Goal: Connect with others: Connect with others

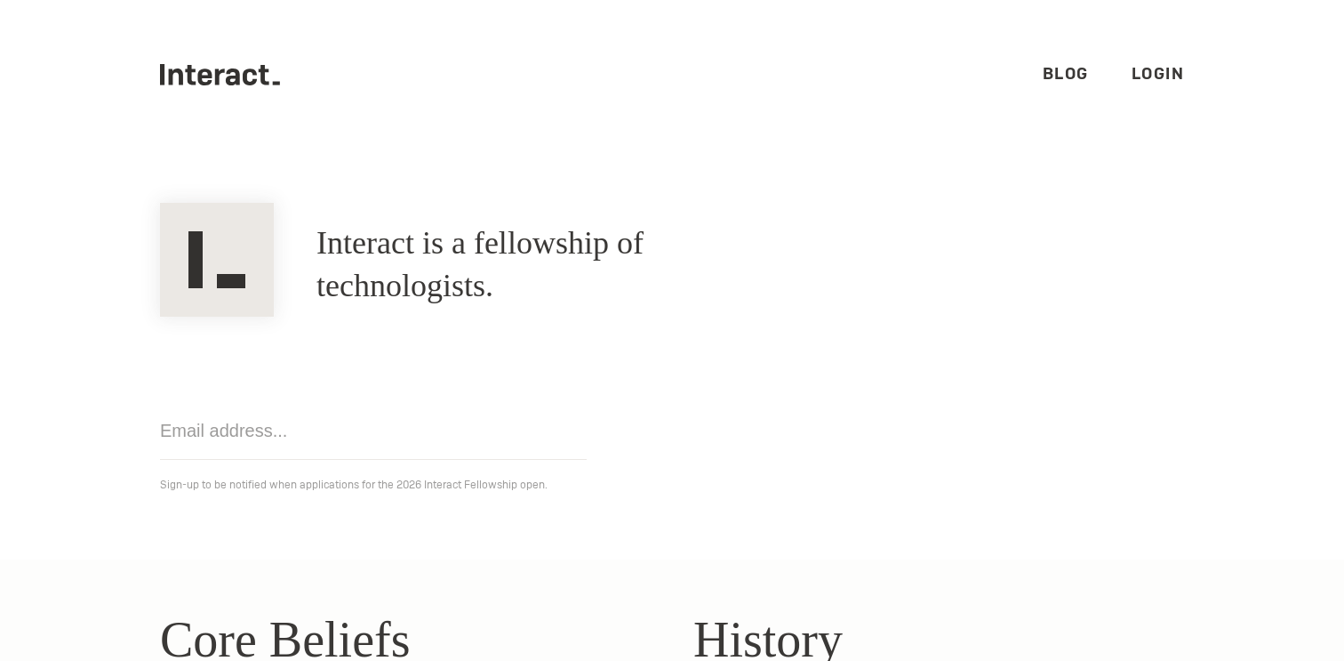
click at [1158, 65] on link "Login" at bounding box center [1158, 73] width 53 height 20
click at [1286, 88] on nav ".cls-1{fill:#33312f;} interact-brand-logotype-black Blog Login" at bounding box center [672, 74] width 1344 height 149
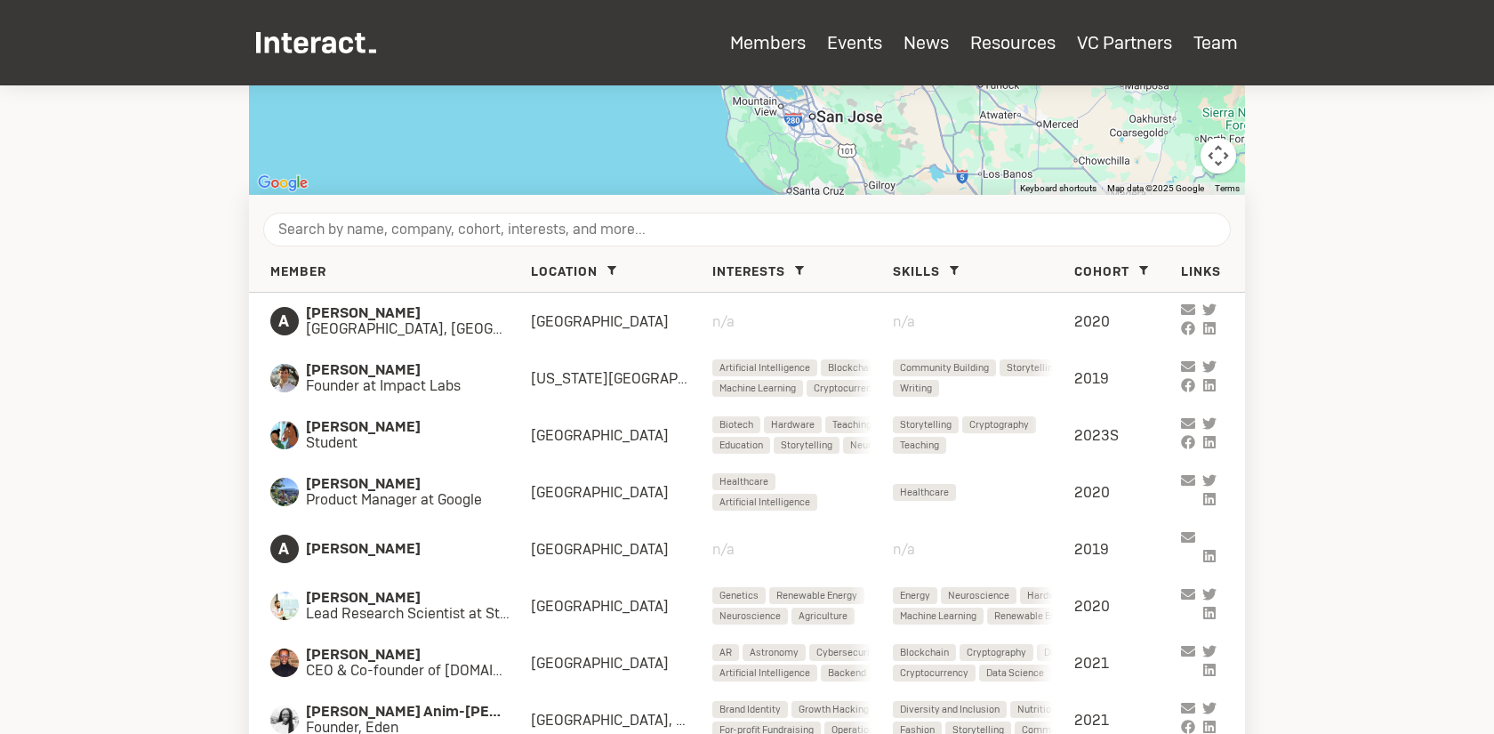
scroll to position [646, 0]
click at [613, 267] on icon at bounding box center [611, 271] width 9 height 9
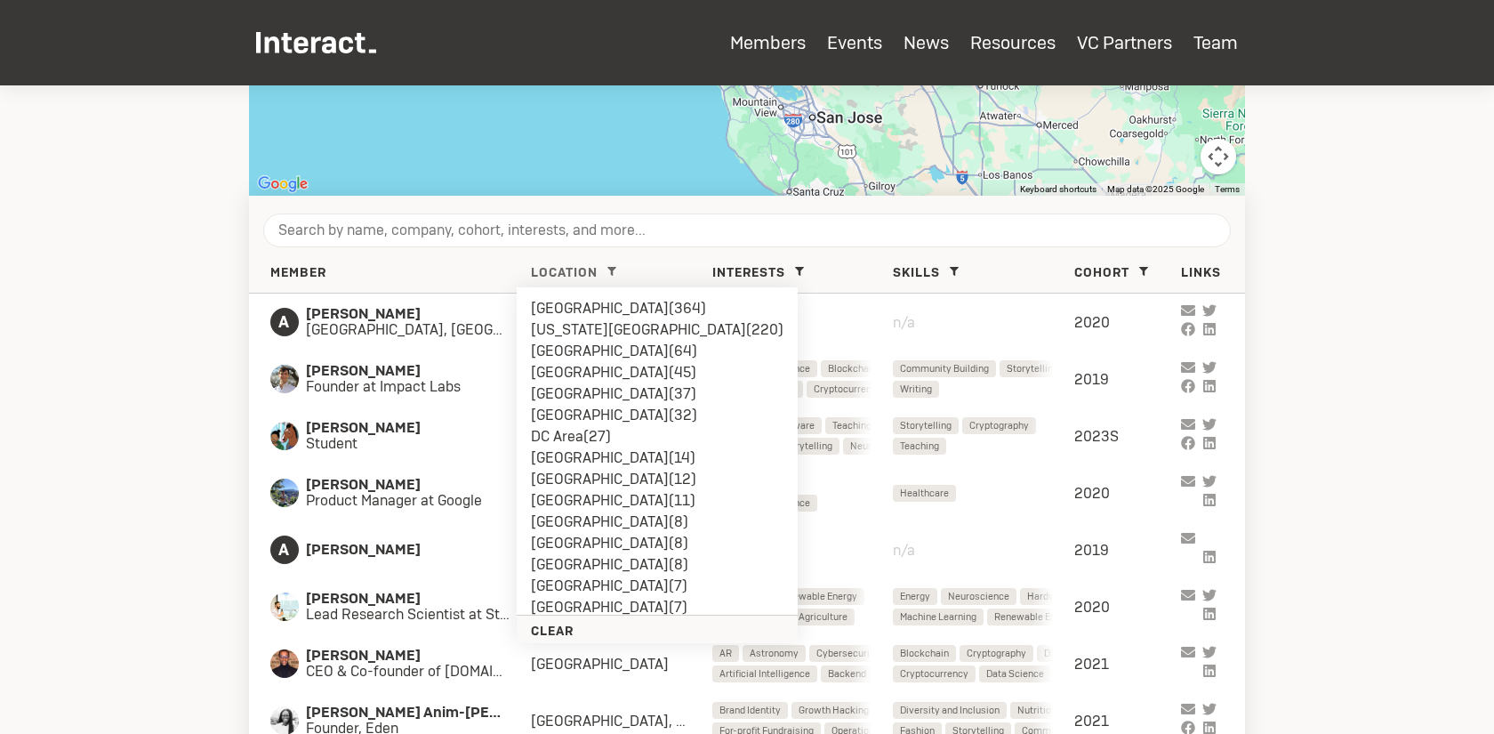
click at [576, 389] on li "[GEOGRAPHIC_DATA] ( 37 )" at bounding box center [657, 393] width 253 height 21
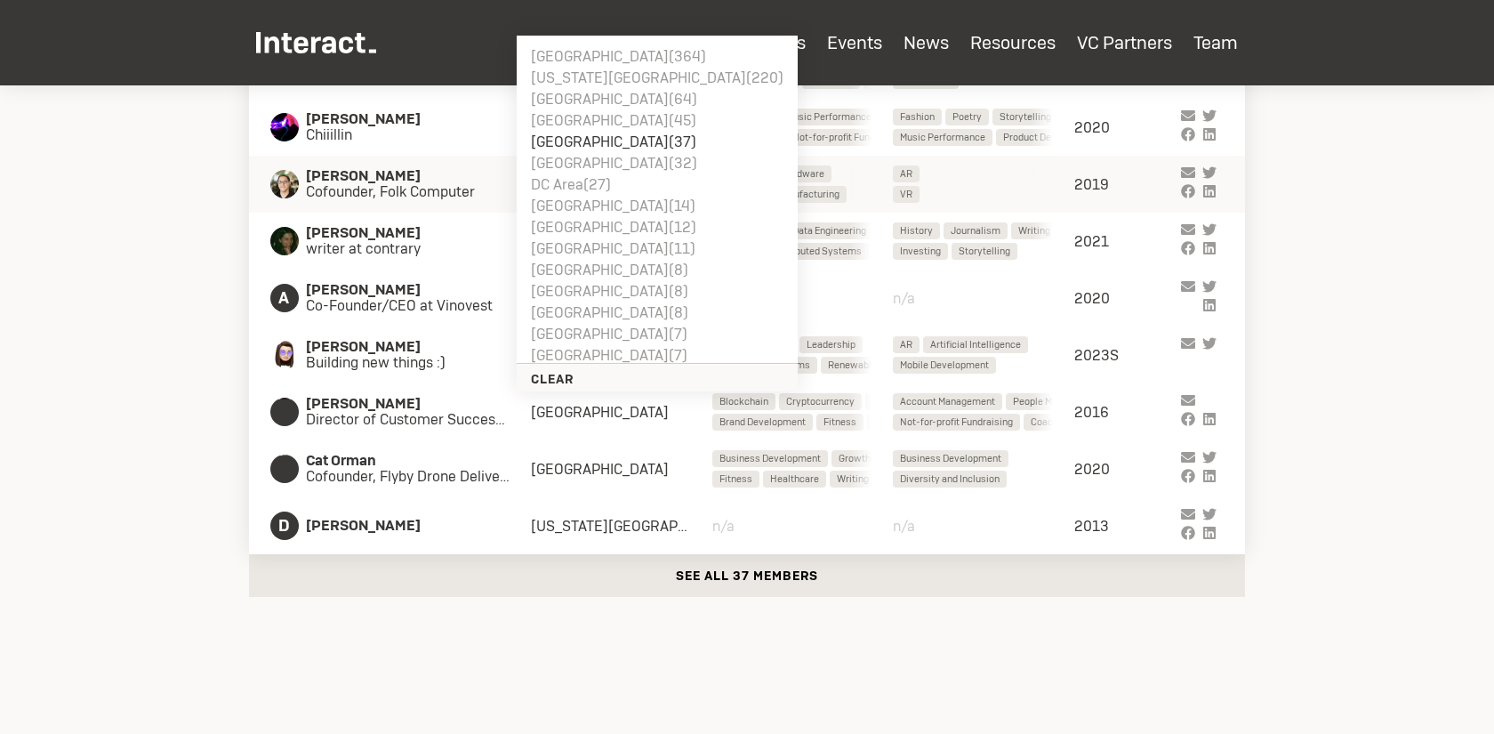
scroll to position [905, 0]
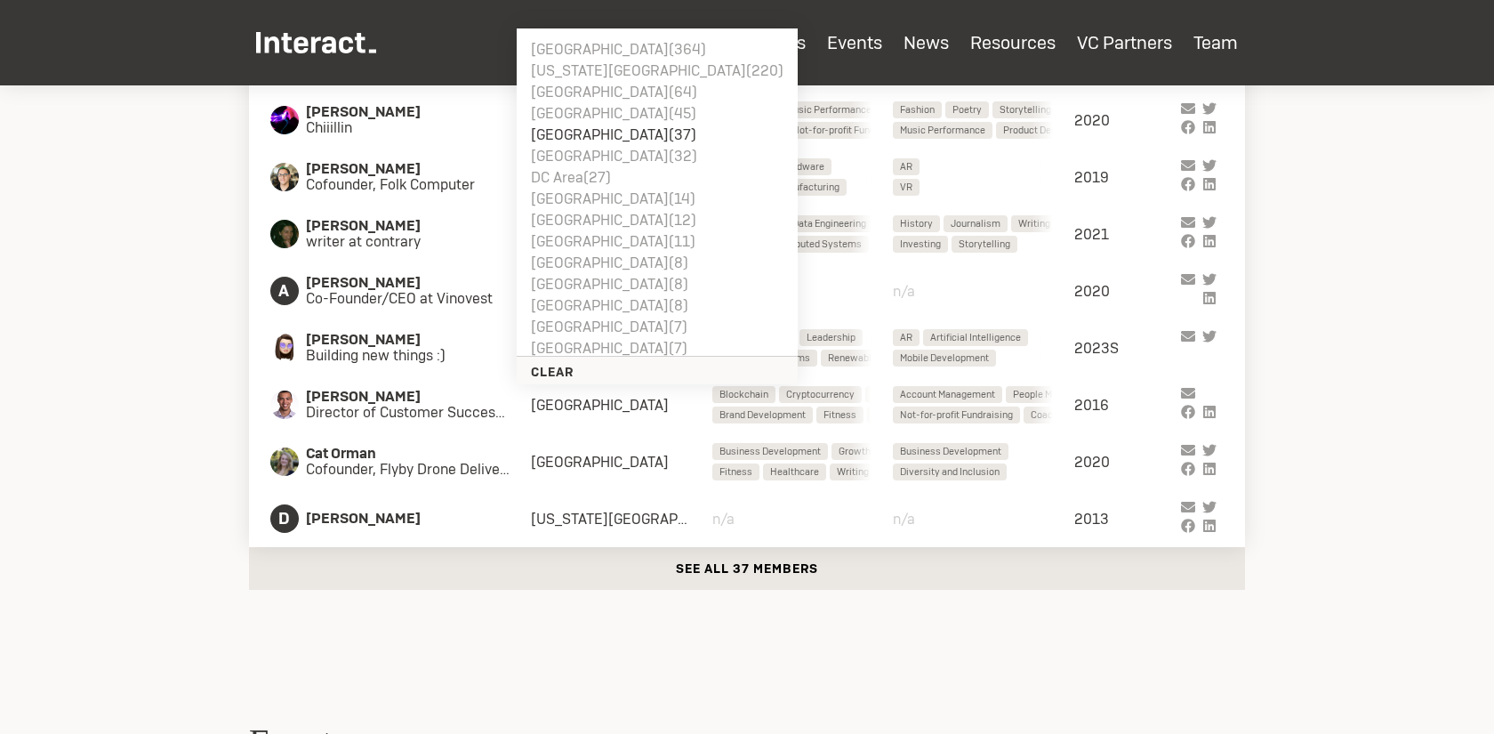
click at [784, 566] on button "See all 37 members" at bounding box center [747, 568] width 996 height 43
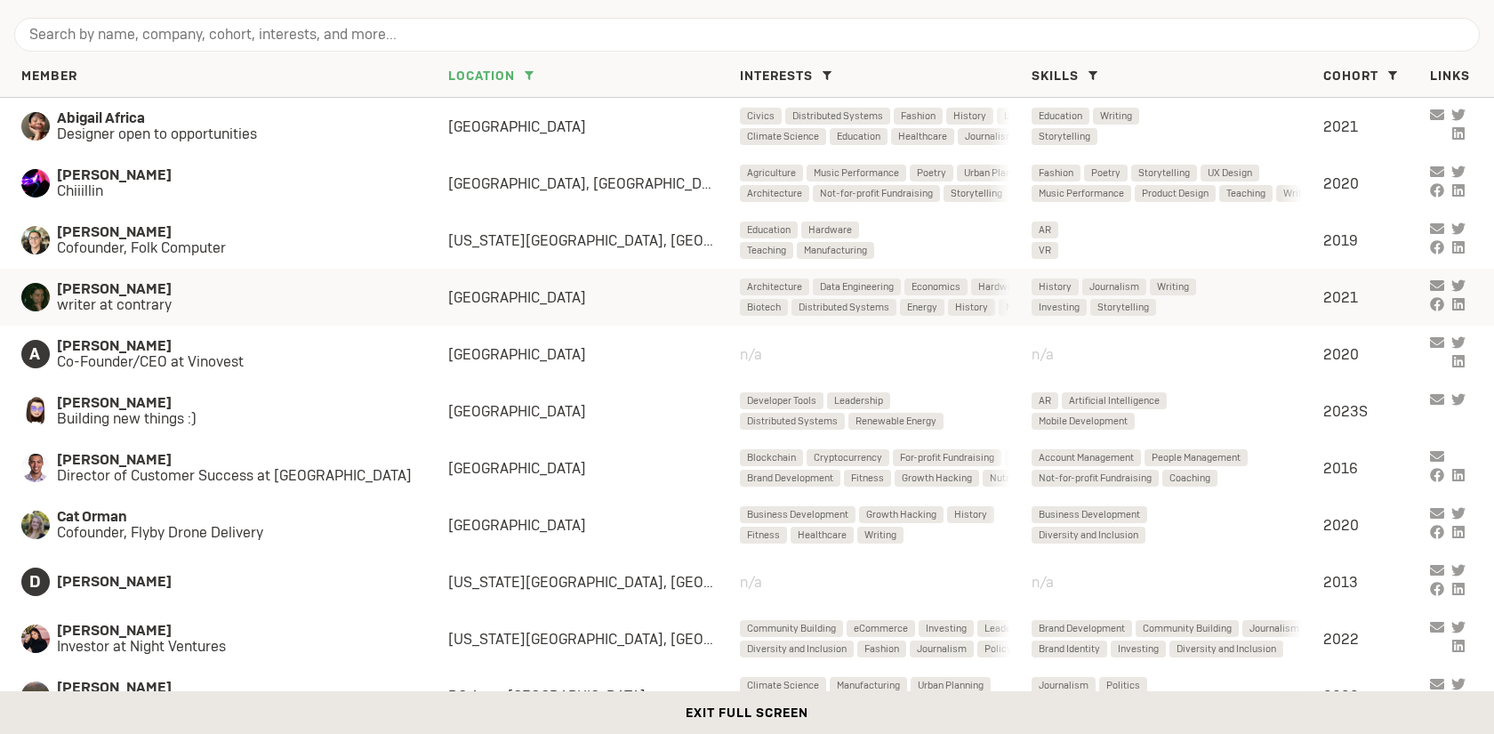
click at [382, 290] on span "[PERSON_NAME]" at bounding box center [235, 289] width 356 height 16
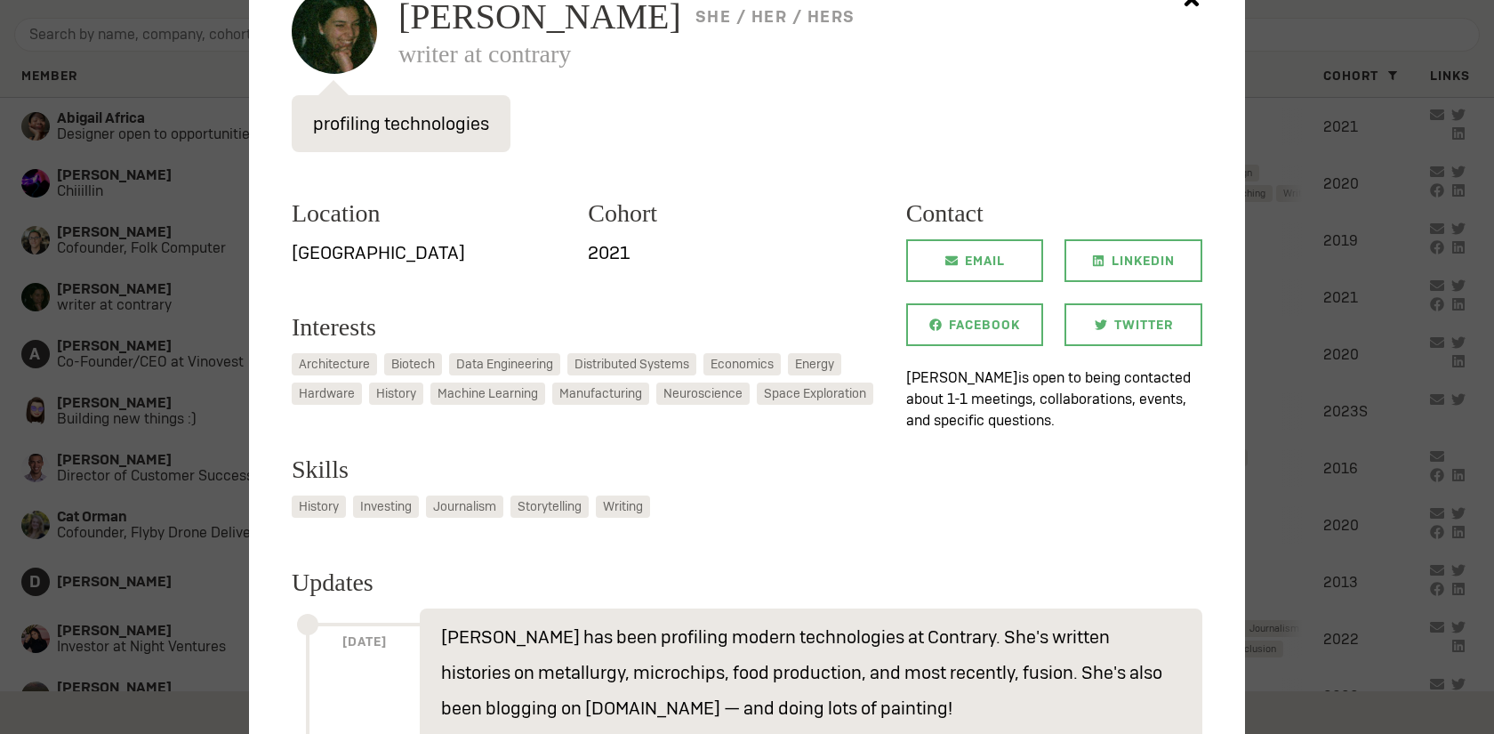
scroll to position [465, 0]
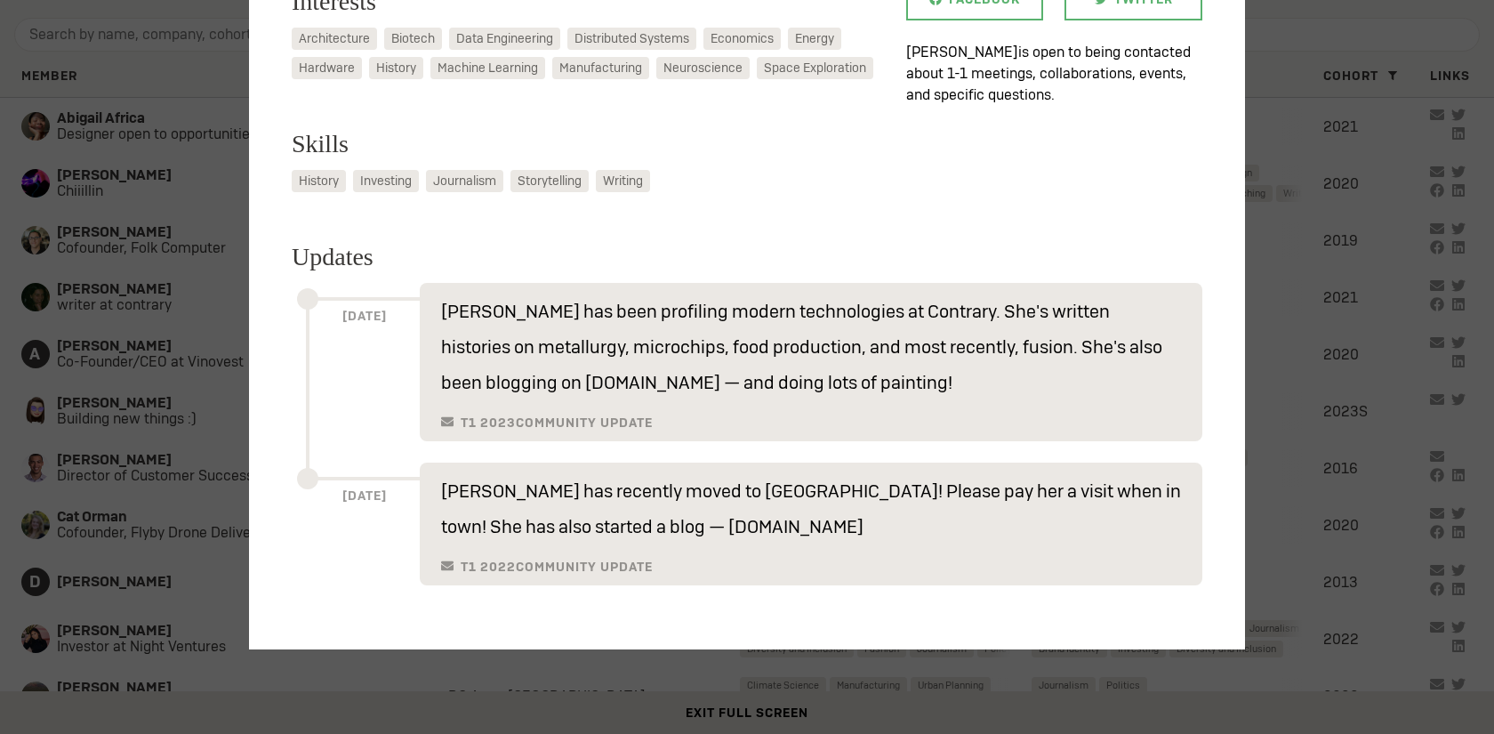
click at [140, 381] on div at bounding box center [747, 367] width 1494 height 734
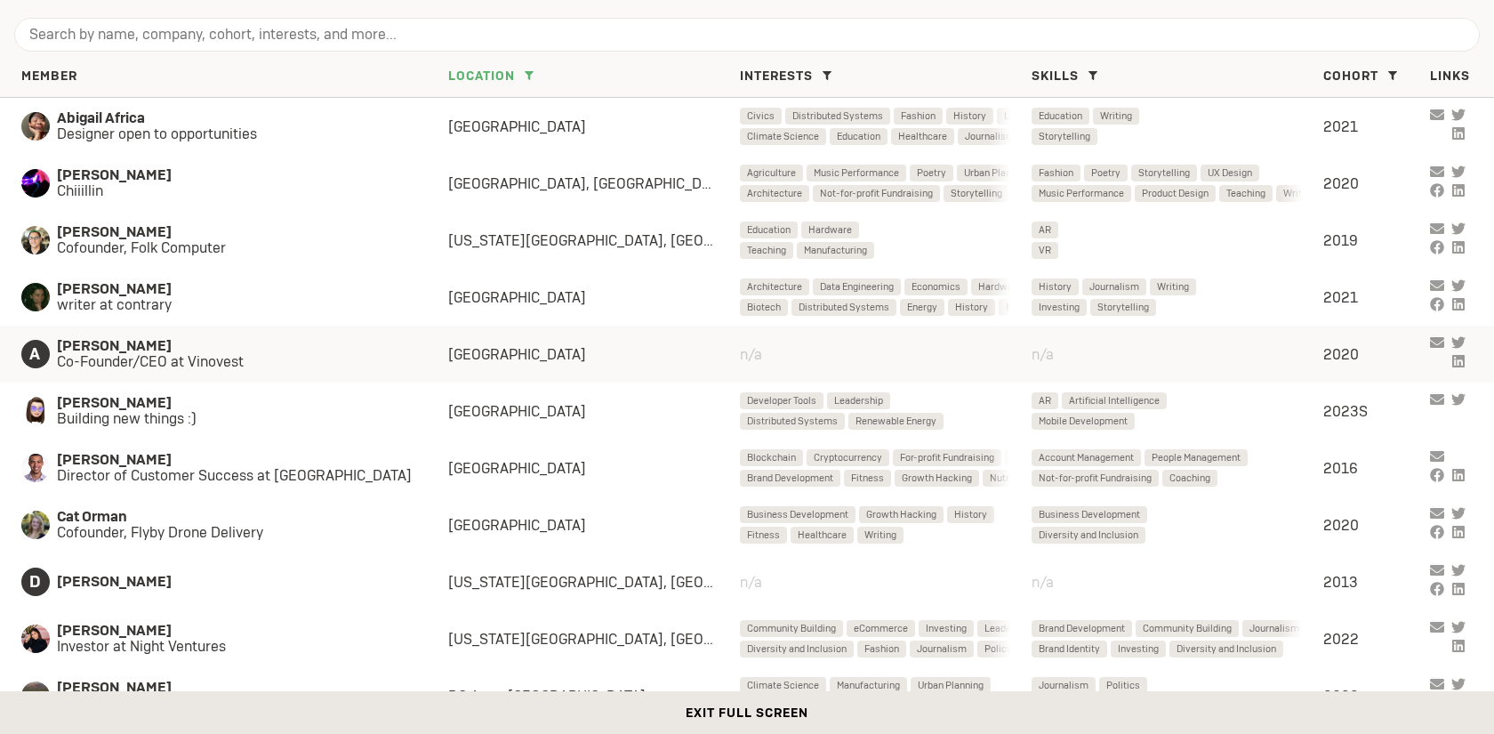
click at [262, 350] on span "[PERSON_NAME]" at bounding box center [235, 346] width 356 height 16
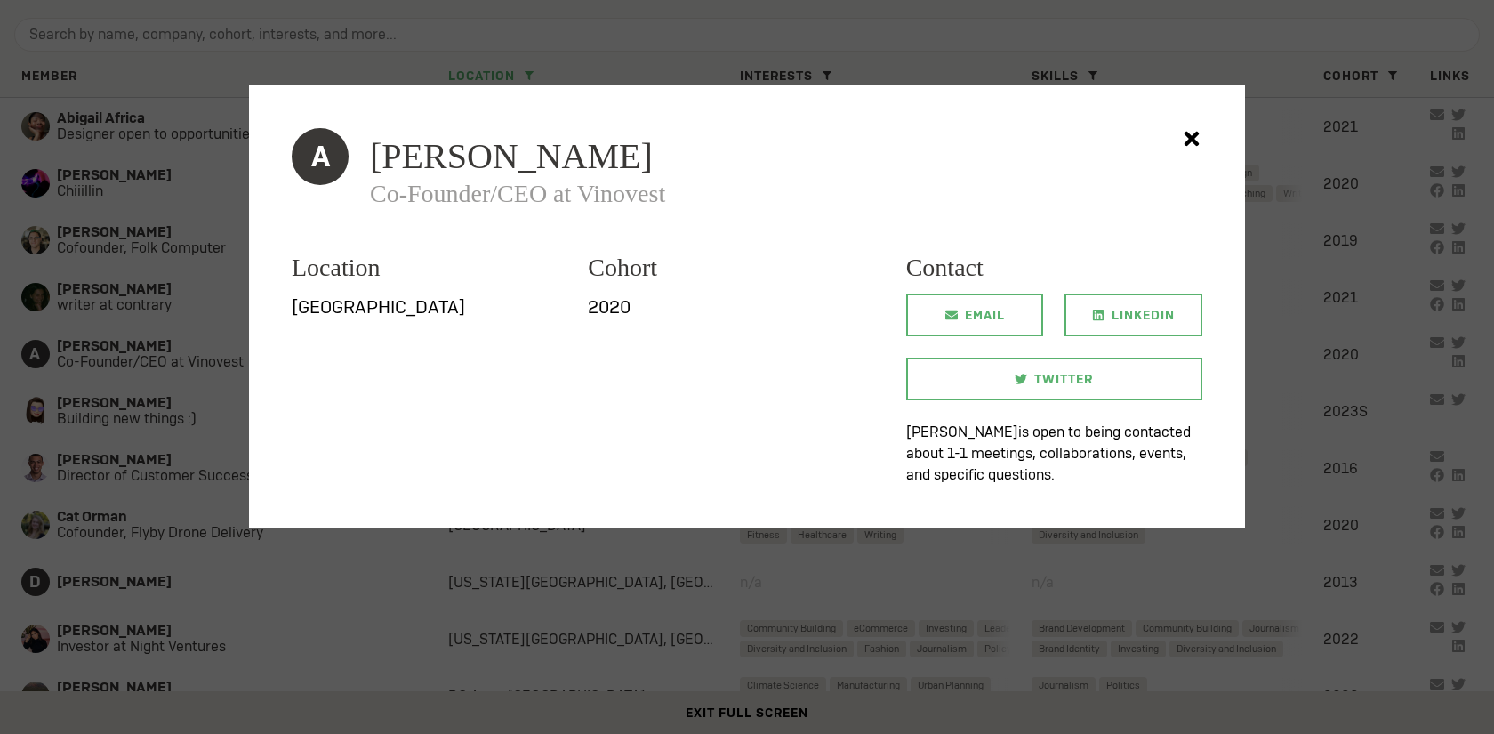
click at [160, 415] on div at bounding box center [747, 367] width 1494 height 734
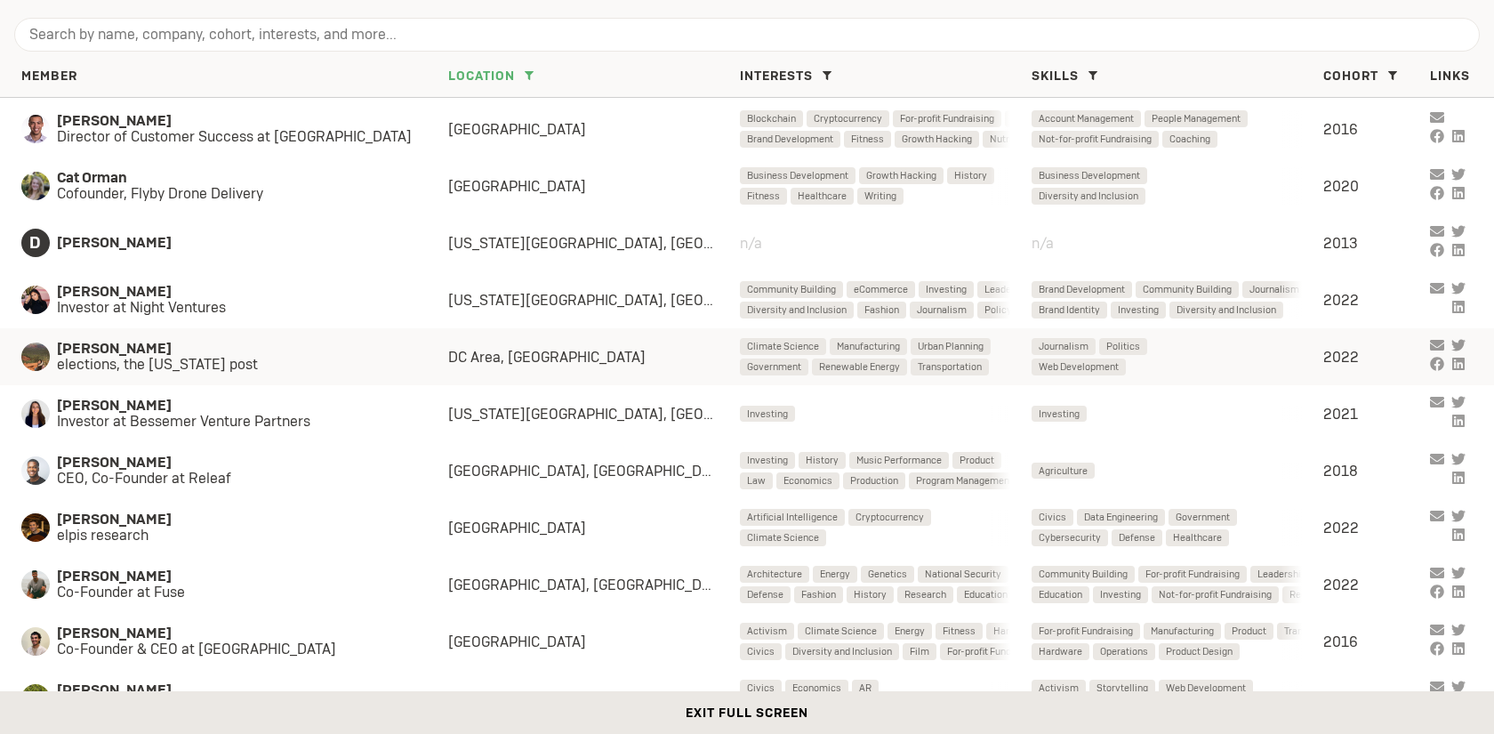
scroll to position [340, 0]
click at [272, 427] on span "Investor at Bessemer Venture Partners" at bounding box center [235, 421] width 356 height 16
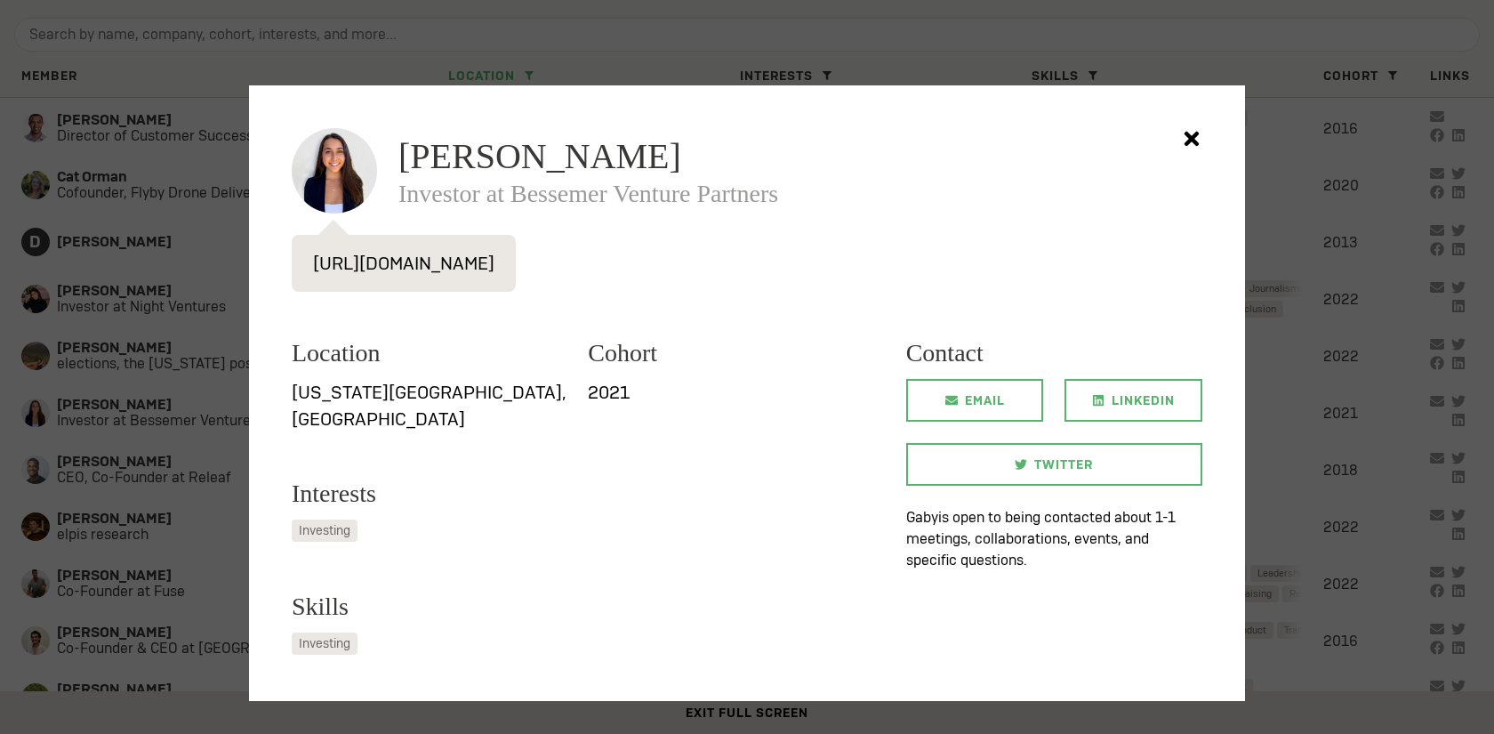
click at [168, 462] on div at bounding box center [747, 367] width 1494 height 734
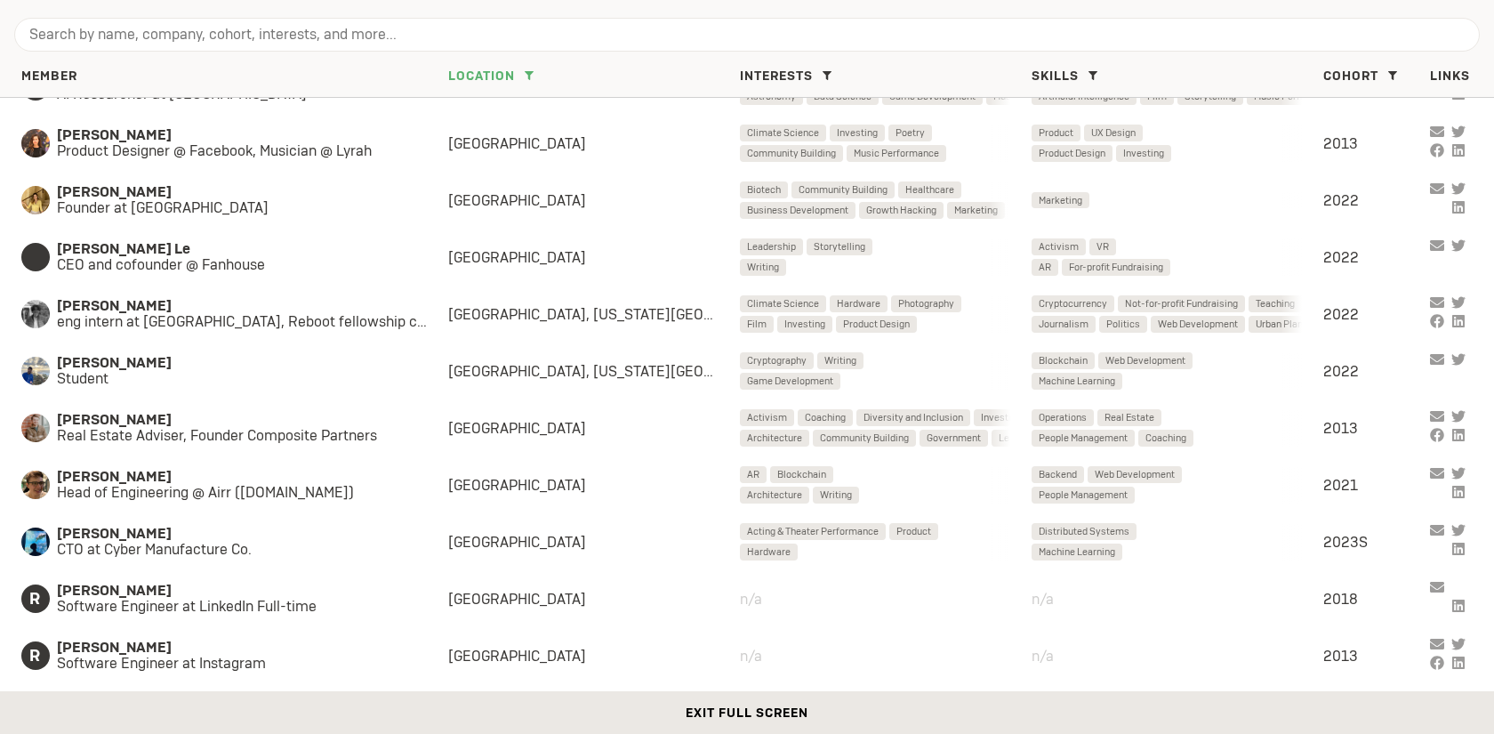
scroll to position [1122, 0]
click at [264, 313] on span "eng intern at [GEOGRAPHIC_DATA], Reboot fellowship co-lead, [PERSON_NAME]" at bounding box center [252, 321] width 391 height 16
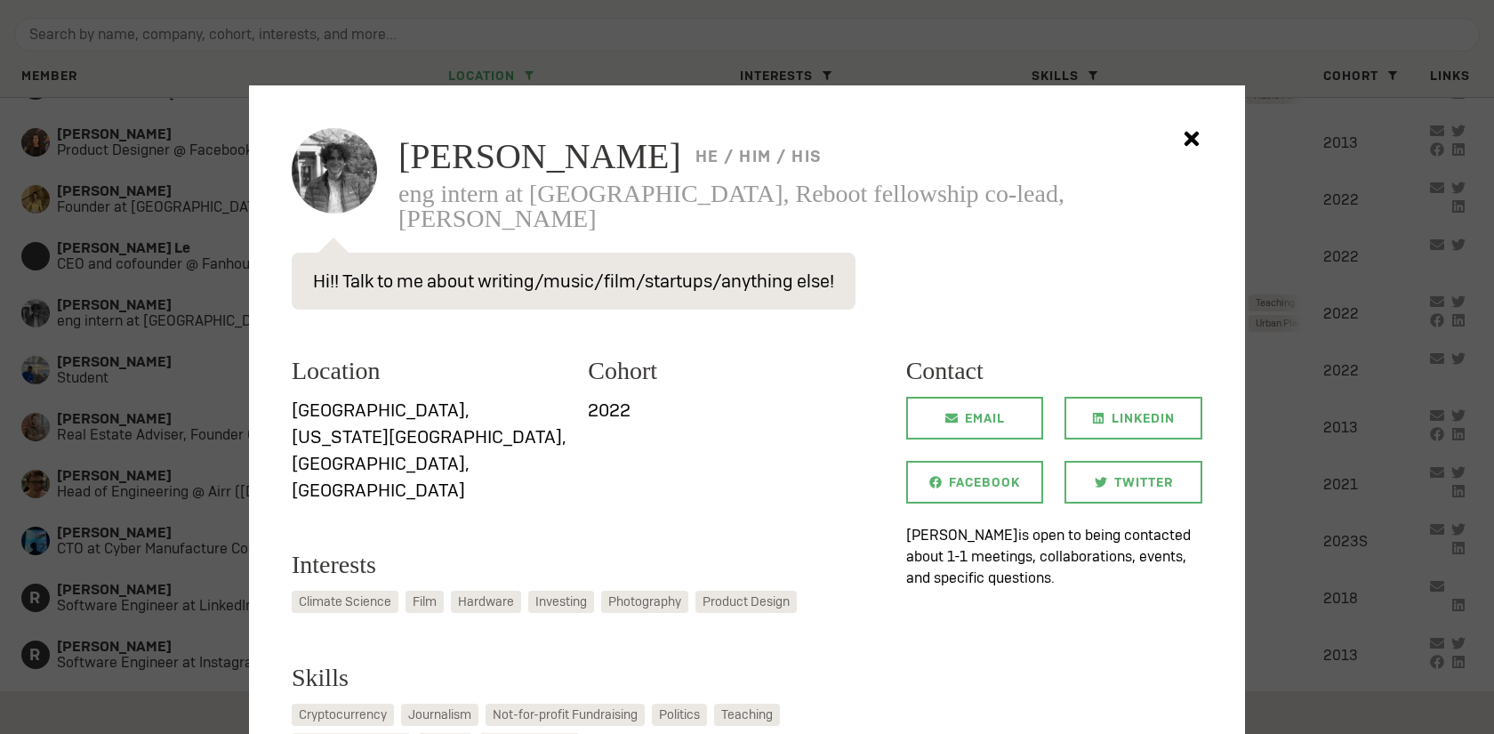
scroll to position [513, 0]
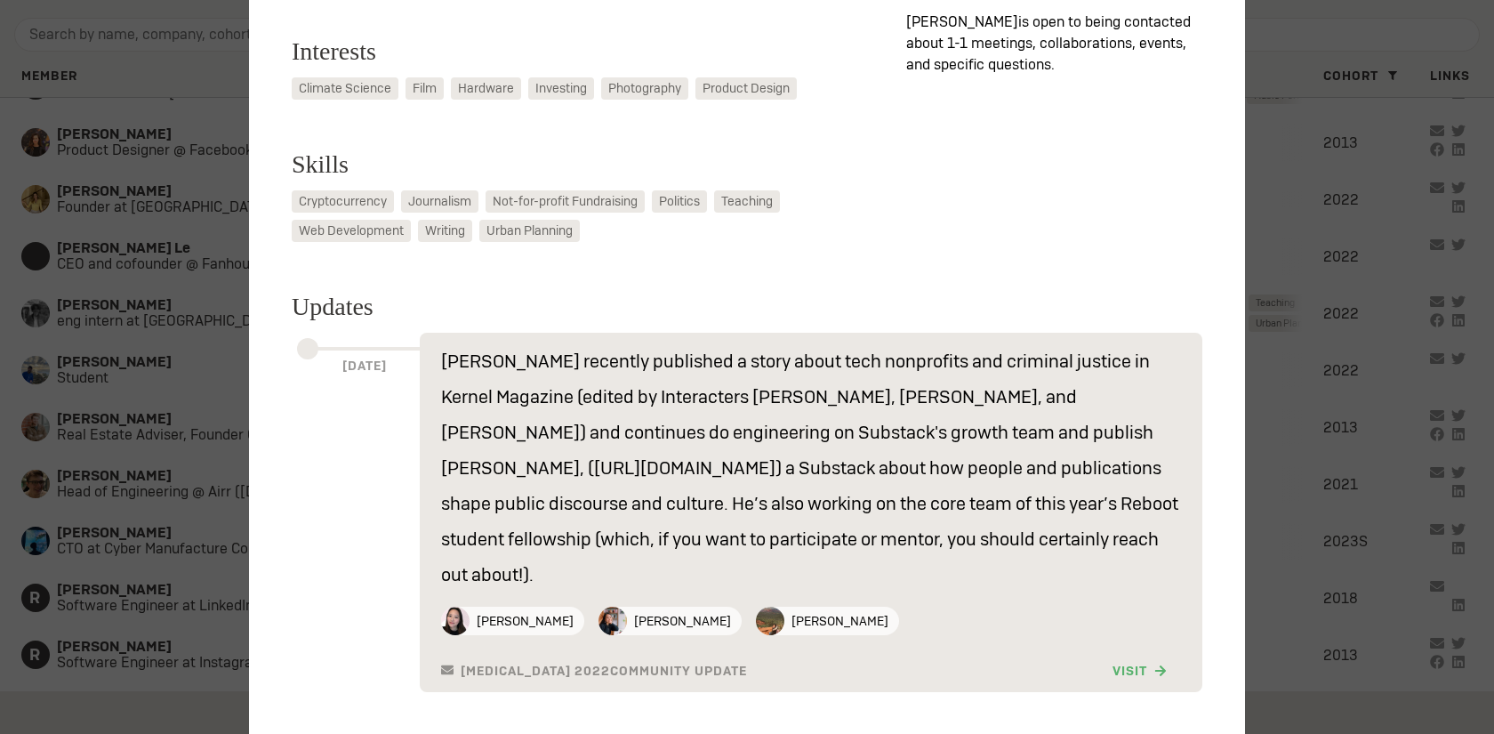
click at [162, 300] on div at bounding box center [747, 367] width 1494 height 734
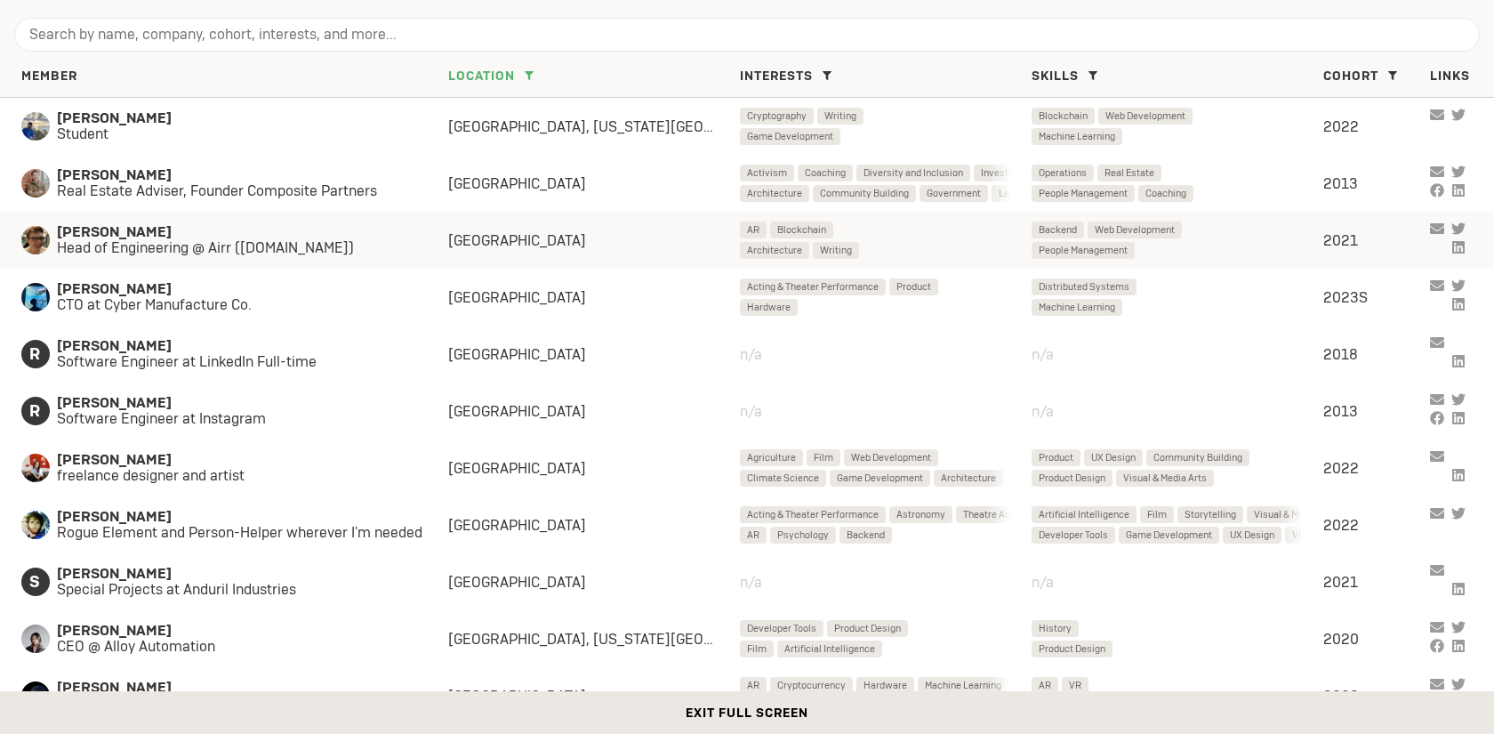
scroll to position [1367, 0]
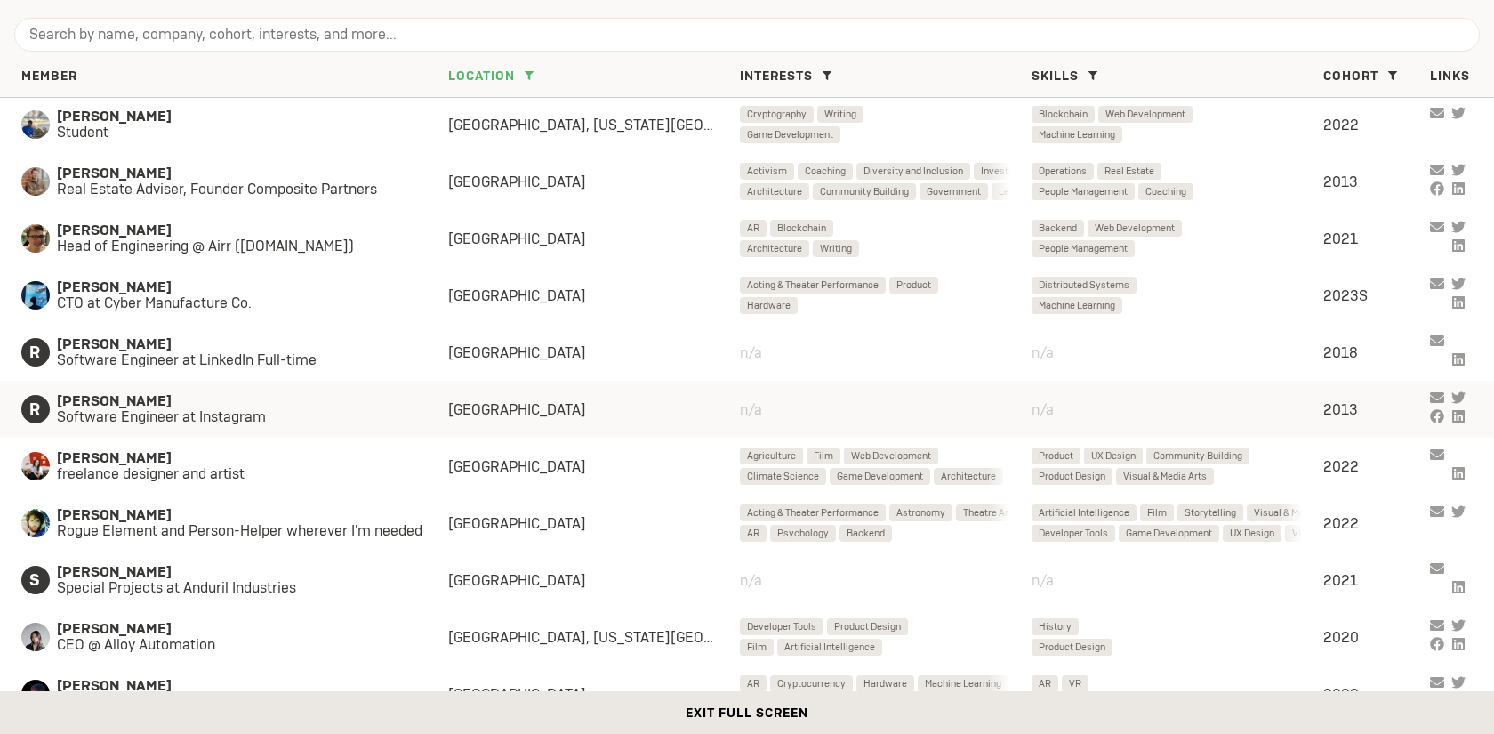
click at [239, 429] on div "[PERSON_NAME] Vir Software Engineer at Instagram [GEOGRAPHIC_DATA] 2013" at bounding box center [747, 409] width 1494 height 57
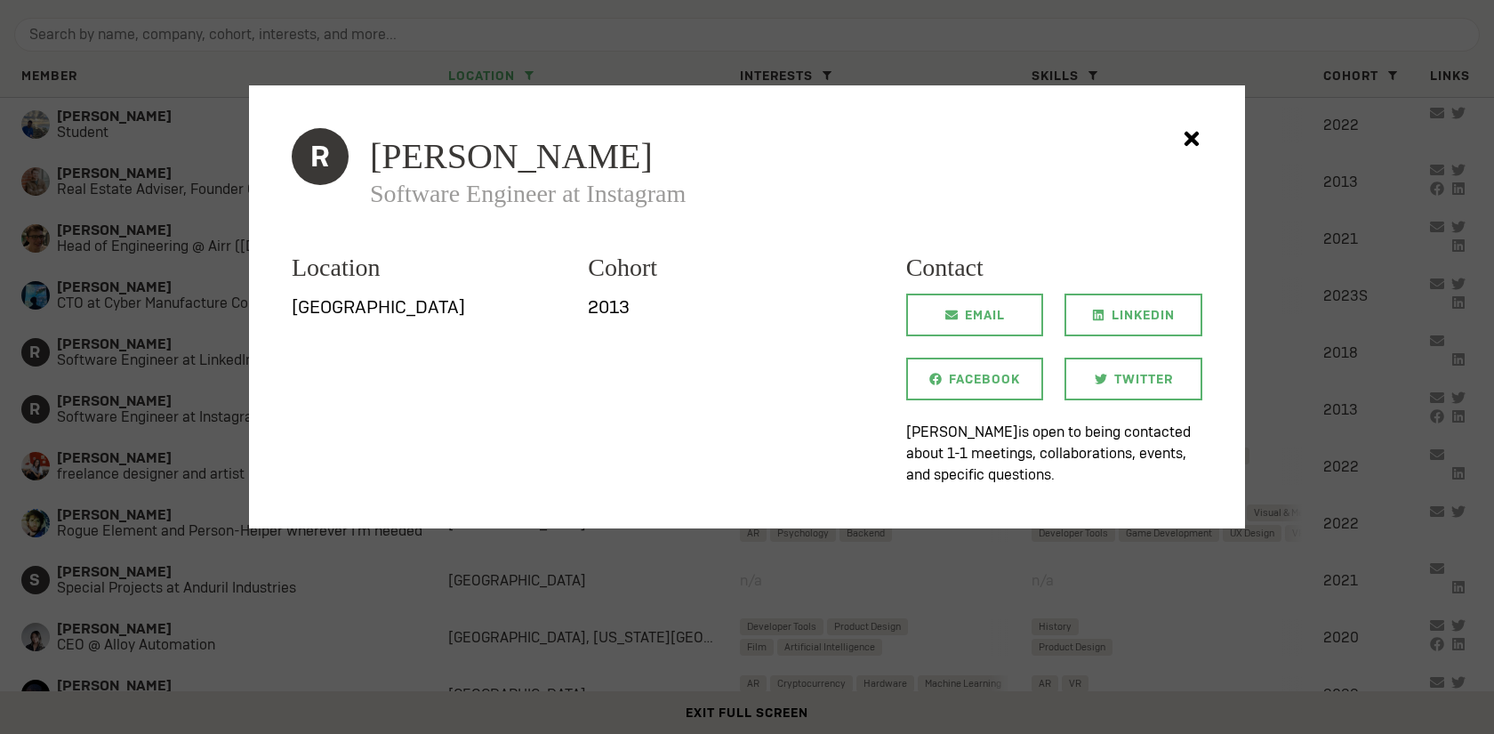
click at [172, 483] on div at bounding box center [747, 367] width 1494 height 734
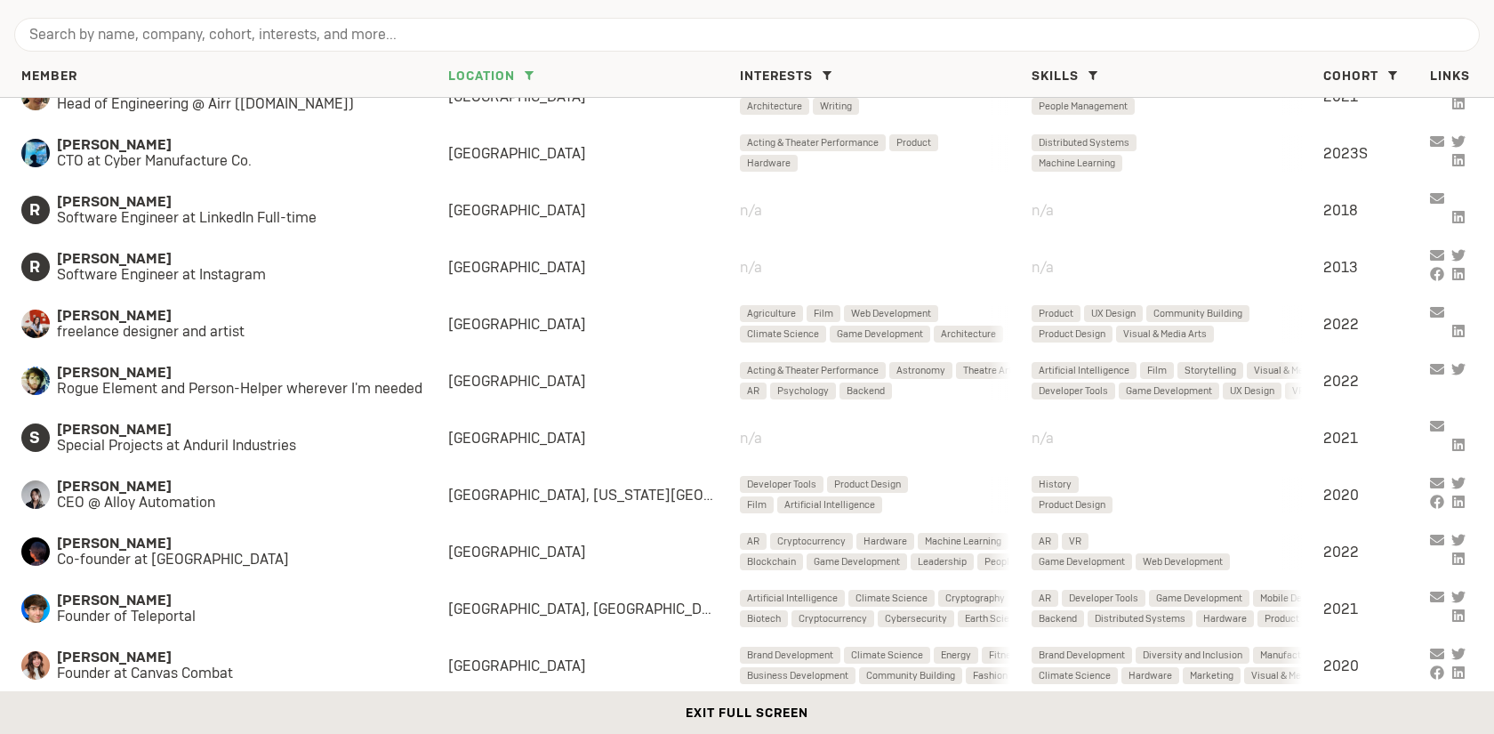
scroll to position [1507, 0]
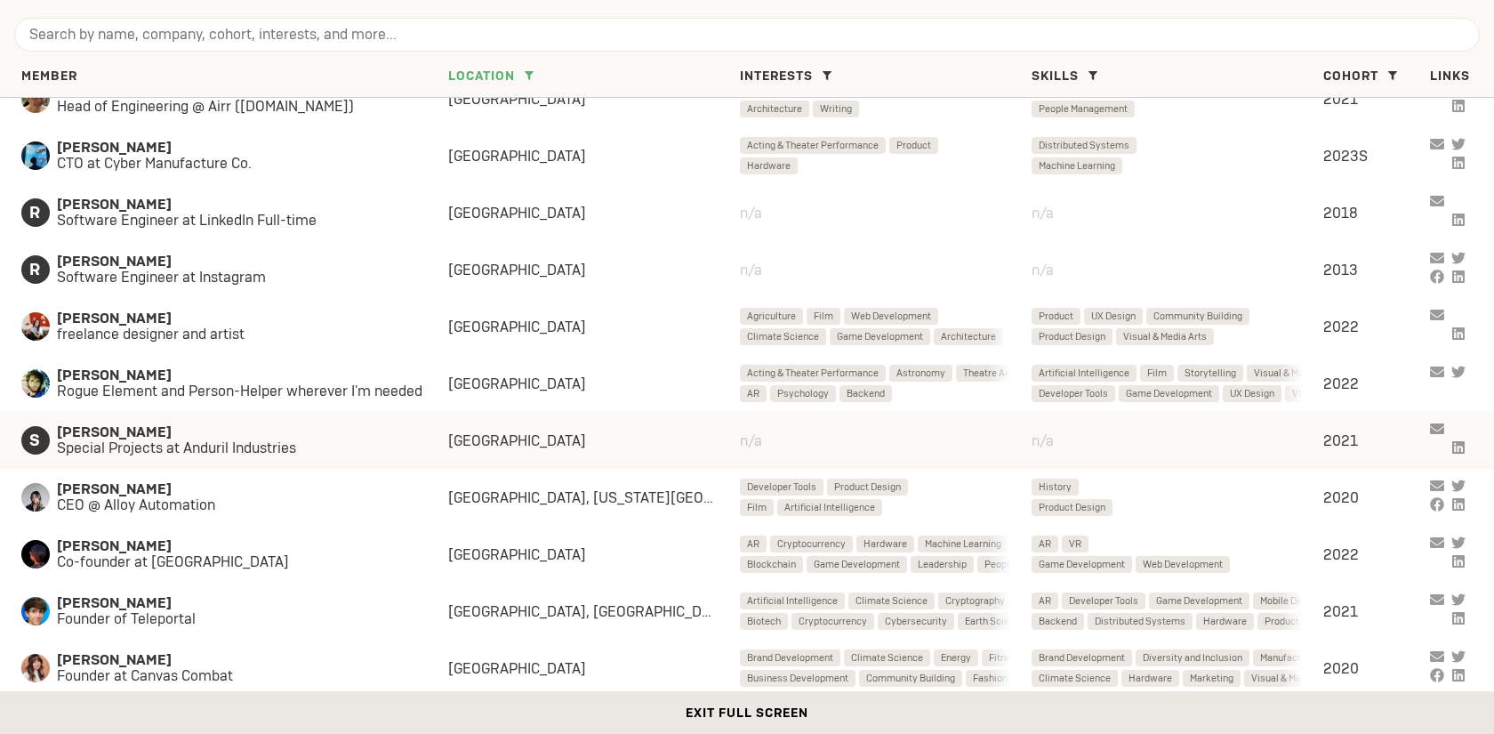
click at [247, 445] on span "Special Projects at Anduril Industries" at bounding box center [235, 448] width 356 height 16
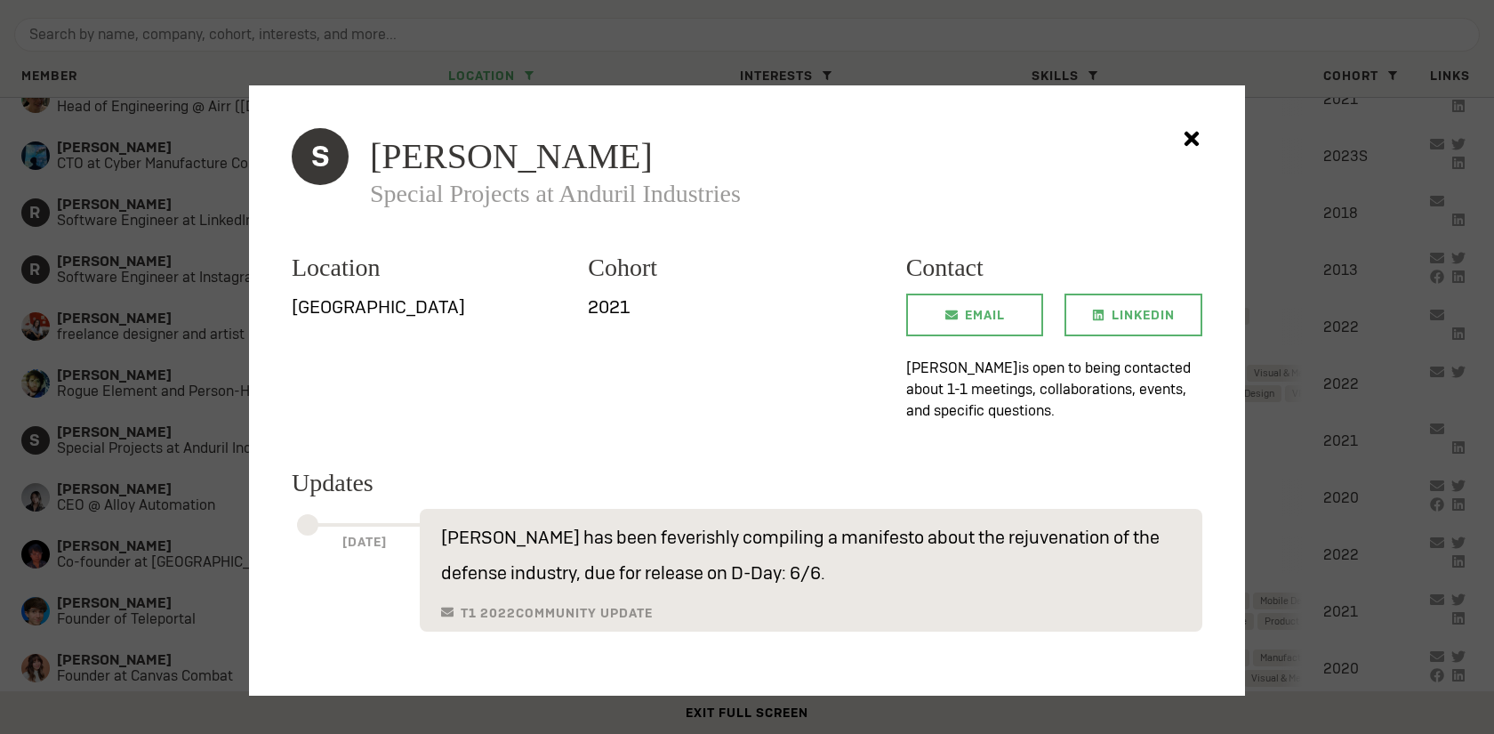
click at [143, 399] on div at bounding box center [747, 367] width 1494 height 734
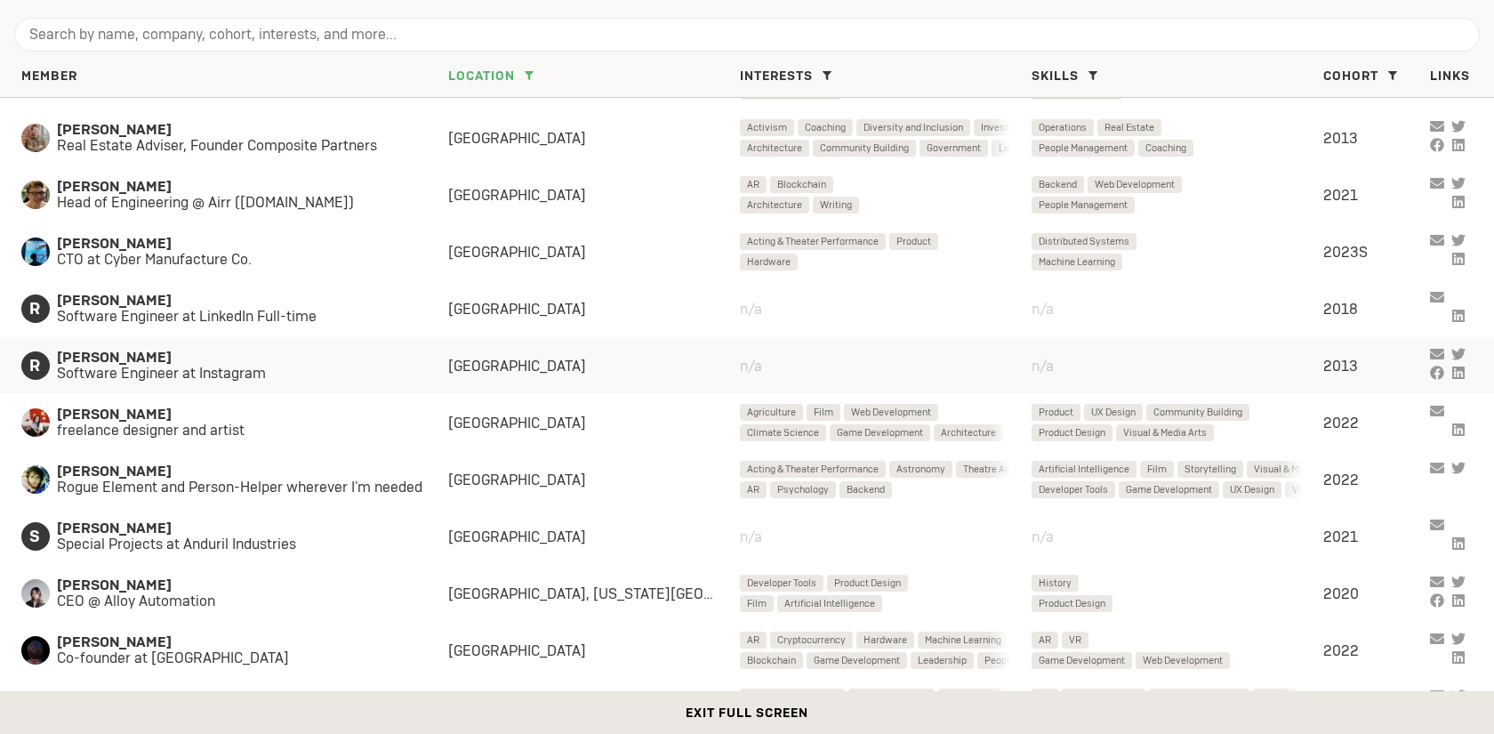
scroll to position [1510, 0]
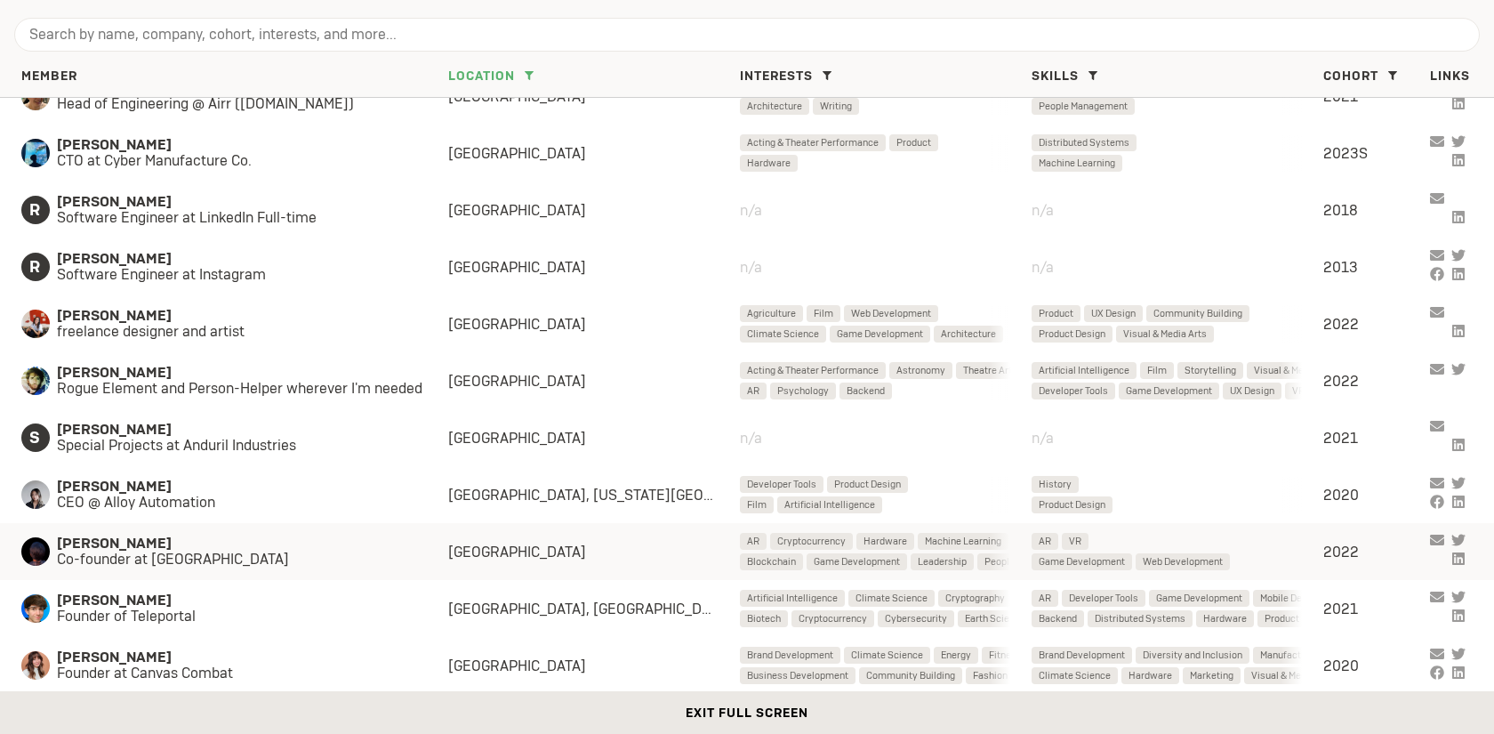
click at [432, 549] on div "[PERSON_NAME] Co-founder at [GEOGRAPHIC_DATA]" at bounding box center [234, 551] width 427 height 32
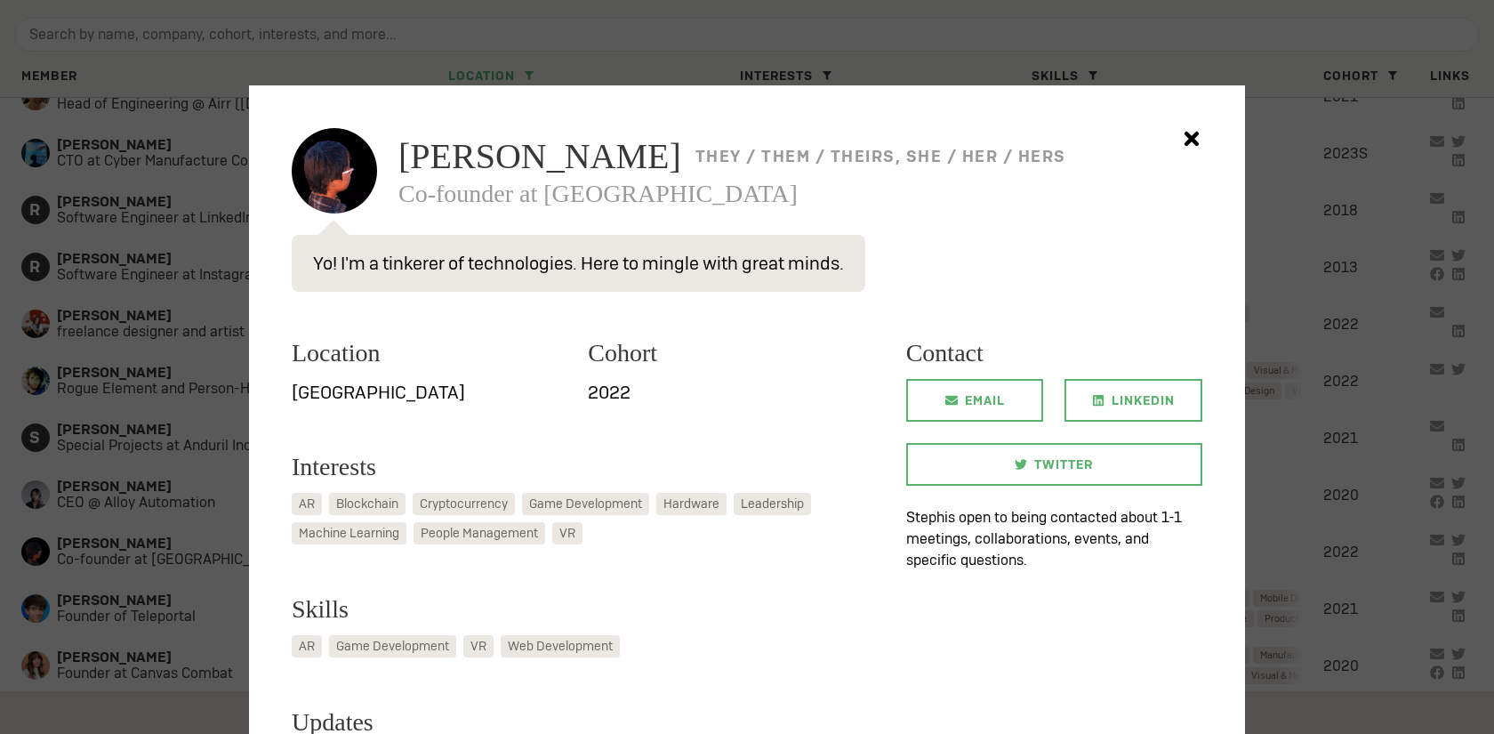
click at [204, 509] on div at bounding box center [747, 367] width 1494 height 734
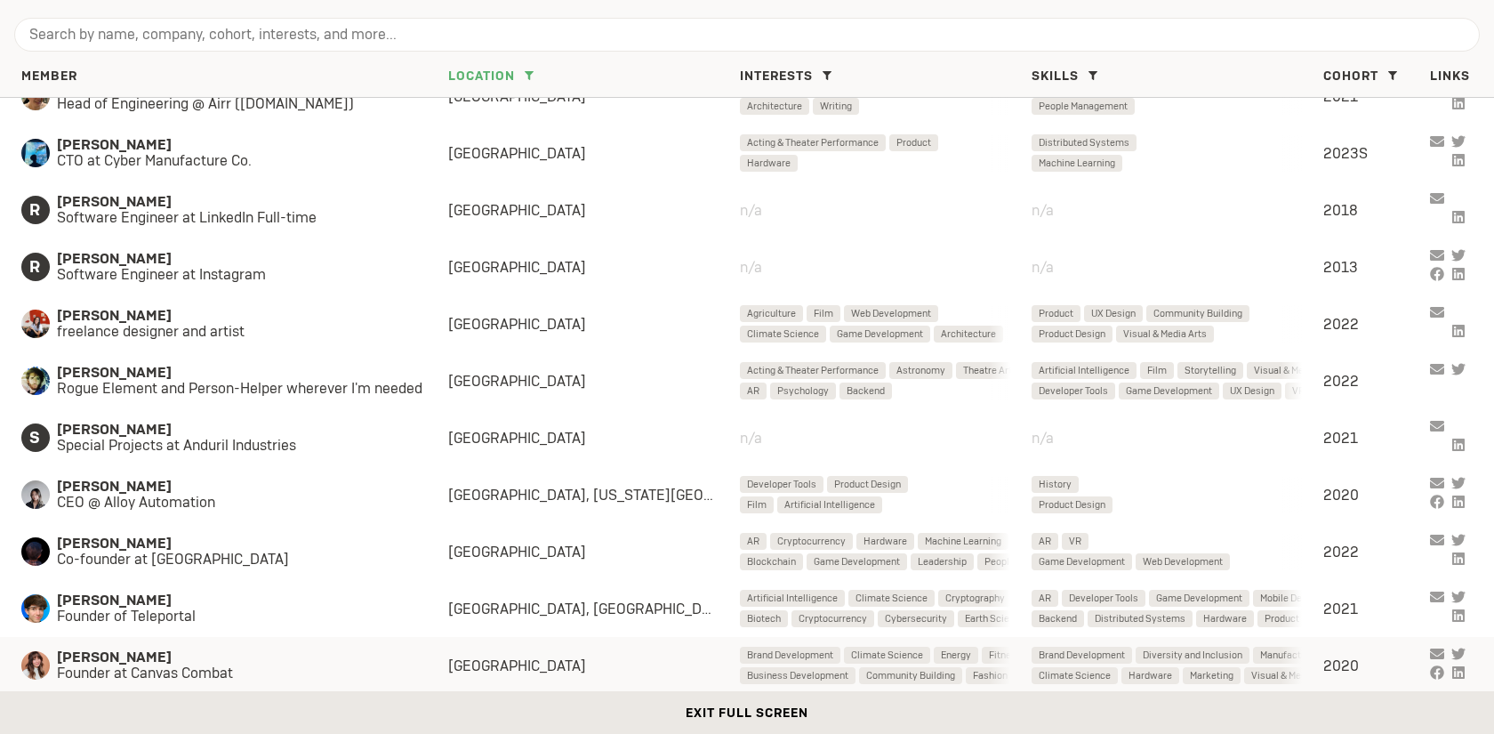
click at [277, 665] on span "Founder at Canvas Combat" at bounding box center [235, 673] width 356 height 16
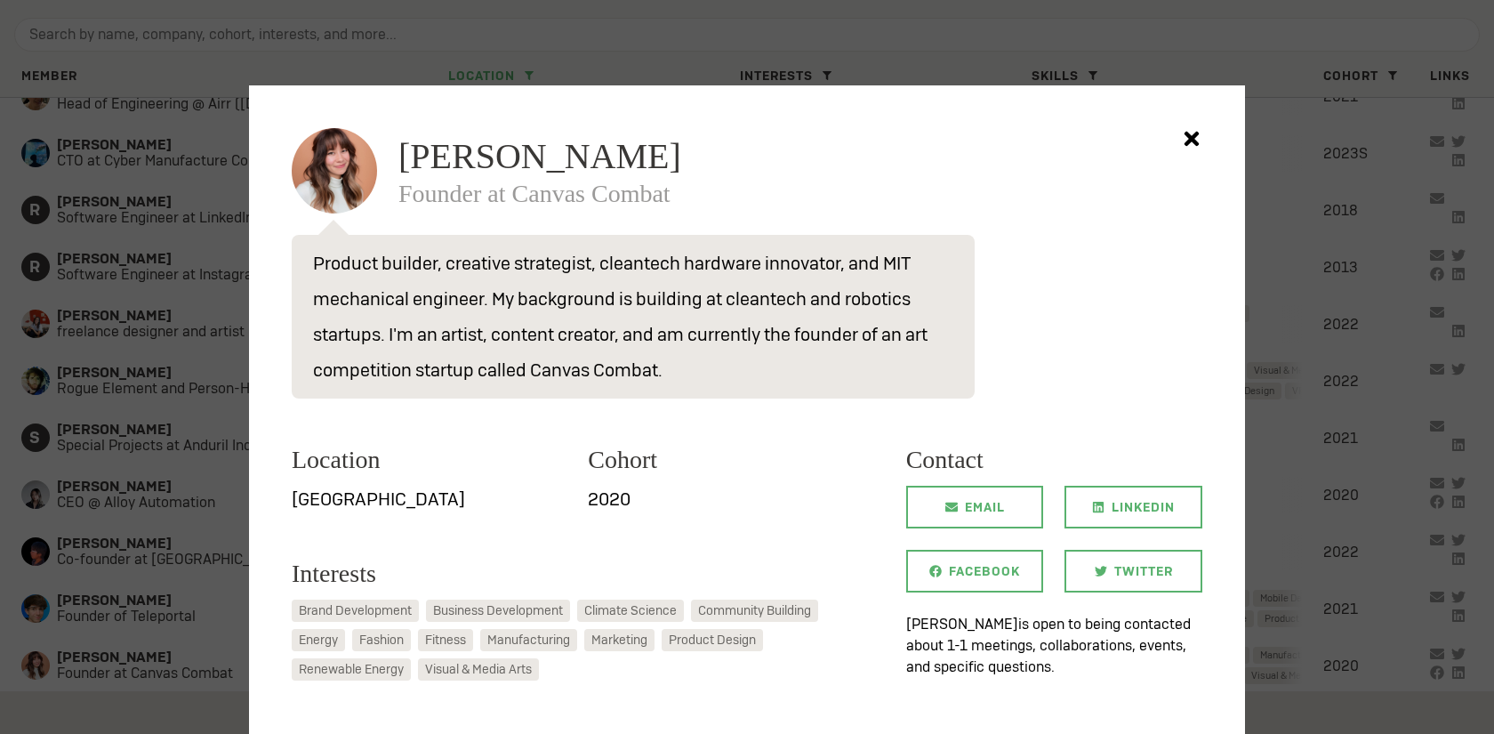
click at [161, 522] on div at bounding box center [747, 367] width 1494 height 734
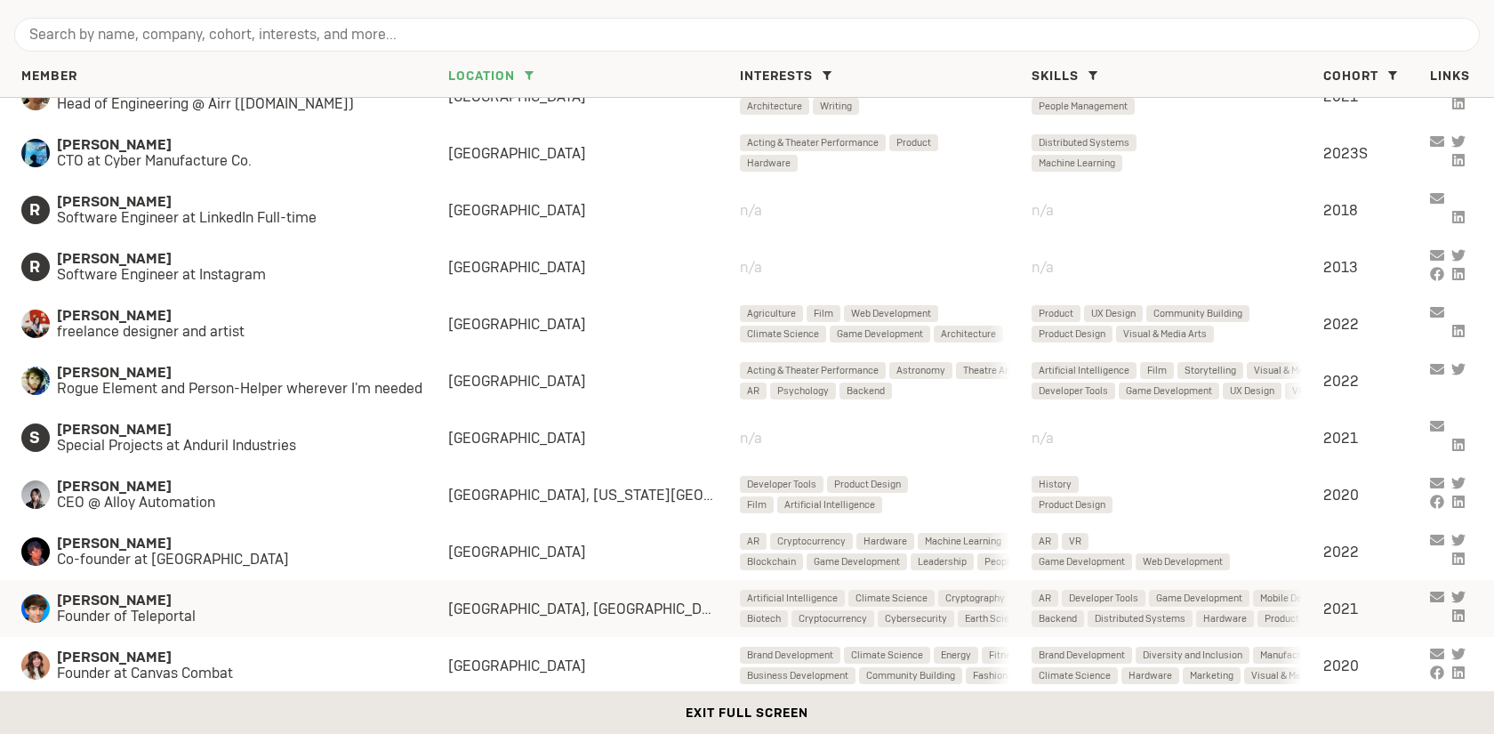
click at [199, 616] on span "Founder of Teleportal" at bounding box center [235, 616] width 356 height 16
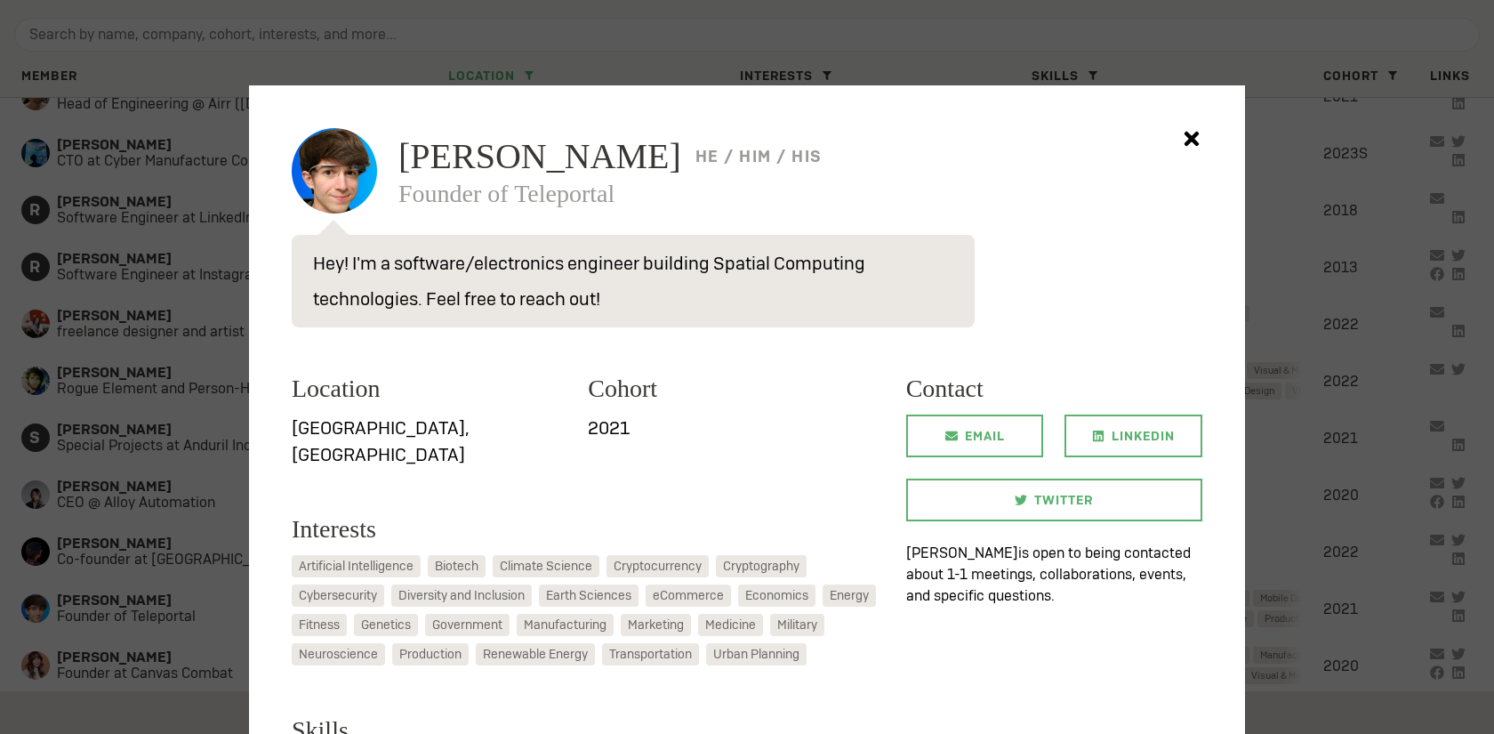
click at [124, 421] on div at bounding box center [747, 367] width 1494 height 734
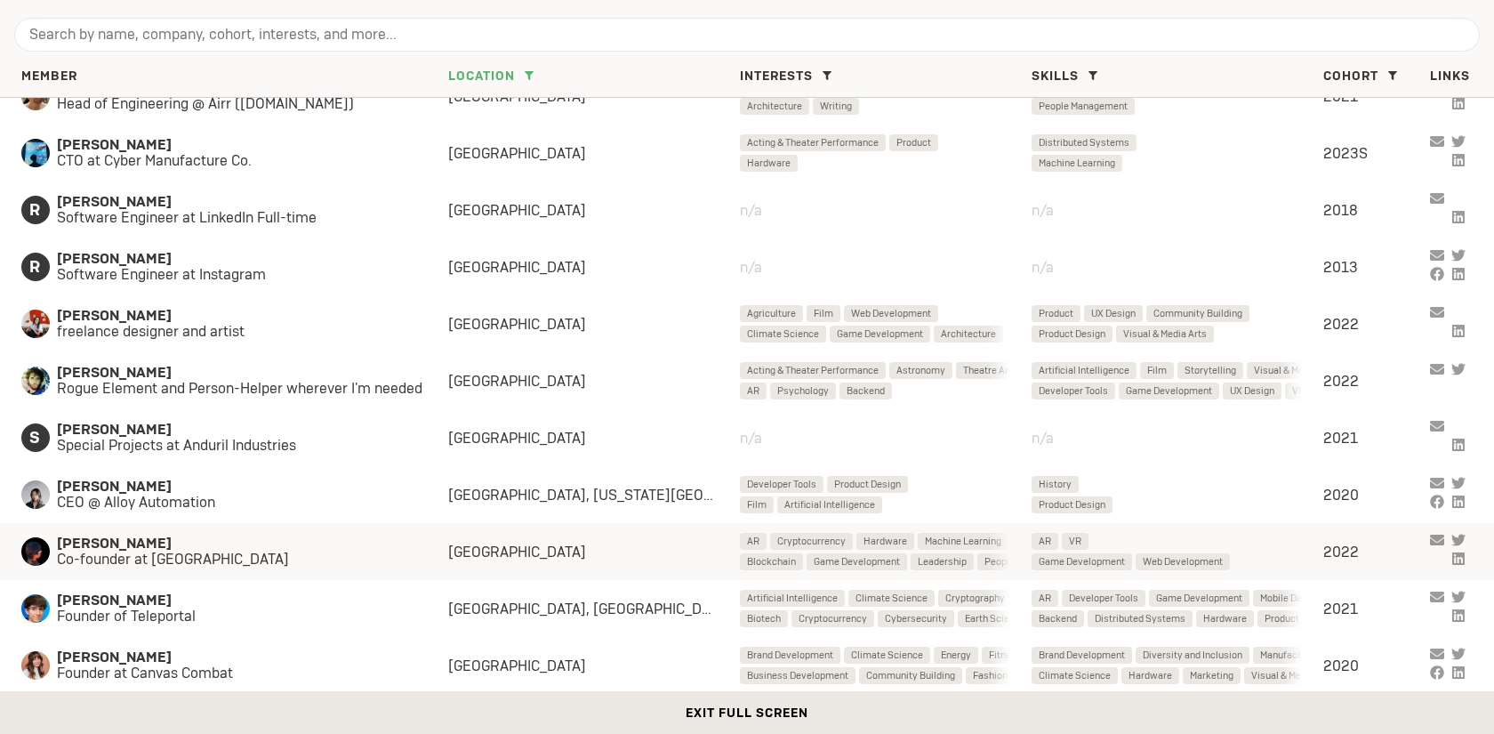
click at [201, 527] on div "[PERSON_NAME] Co-founder at Sphene [GEOGRAPHIC_DATA] AR Cryptocurrency Hardware…" at bounding box center [747, 551] width 1494 height 57
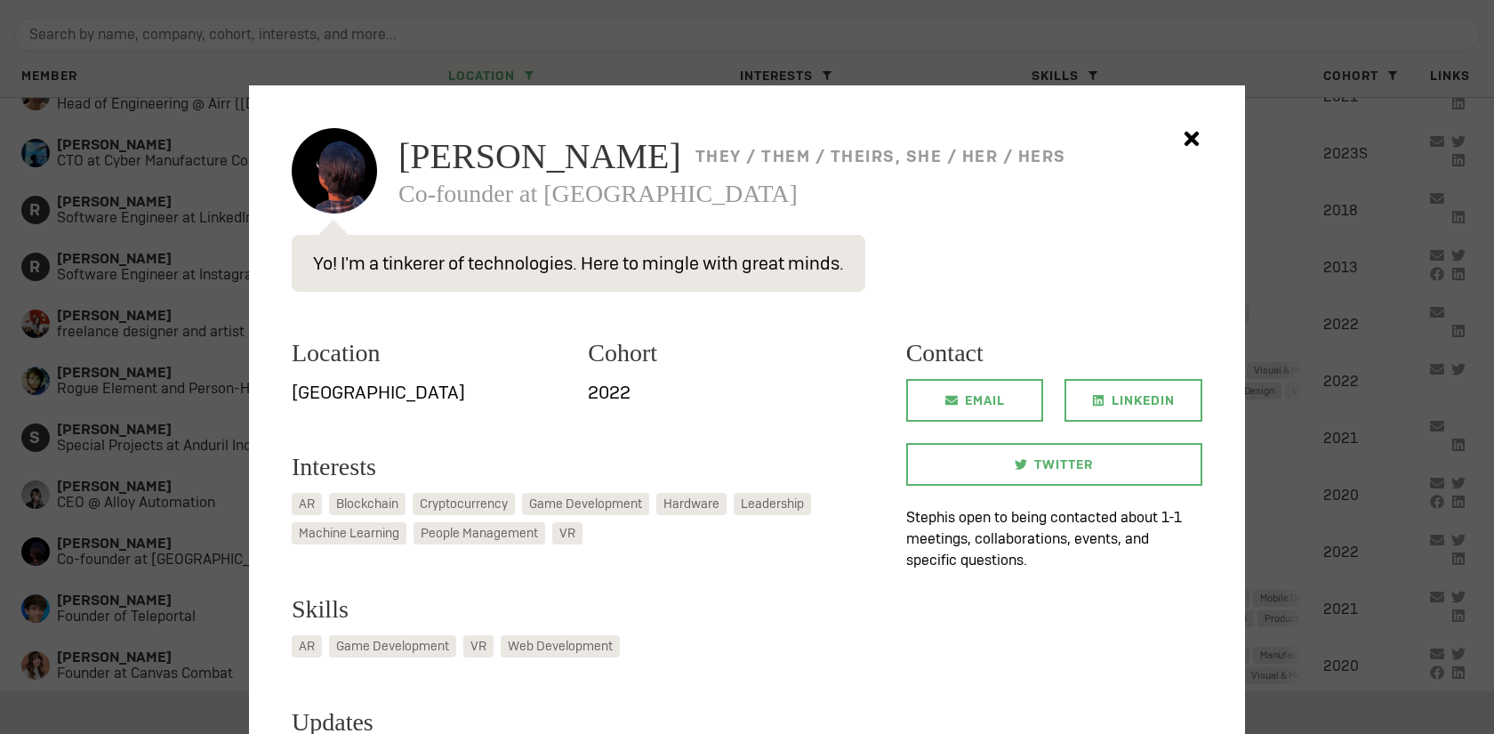
click at [150, 419] on div at bounding box center [747, 367] width 1494 height 734
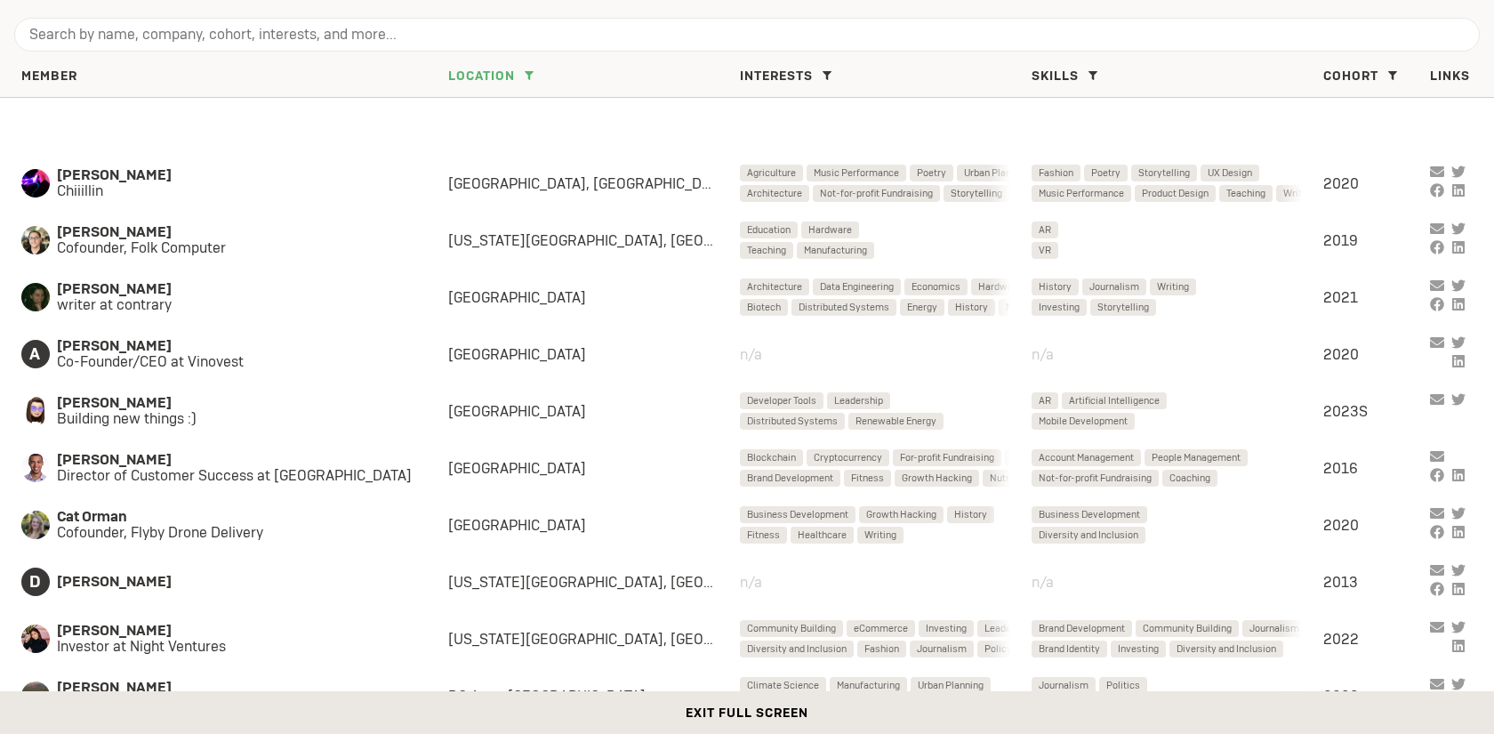
scroll to position [193, 0]
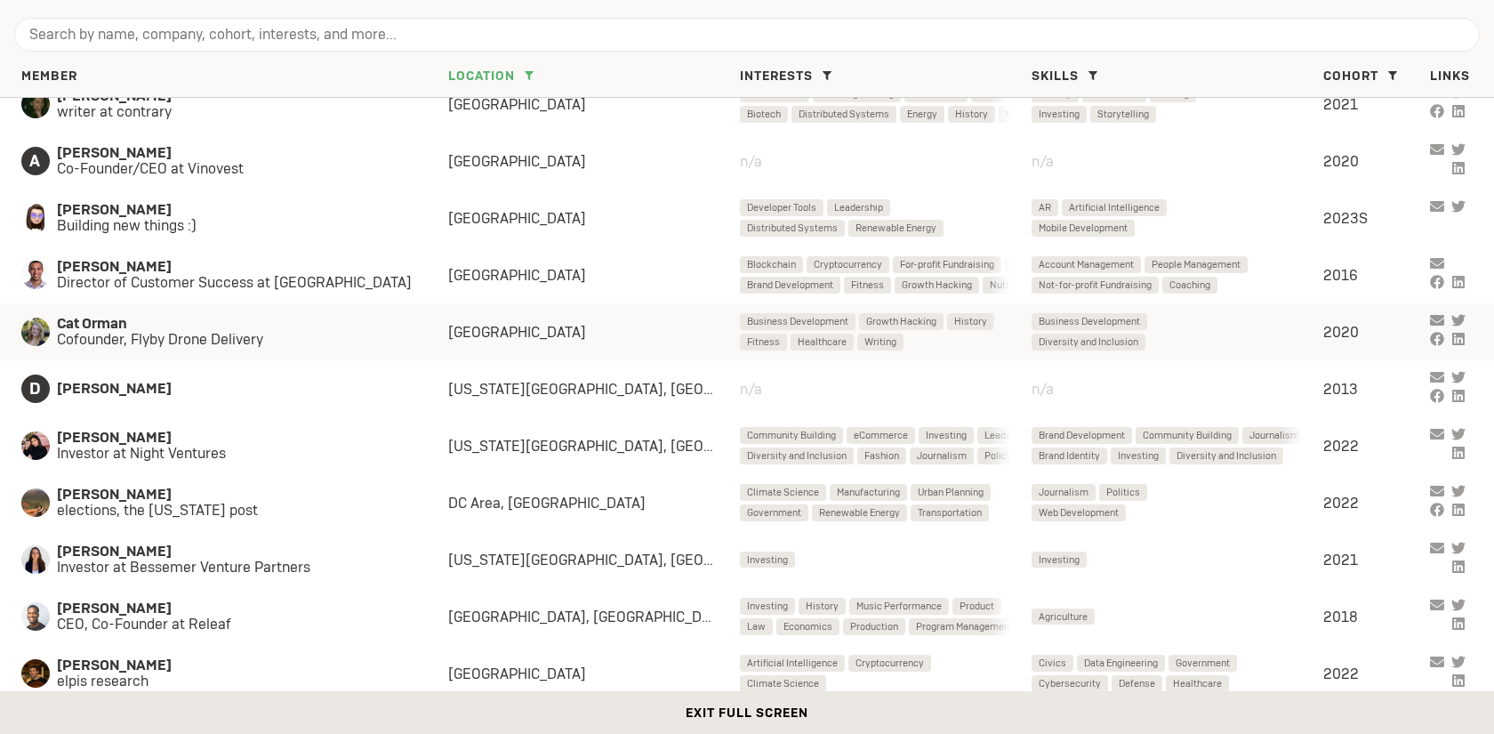
click at [305, 324] on span "Cat Orman" at bounding box center [235, 324] width 356 height 16
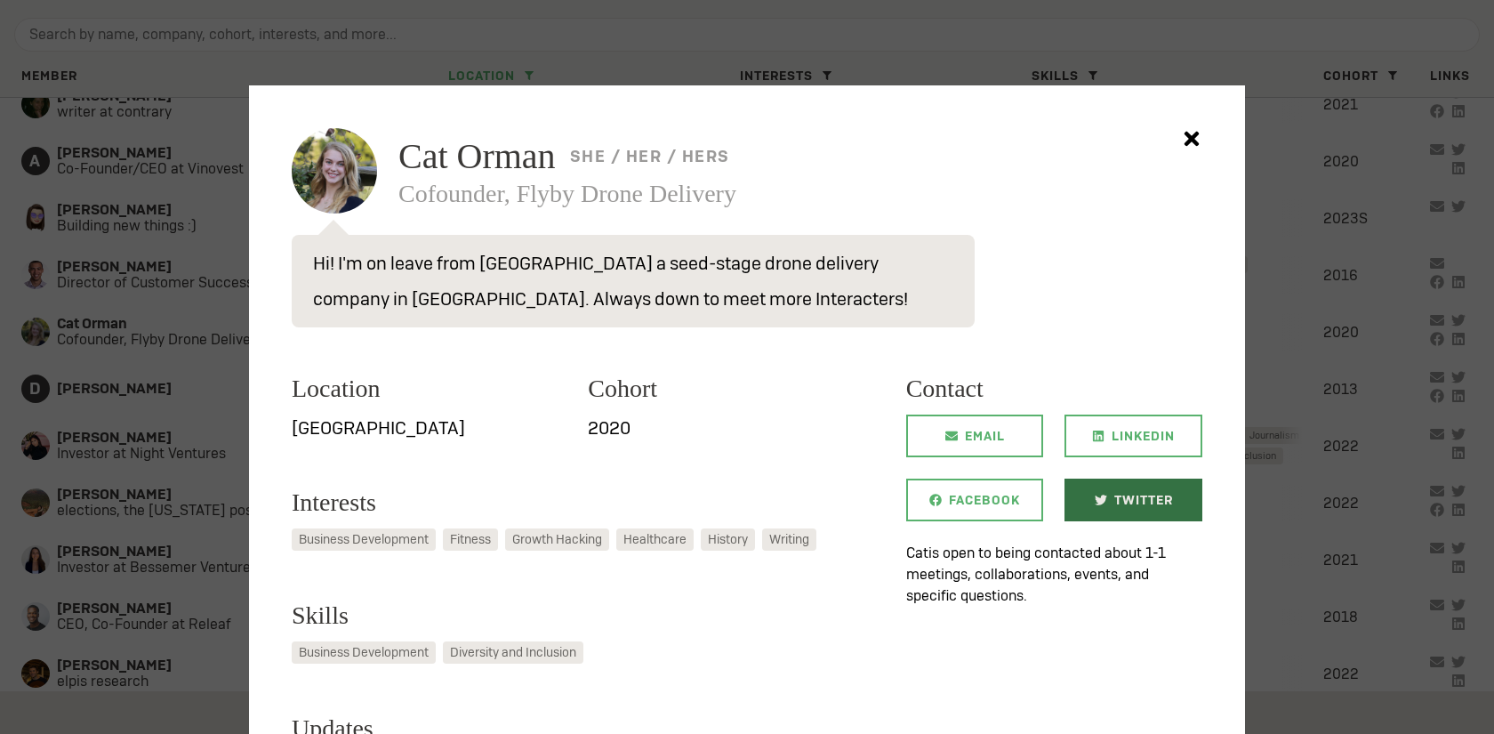
click at [1151, 490] on span "Twitter" at bounding box center [1143, 499] width 59 height 43
click at [198, 342] on div at bounding box center [747, 367] width 1494 height 734
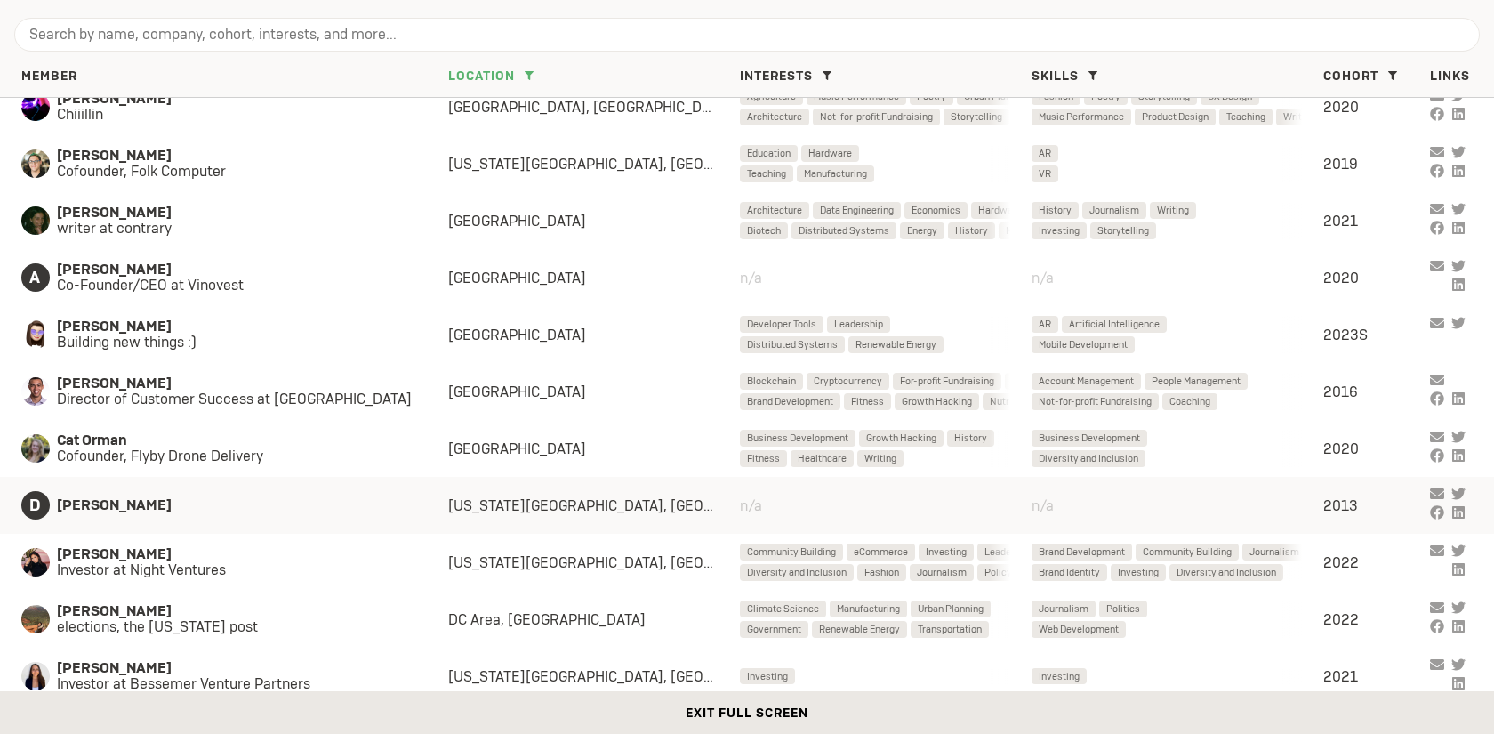
scroll to position [75, 0]
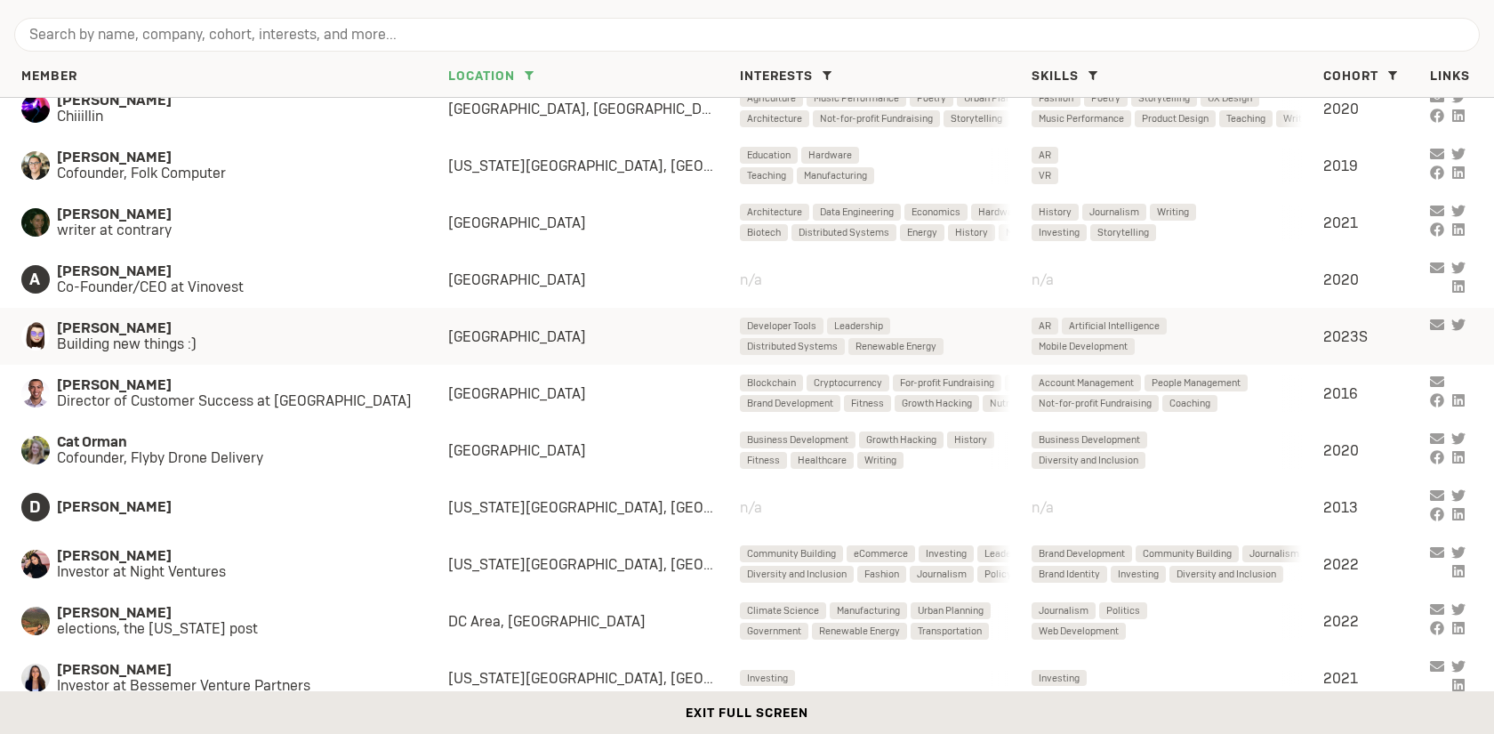
click at [204, 346] on span "Building new things :)" at bounding box center [235, 344] width 356 height 16
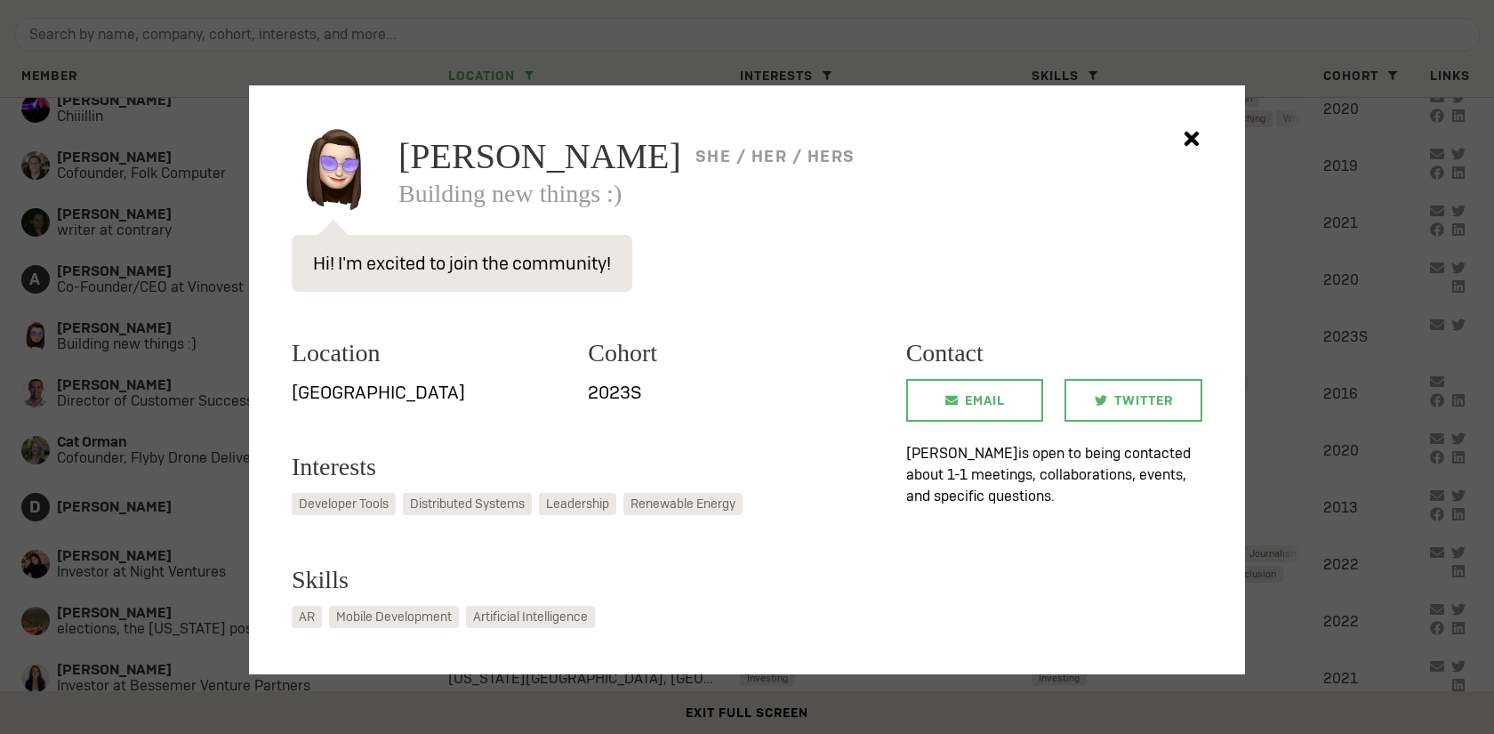
click at [141, 329] on div at bounding box center [747, 367] width 1494 height 734
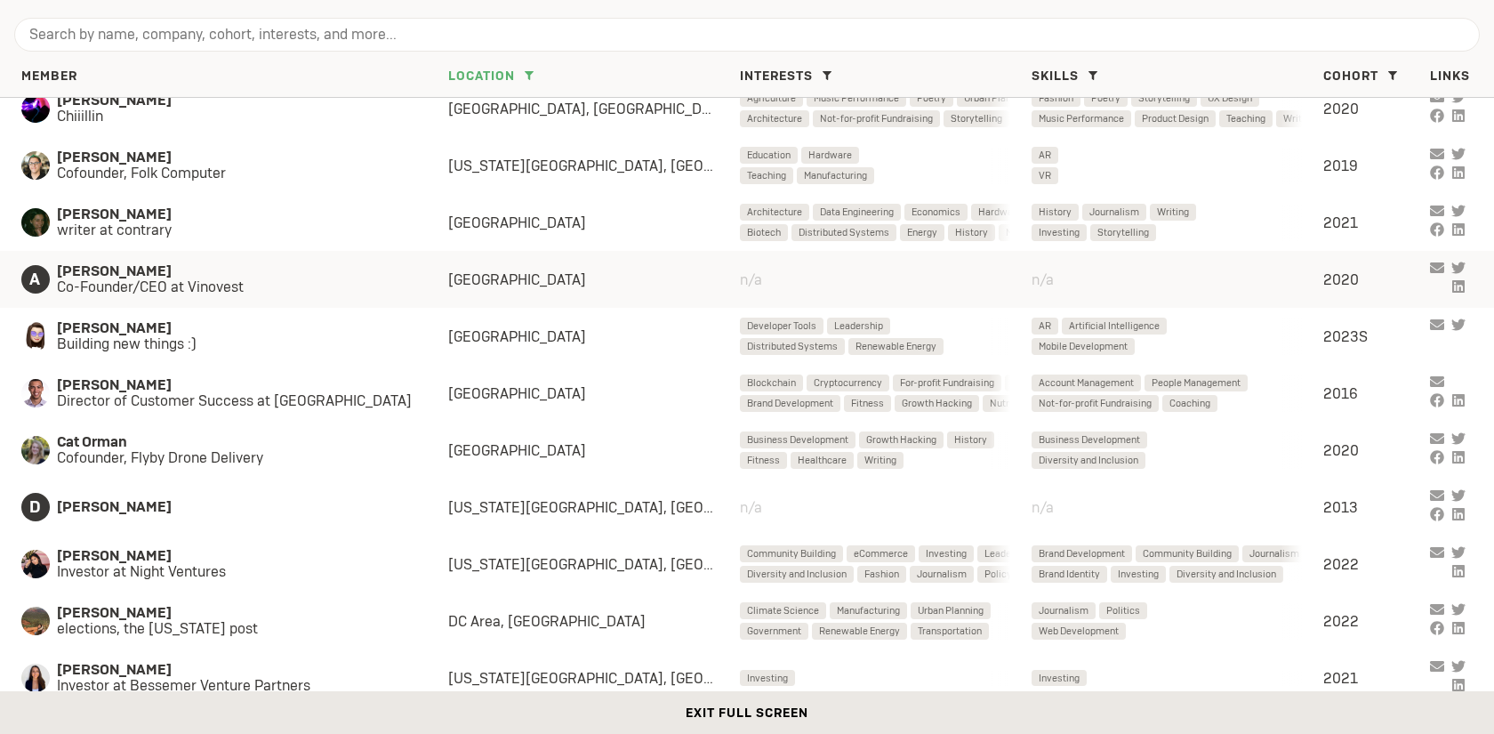
click at [214, 286] on span "Co-Founder/CEO at Vinovest" at bounding box center [235, 287] width 356 height 16
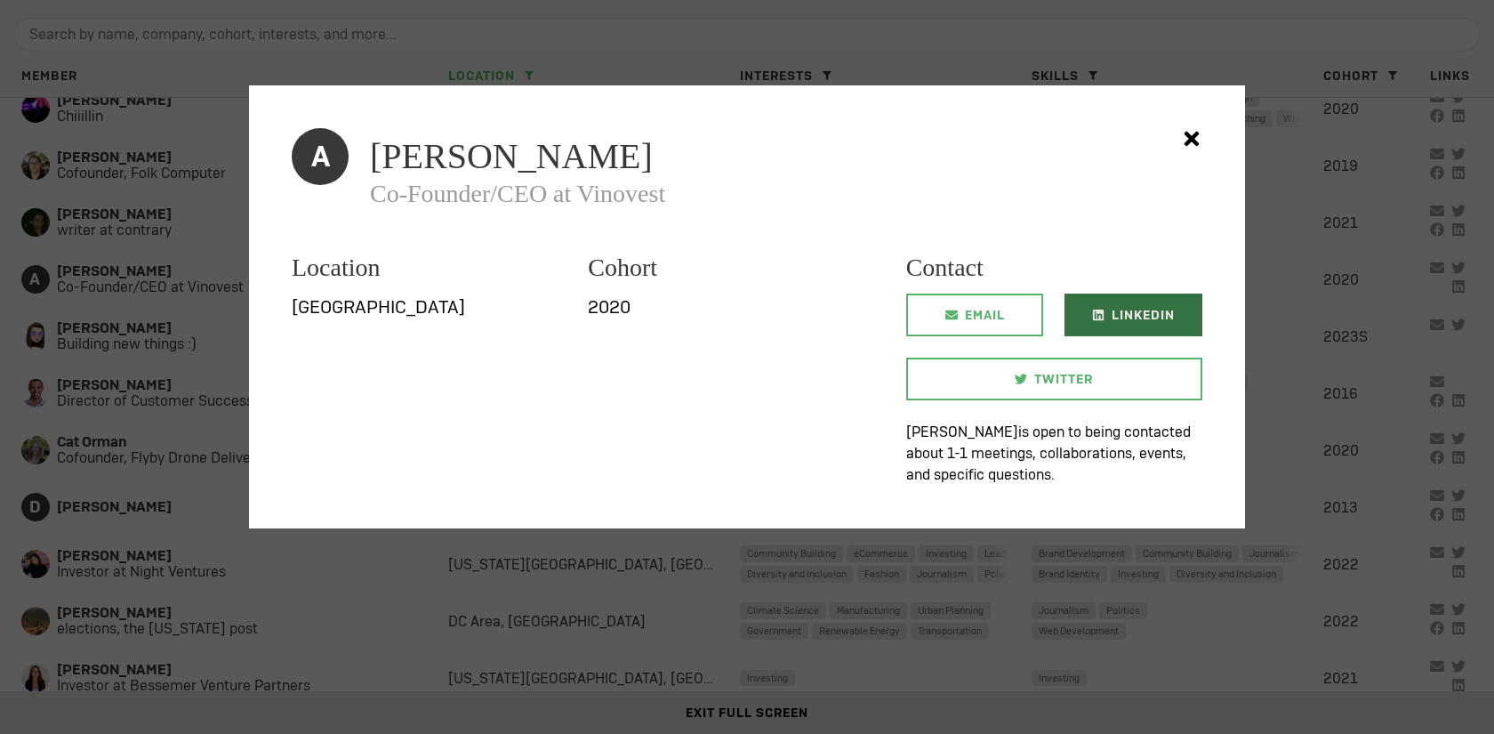
click at [1095, 309] on icon at bounding box center [1098, 315] width 12 height 12
click at [195, 411] on div at bounding box center [747, 367] width 1494 height 734
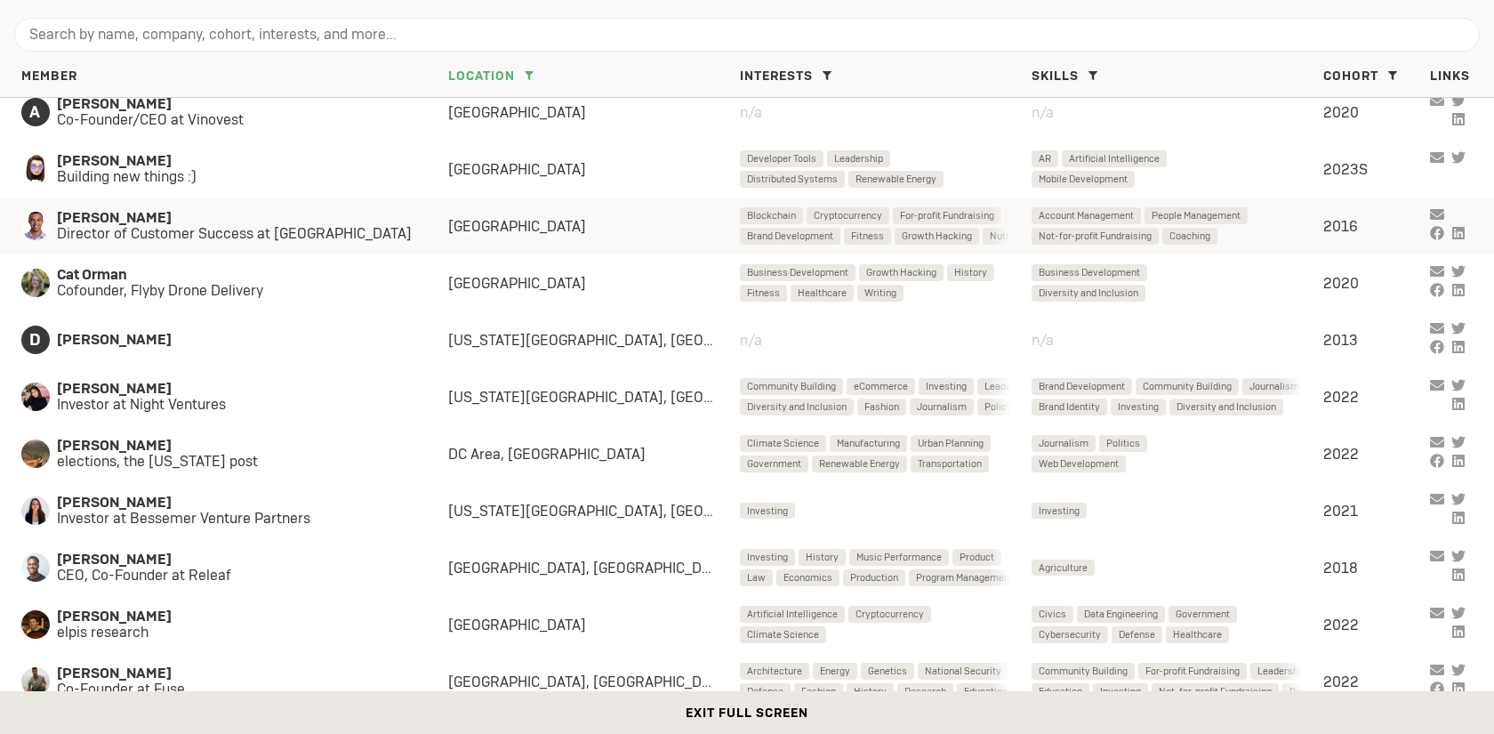
scroll to position [261, 0]
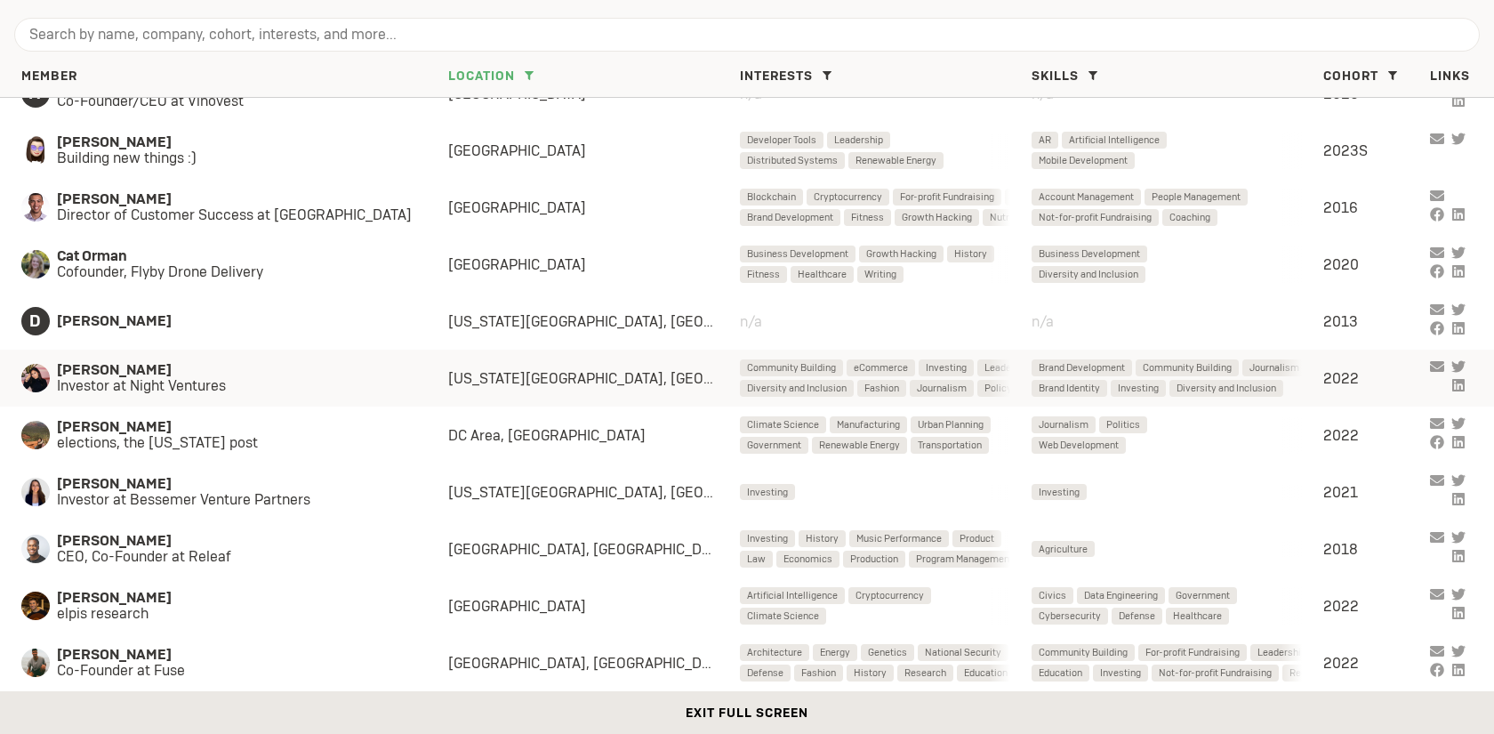
click at [342, 385] on span "Investor at Night Ventures" at bounding box center [235, 386] width 356 height 16
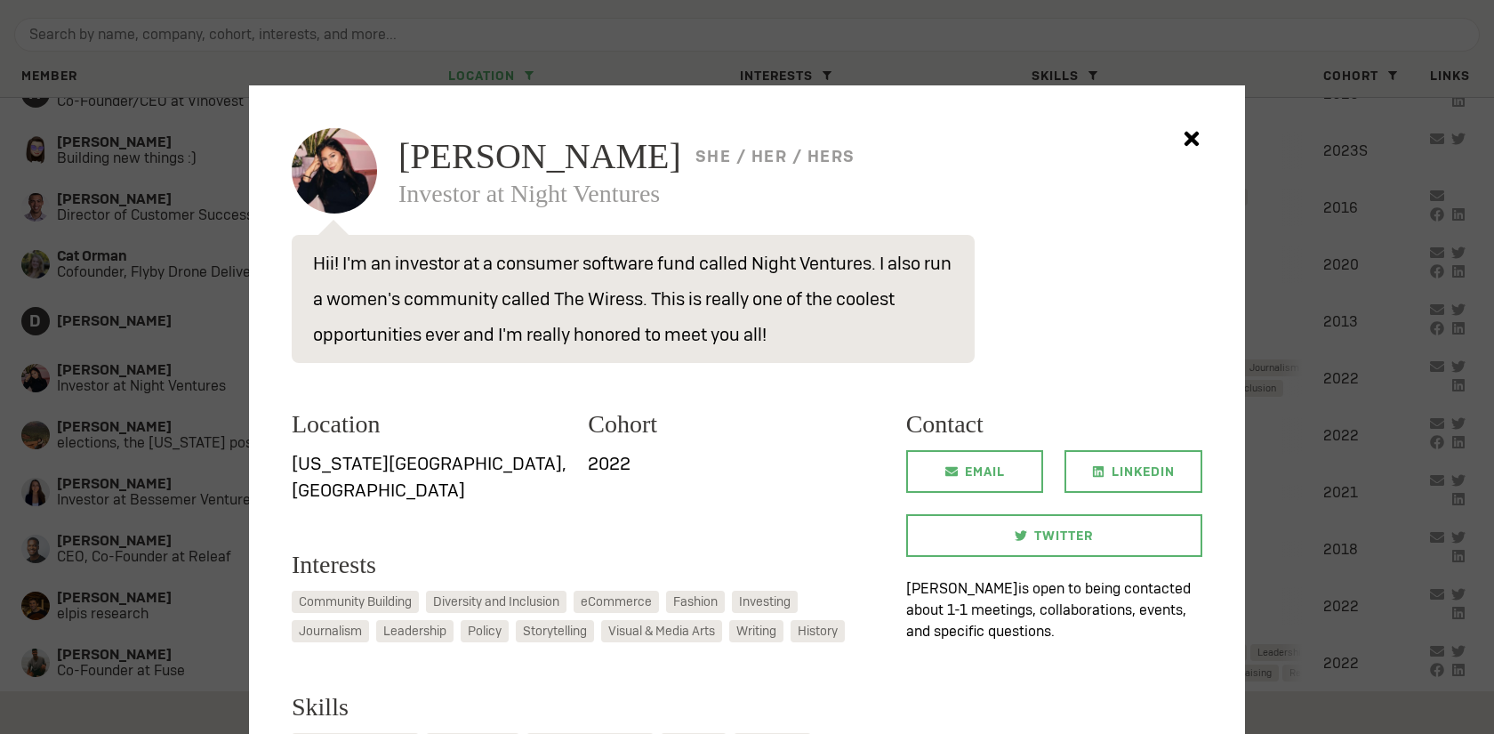
scroll to position [92, 0]
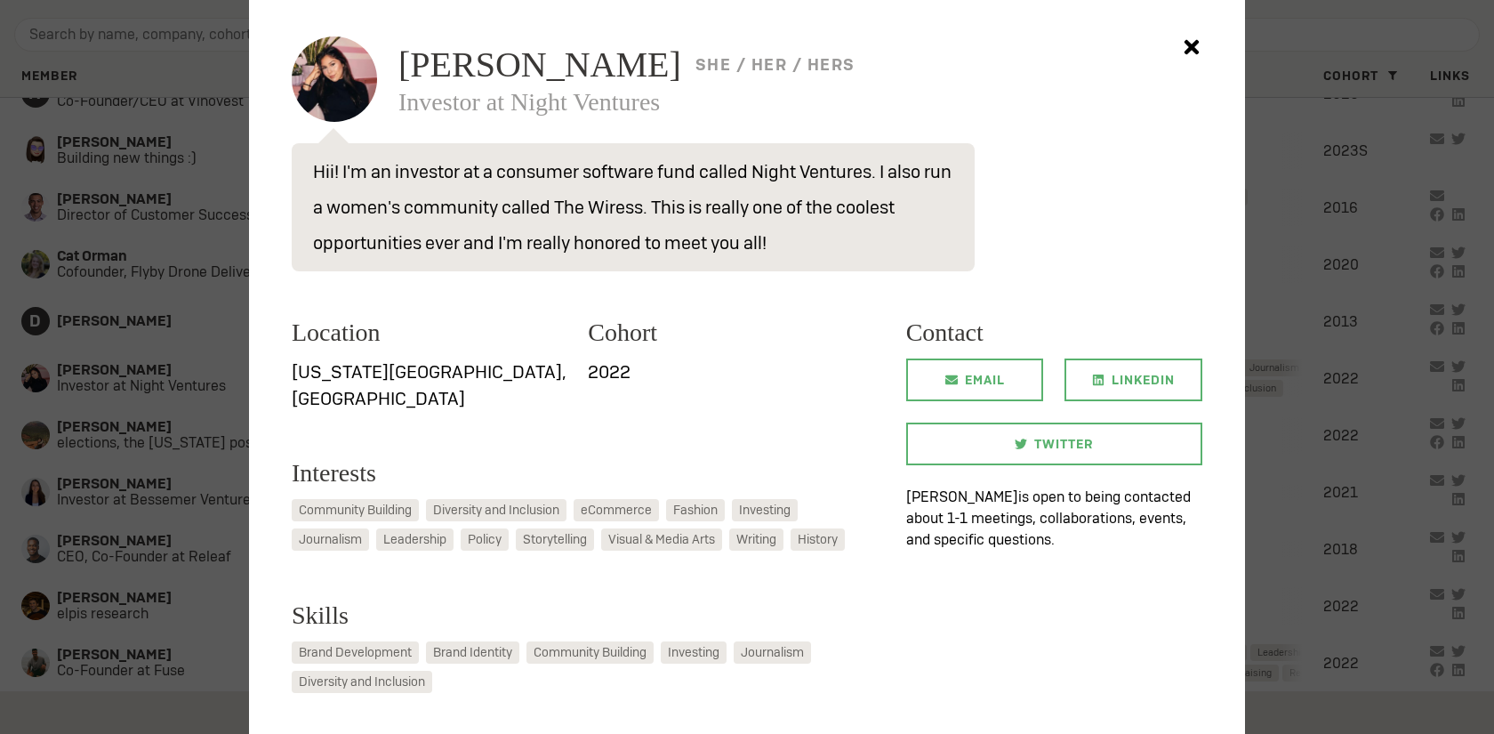
click at [178, 406] on div at bounding box center [747, 367] width 1494 height 734
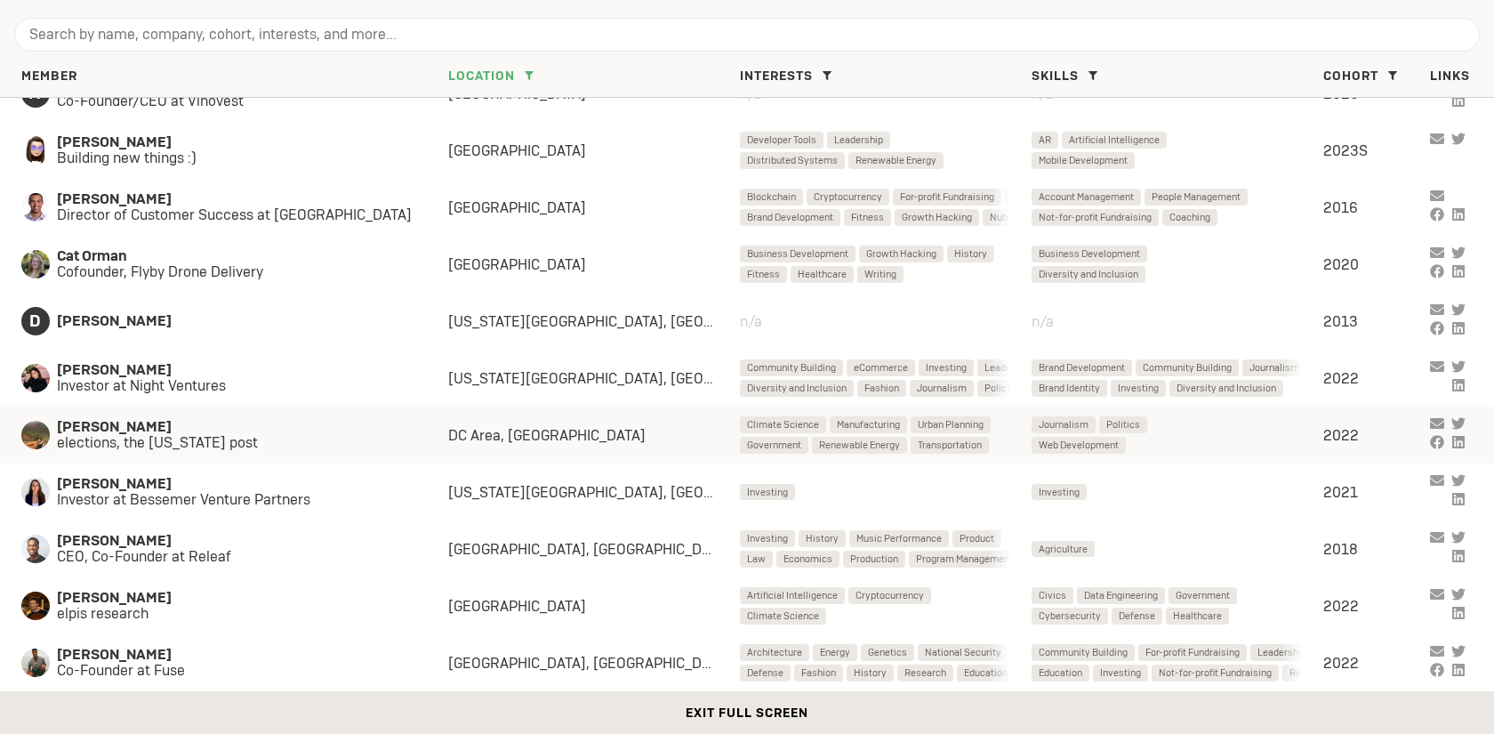
click at [222, 435] on span "elections, the [US_STATE] post" at bounding box center [235, 443] width 356 height 16
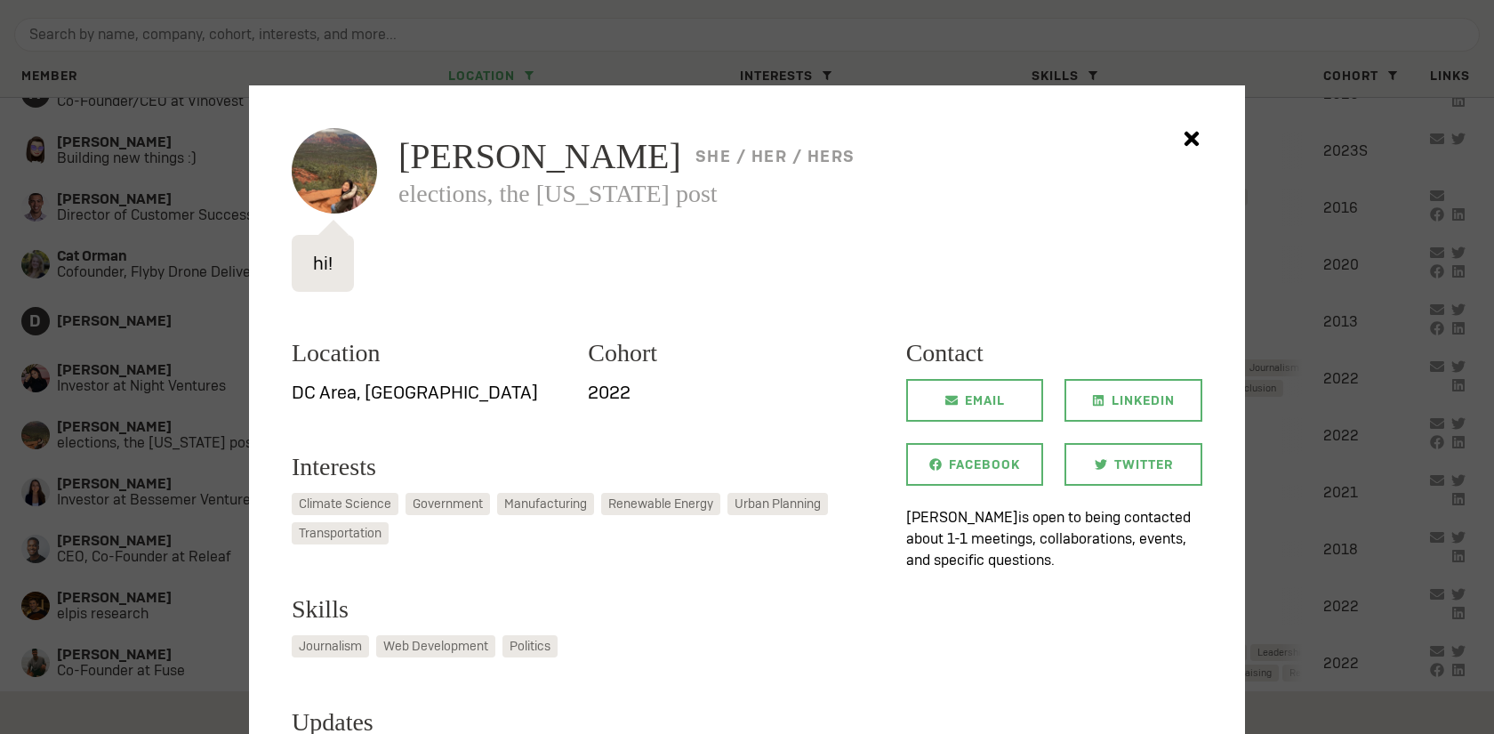
click at [180, 429] on div at bounding box center [747, 367] width 1494 height 734
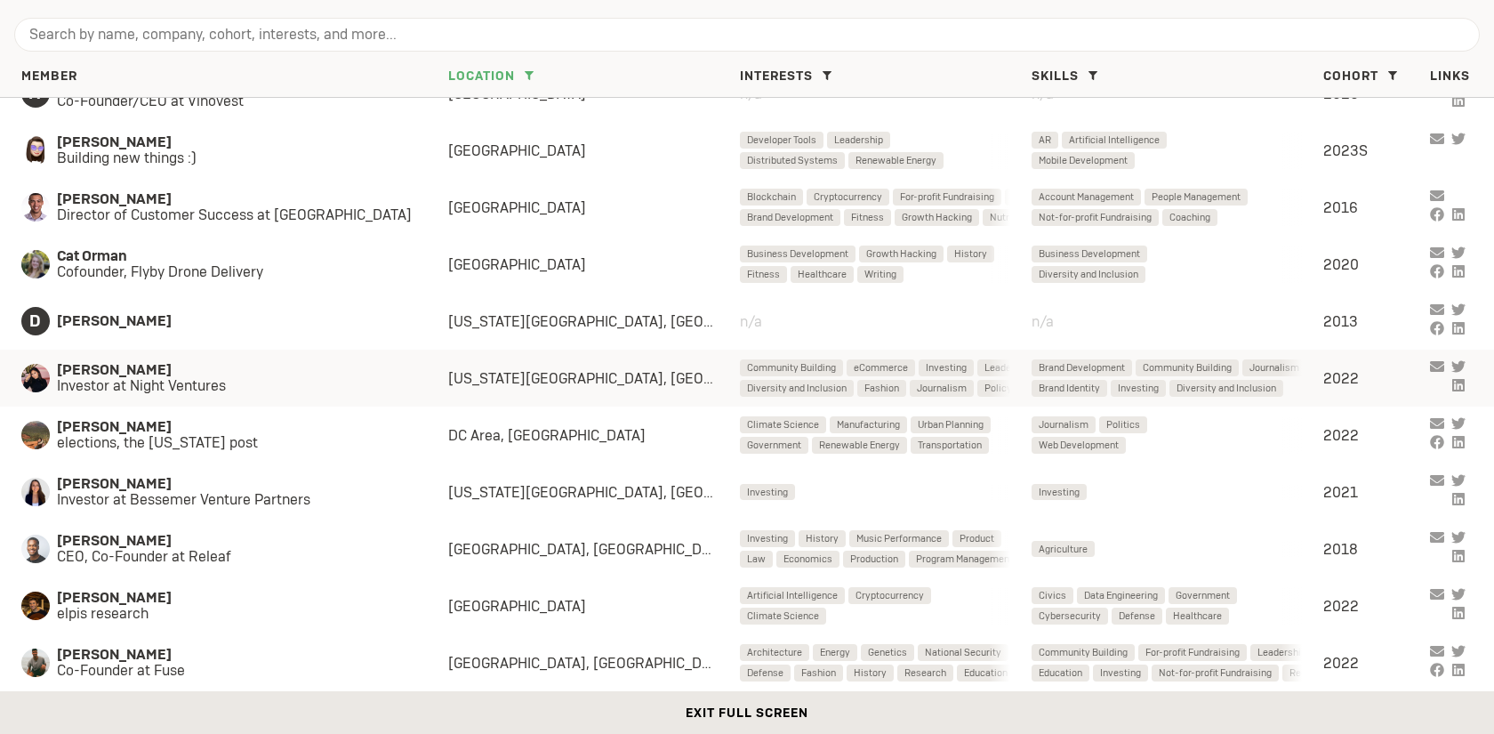
click at [228, 391] on span "Investor at Night Ventures" at bounding box center [235, 386] width 356 height 16
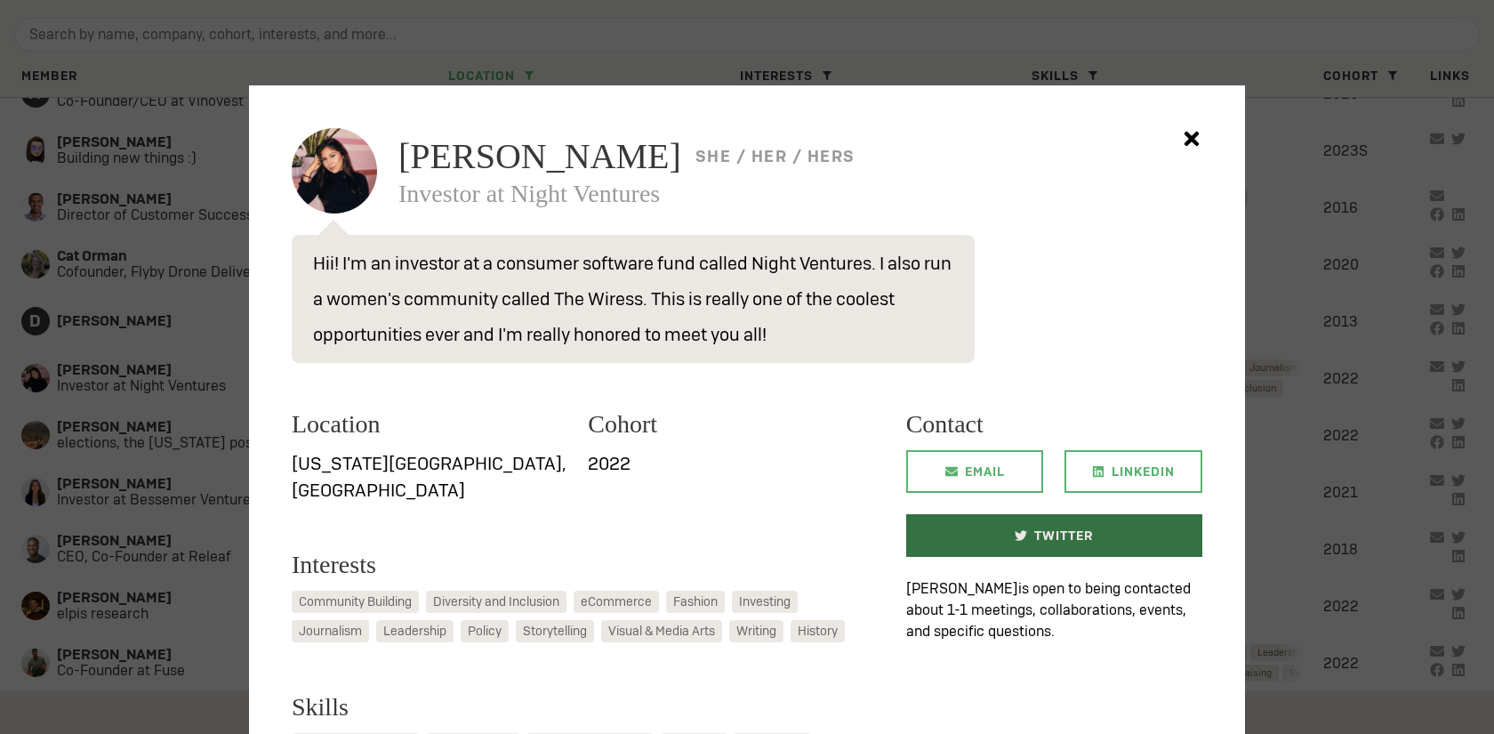
click at [1143, 540] on link "Twitter" at bounding box center [1054, 535] width 296 height 43
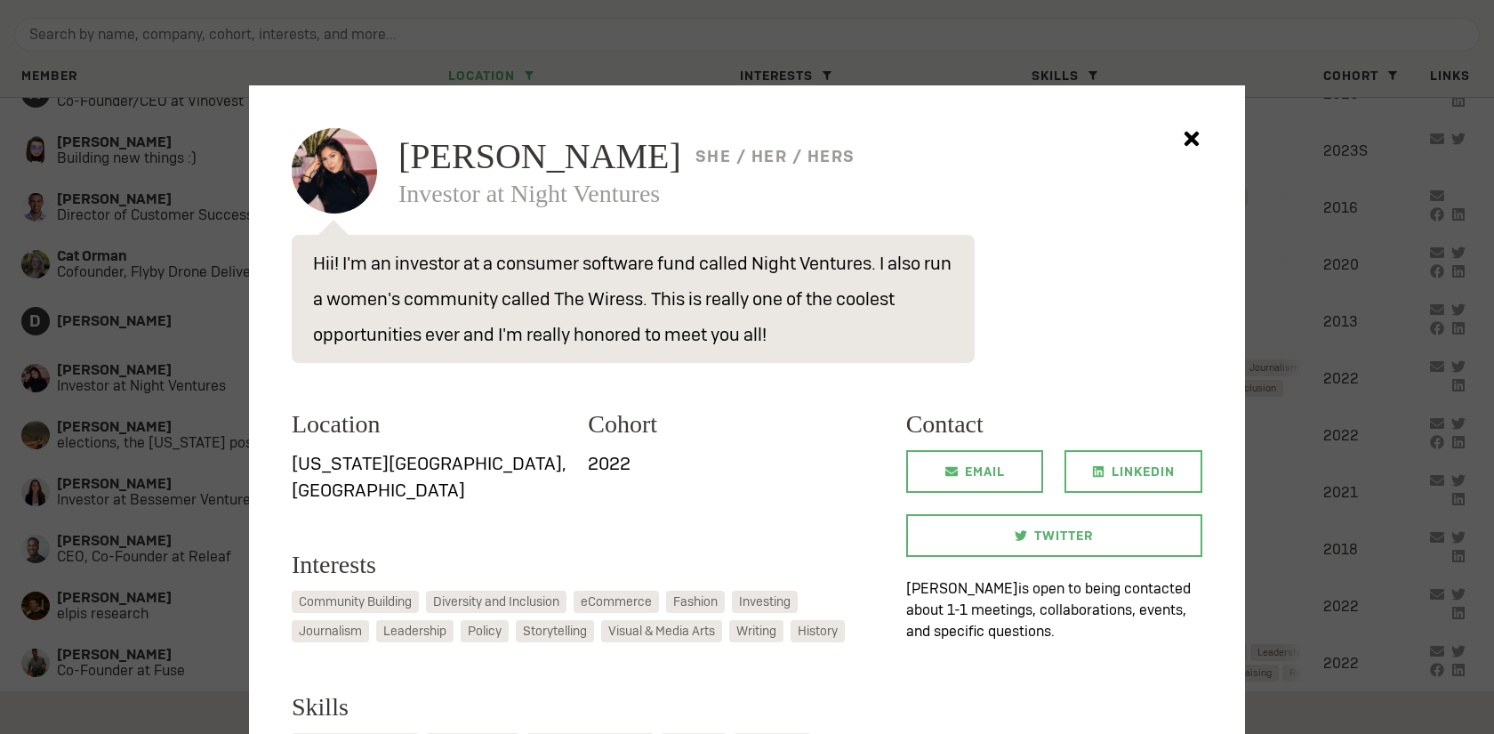
click at [224, 312] on div at bounding box center [747, 367] width 1494 height 734
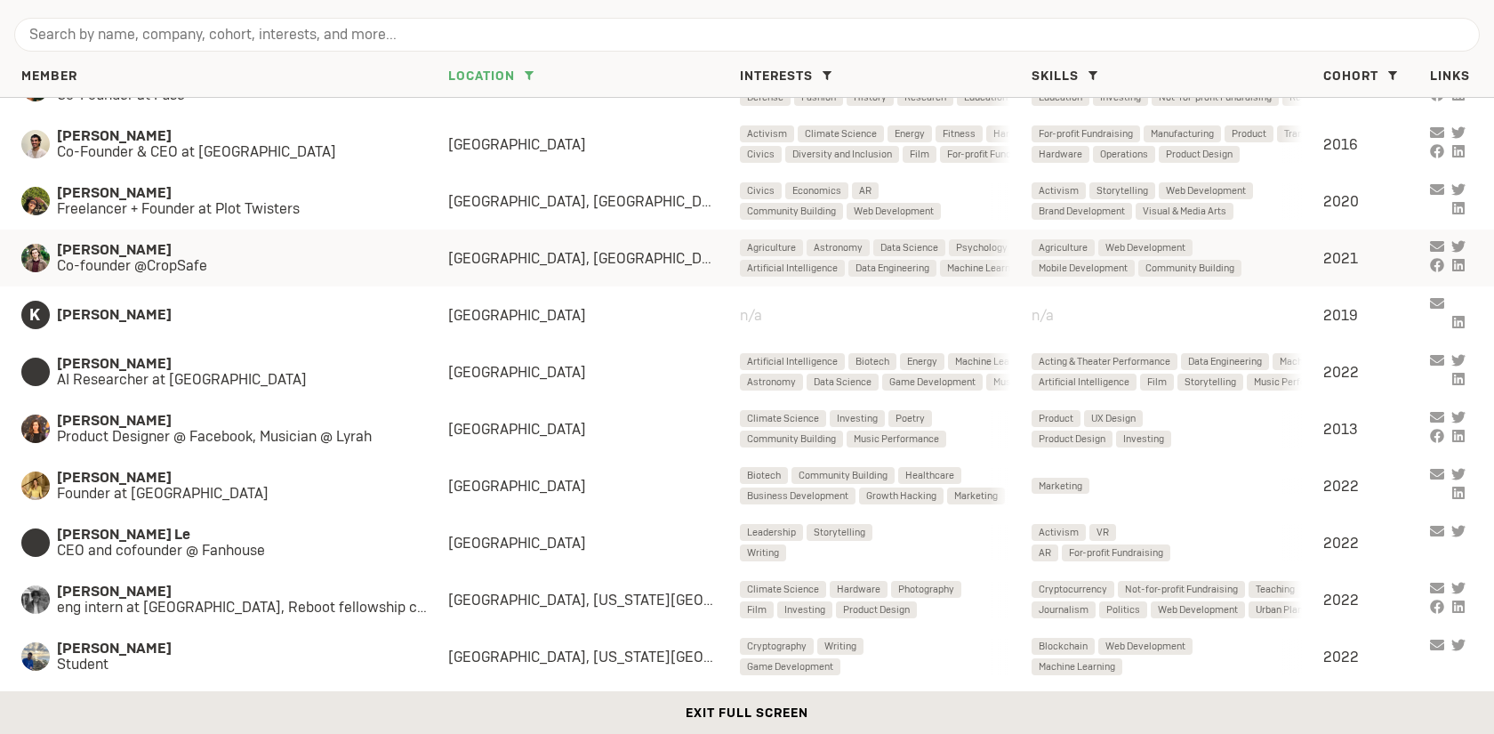
scroll to position [838, 0]
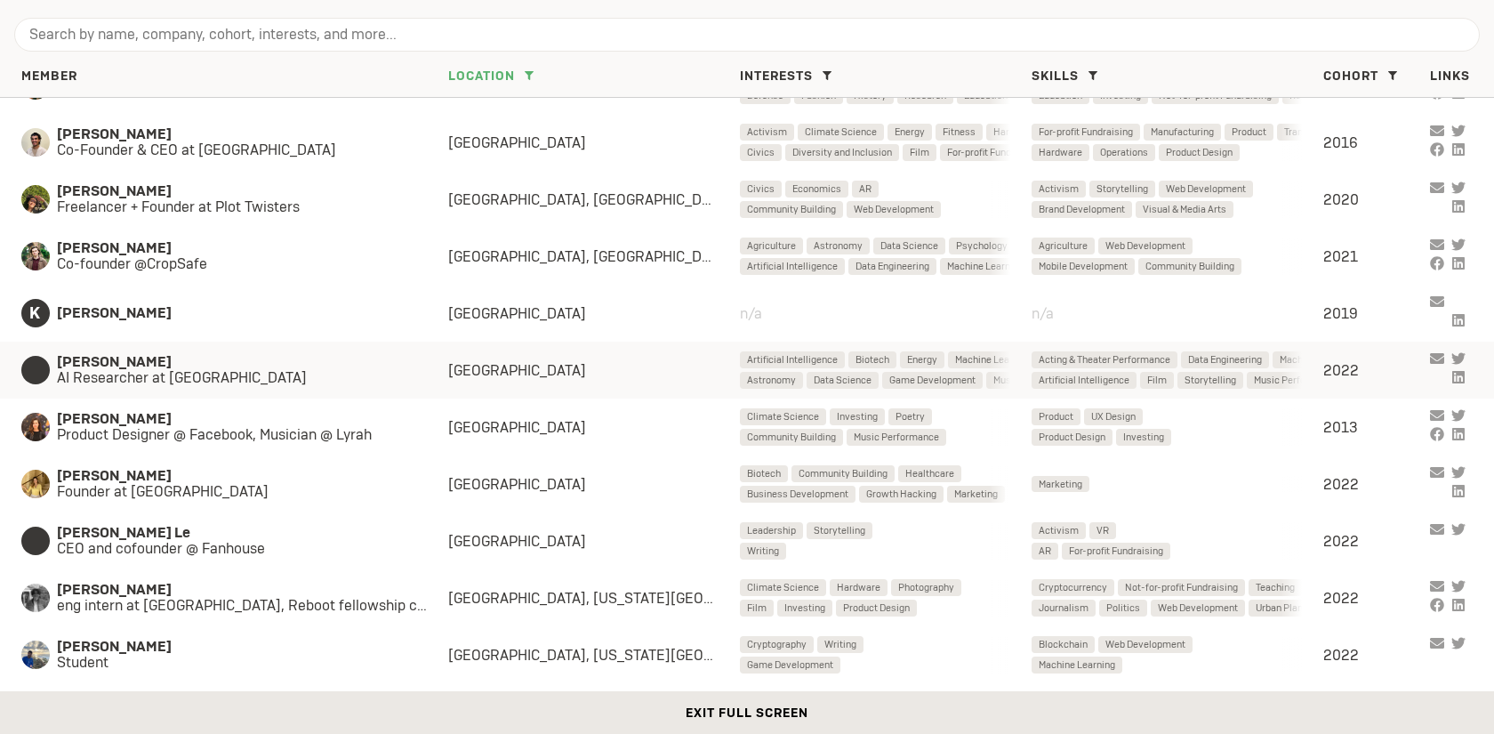
click at [301, 378] on span "AI Researcher at [GEOGRAPHIC_DATA]" at bounding box center [235, 378] width 356 height 16
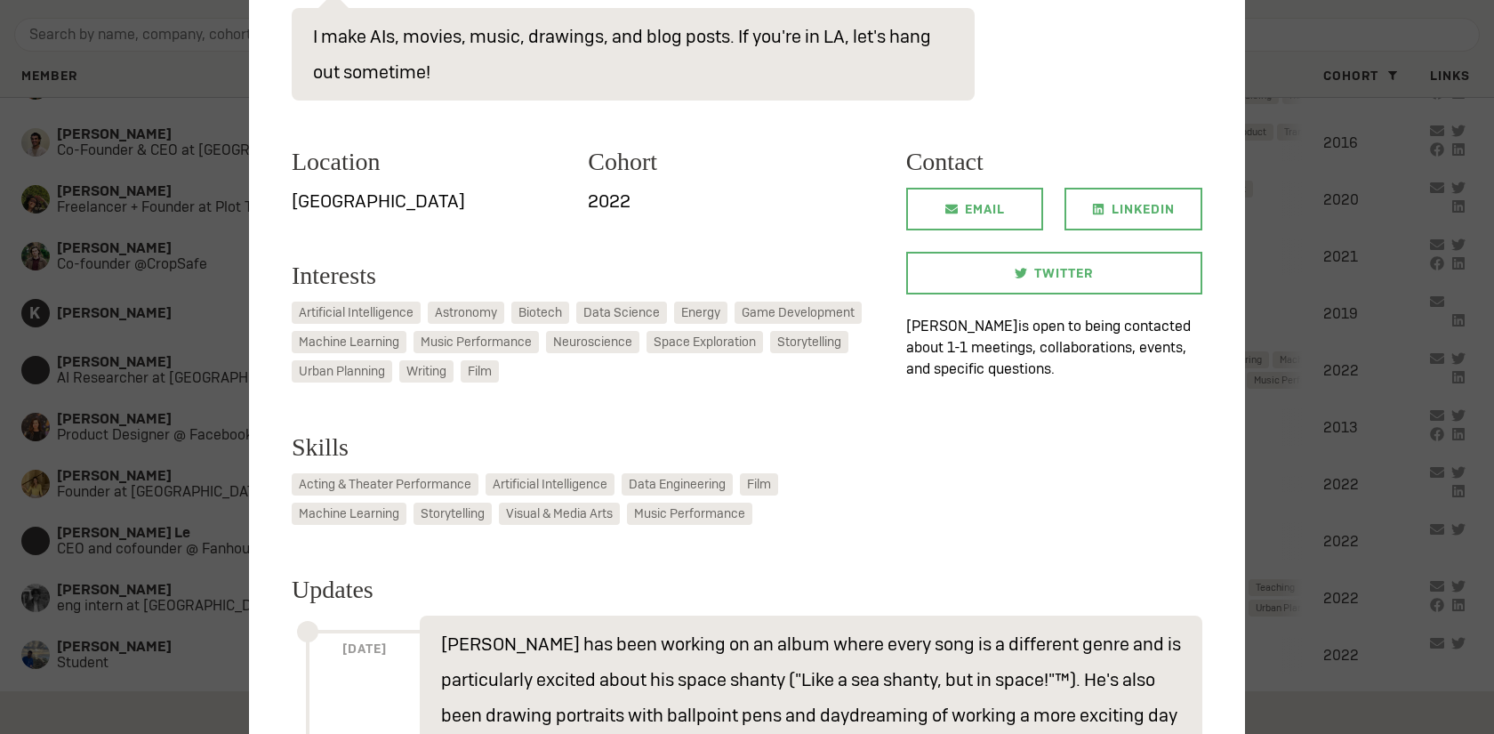
scroll to position [666, 0]
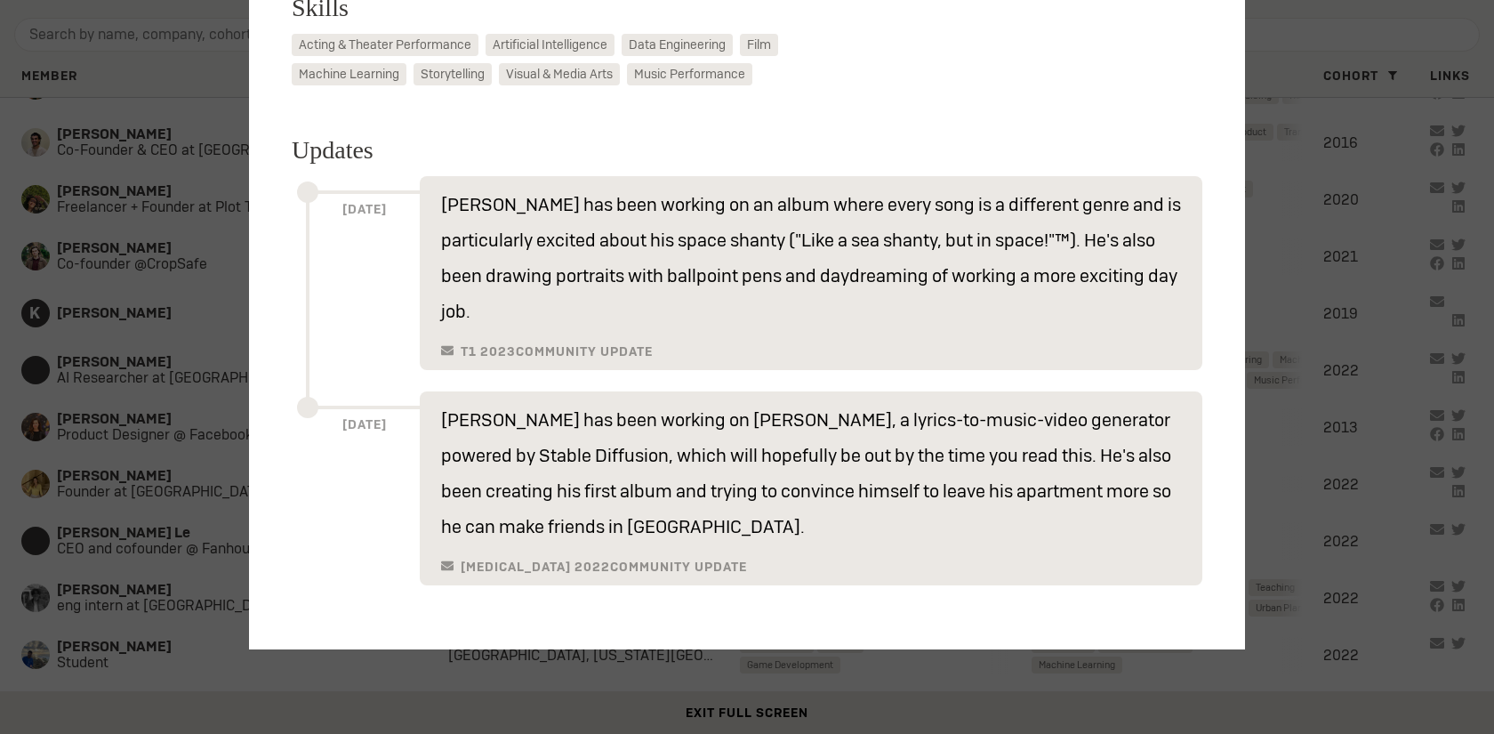
click at [185, 380] on div at bounding box center [747, 367] width 1494 height 734
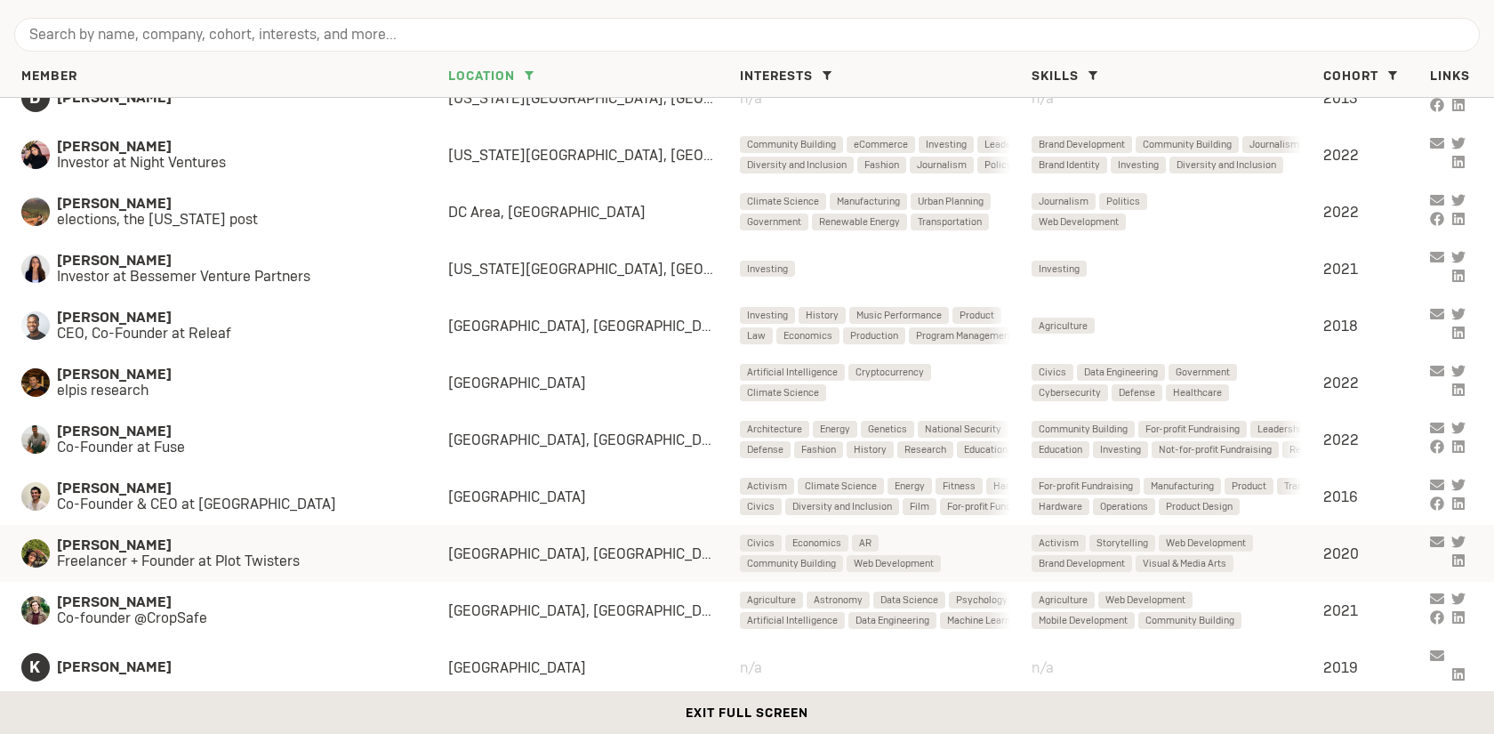
scroll to position [480, 0]
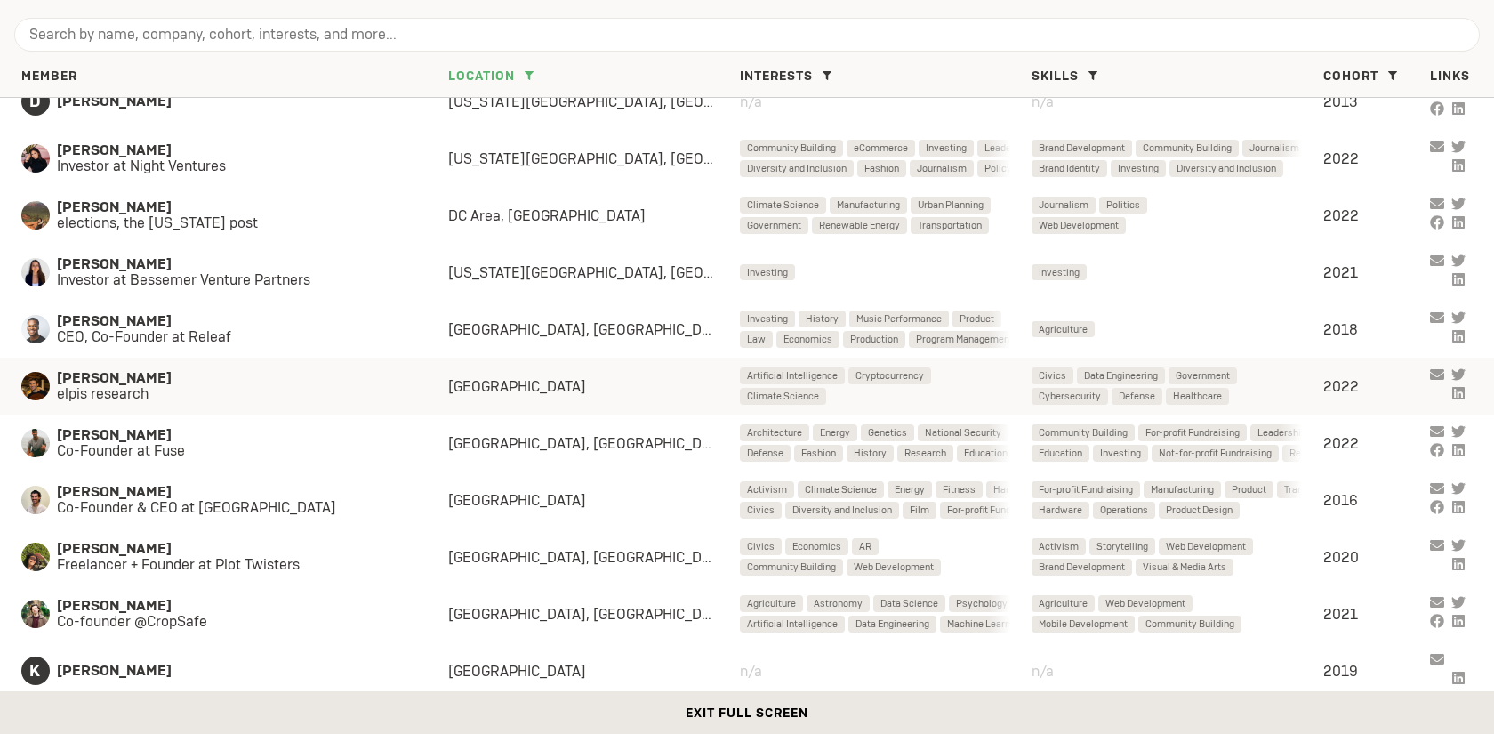
click at [192, 386] on span "elpis research" at bounding box center [235, 394] width 356 height 16
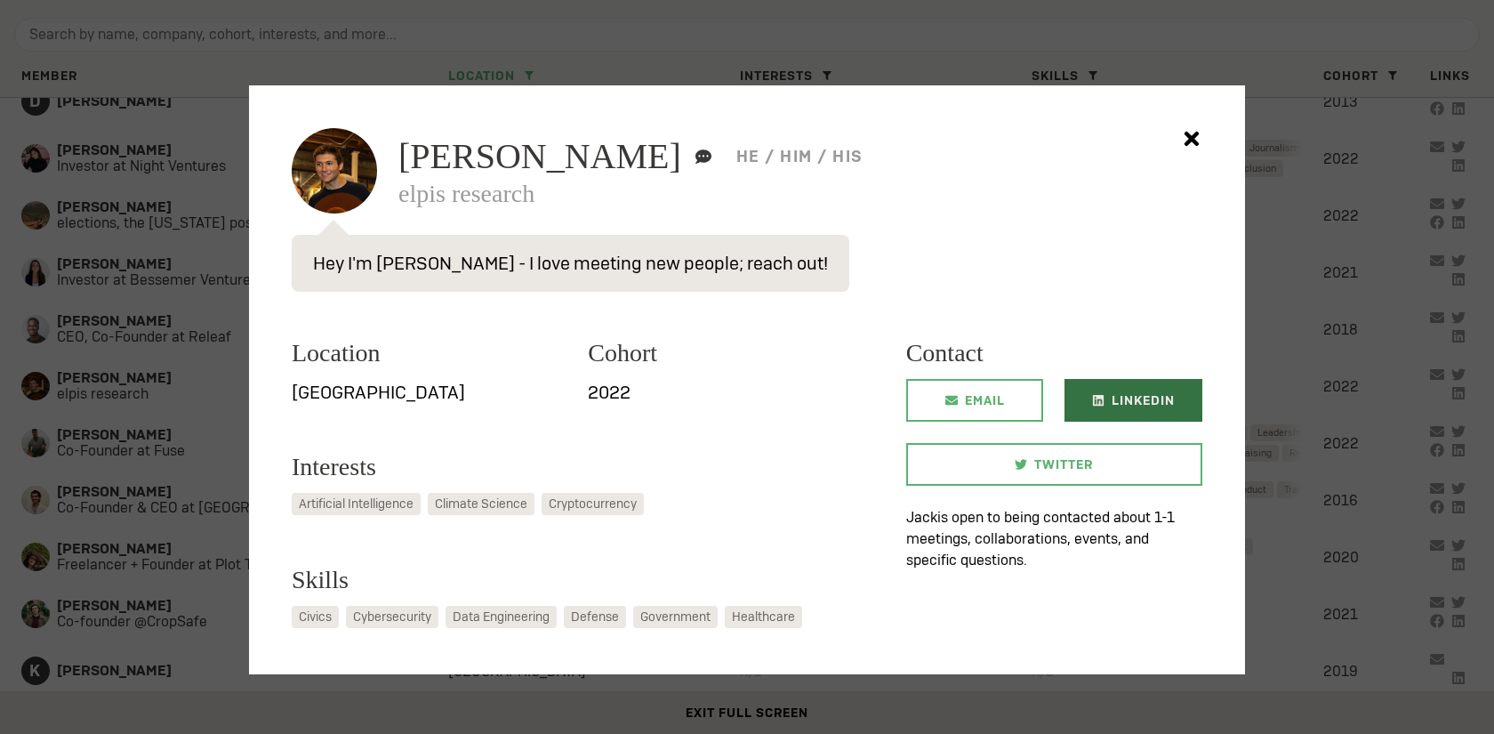
click at [1103, 405] on icon at bounding box center [1098, 400] width 12 height 12
click at [88, 357] on div at bounding box center [747, 367] width 1494 height 734
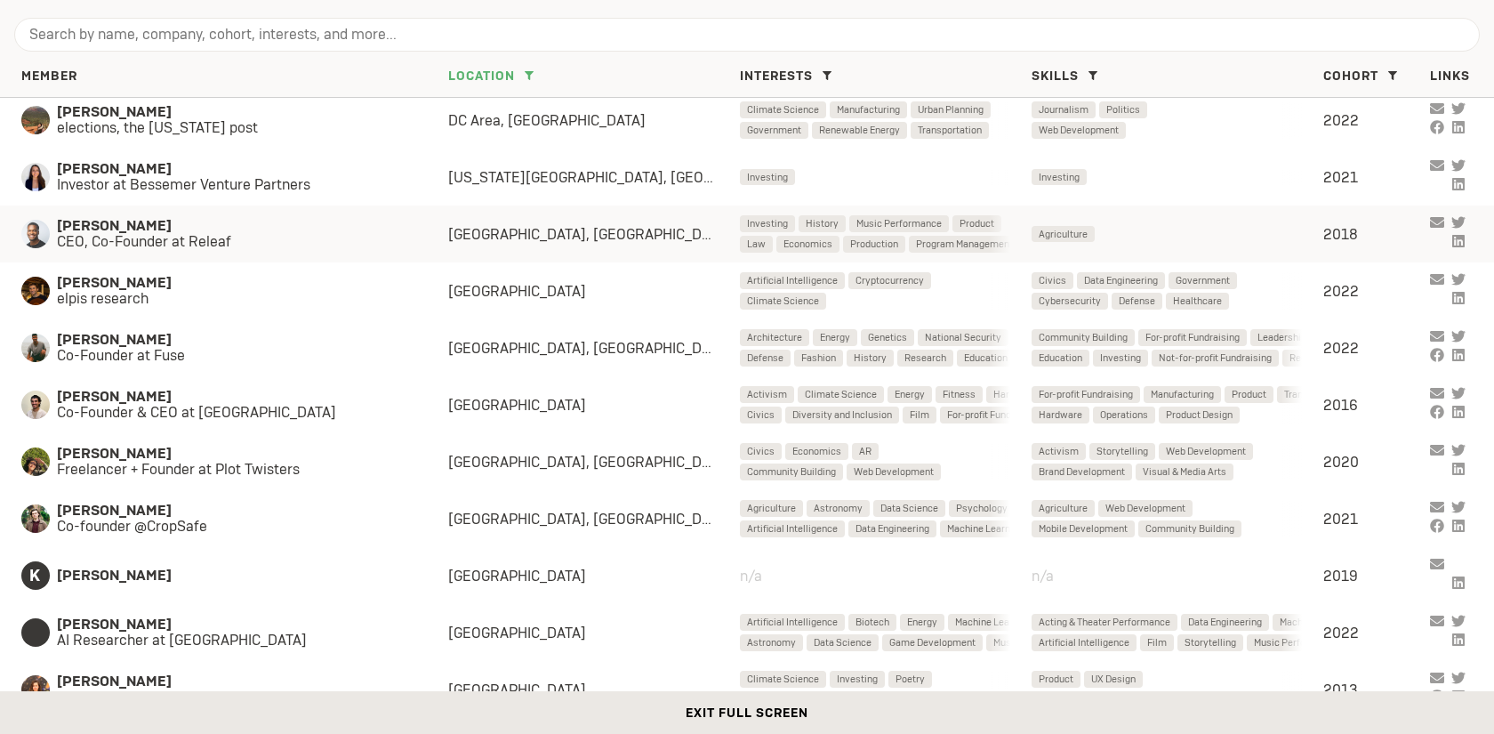
scroll to position [573, 0]
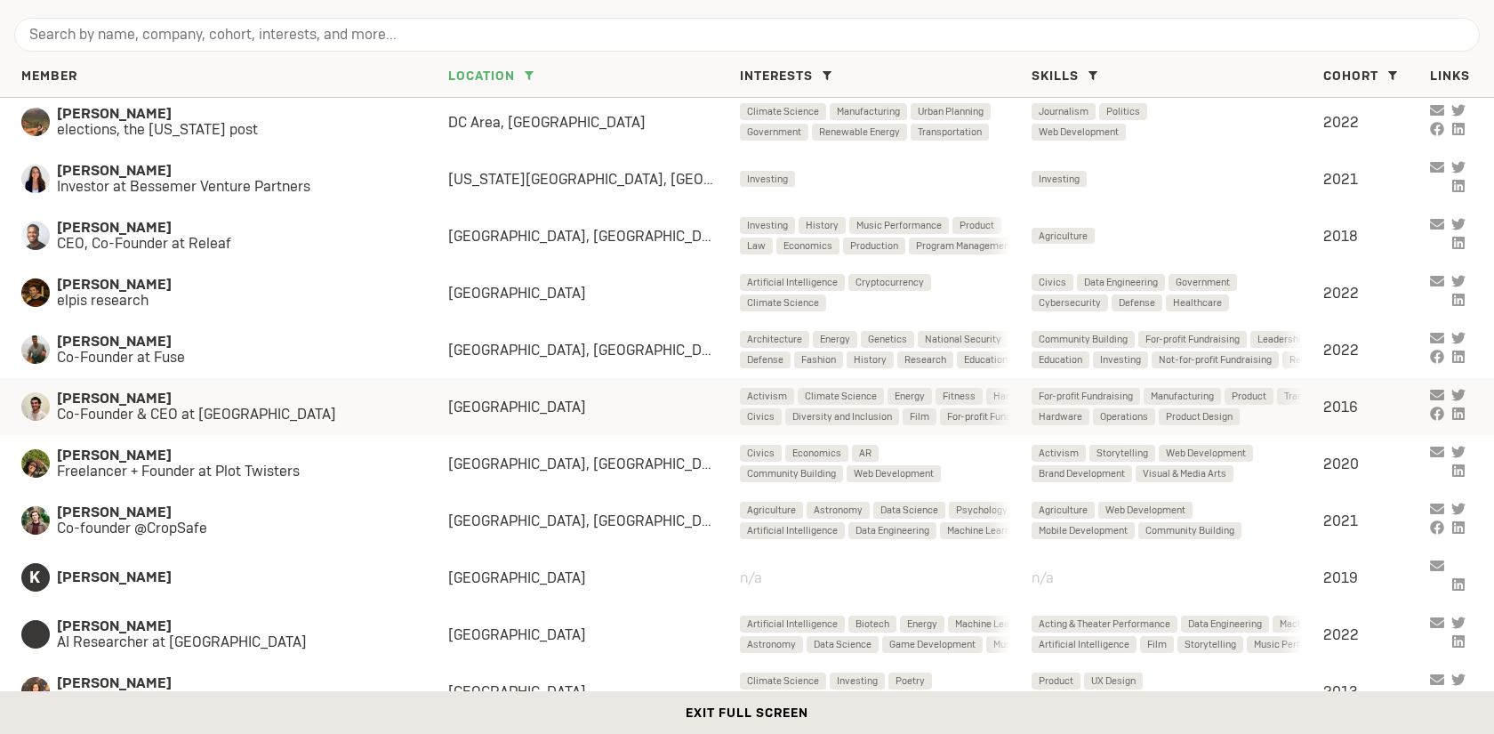
click at [269, 407] on span "Co-Founder & CEO at [GEOGRAPHIC_DATA]" at bounding box center [235, 414] width 356 height 16
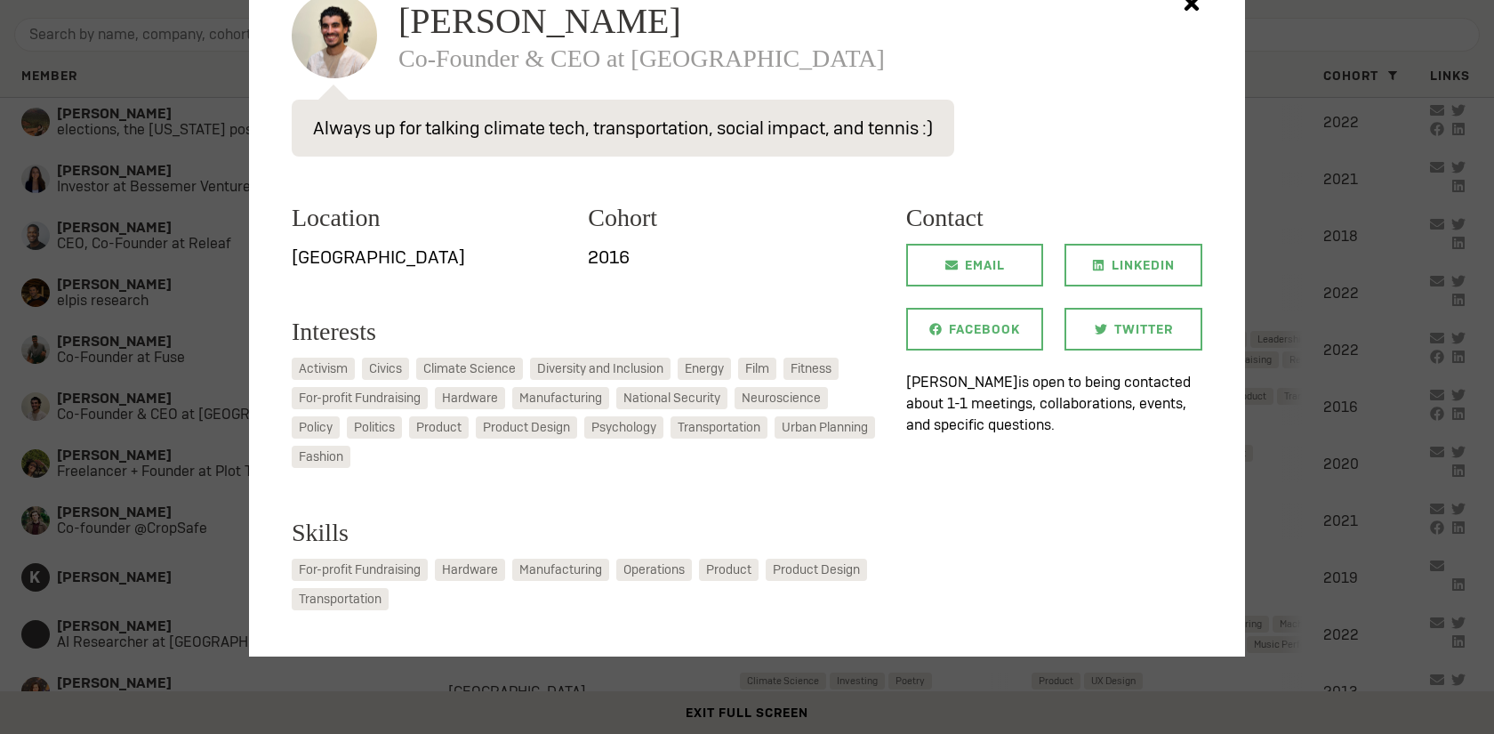
scroll to position [142, 0]
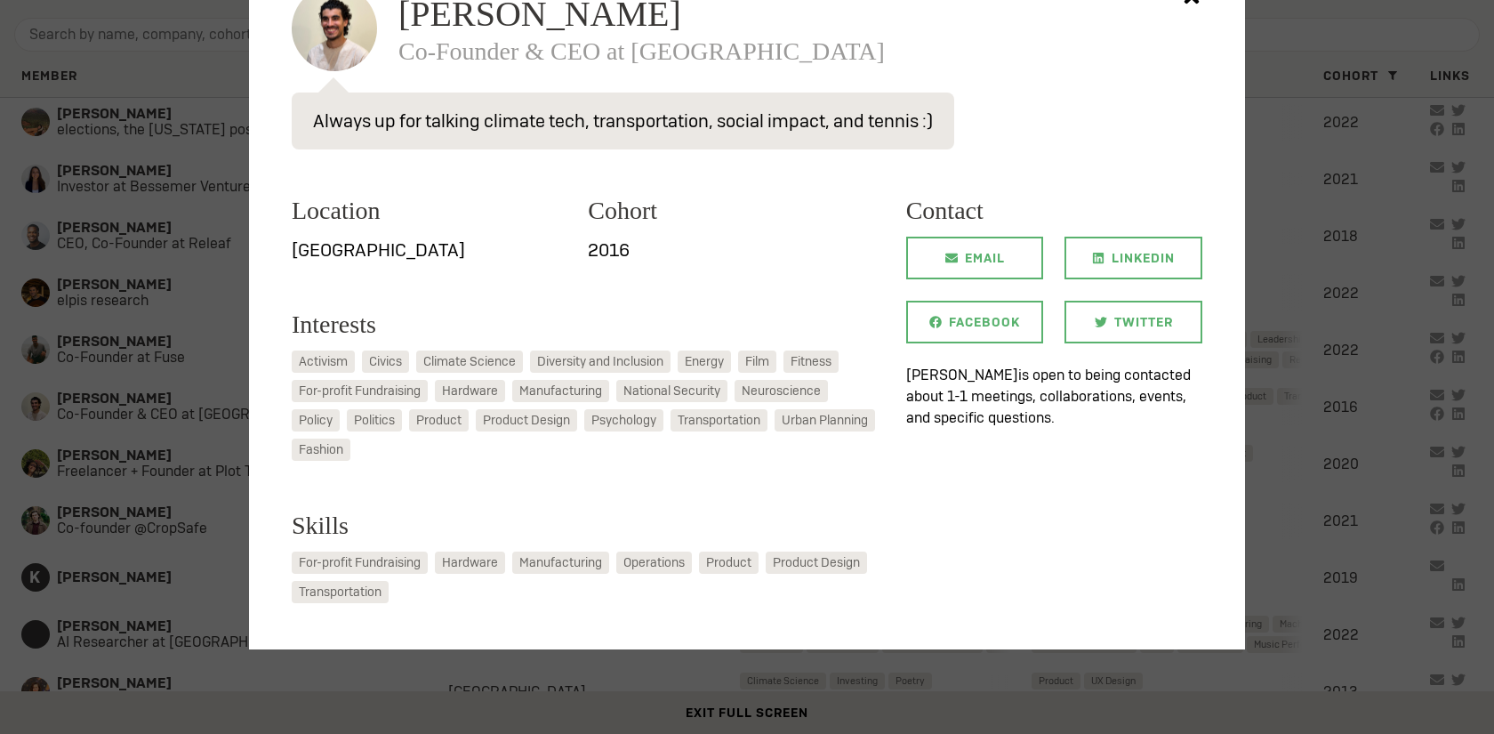
click at [166, 447] on div at bounding box center [747, 367] width 1494 height 734
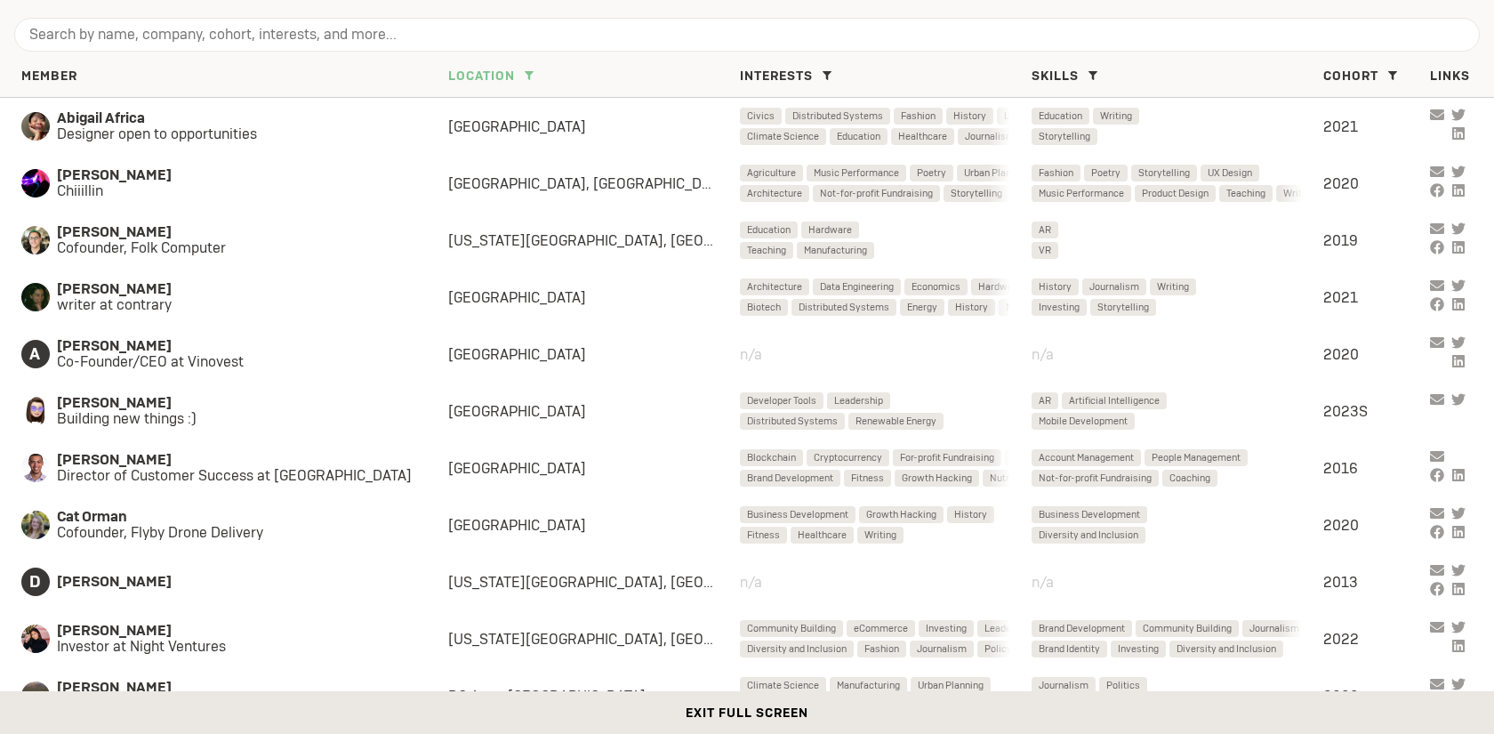
click at [531, 74] on icon at bounding box center [529, 75] width 9 height 9
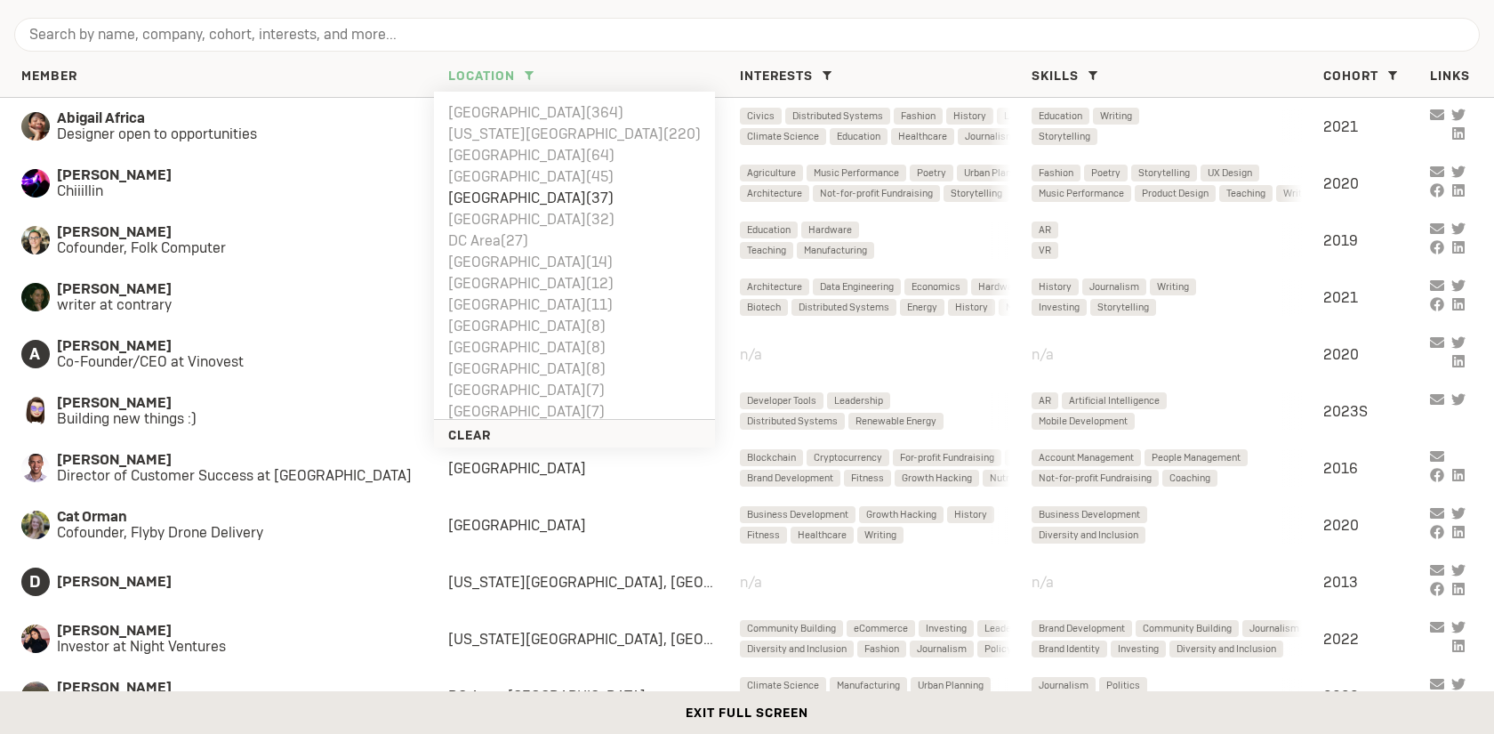
click at [493, 190] on li "[GEOGRAPHIC_DATA] ( 37 )" at bounding box center [574, 198] width 253 height 21
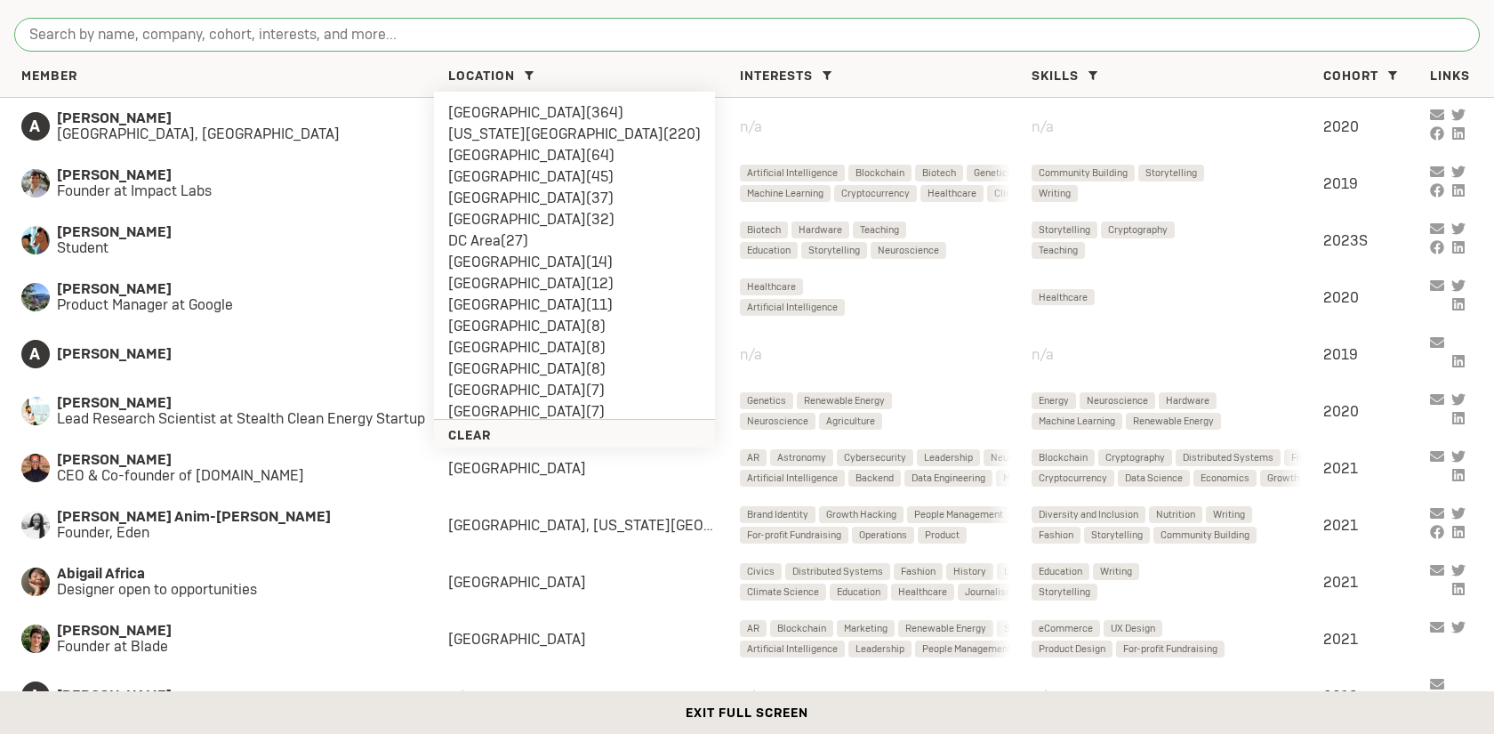
click at [404, 27] on input "search" at bounding box center [746, 35] width 1465 height 34
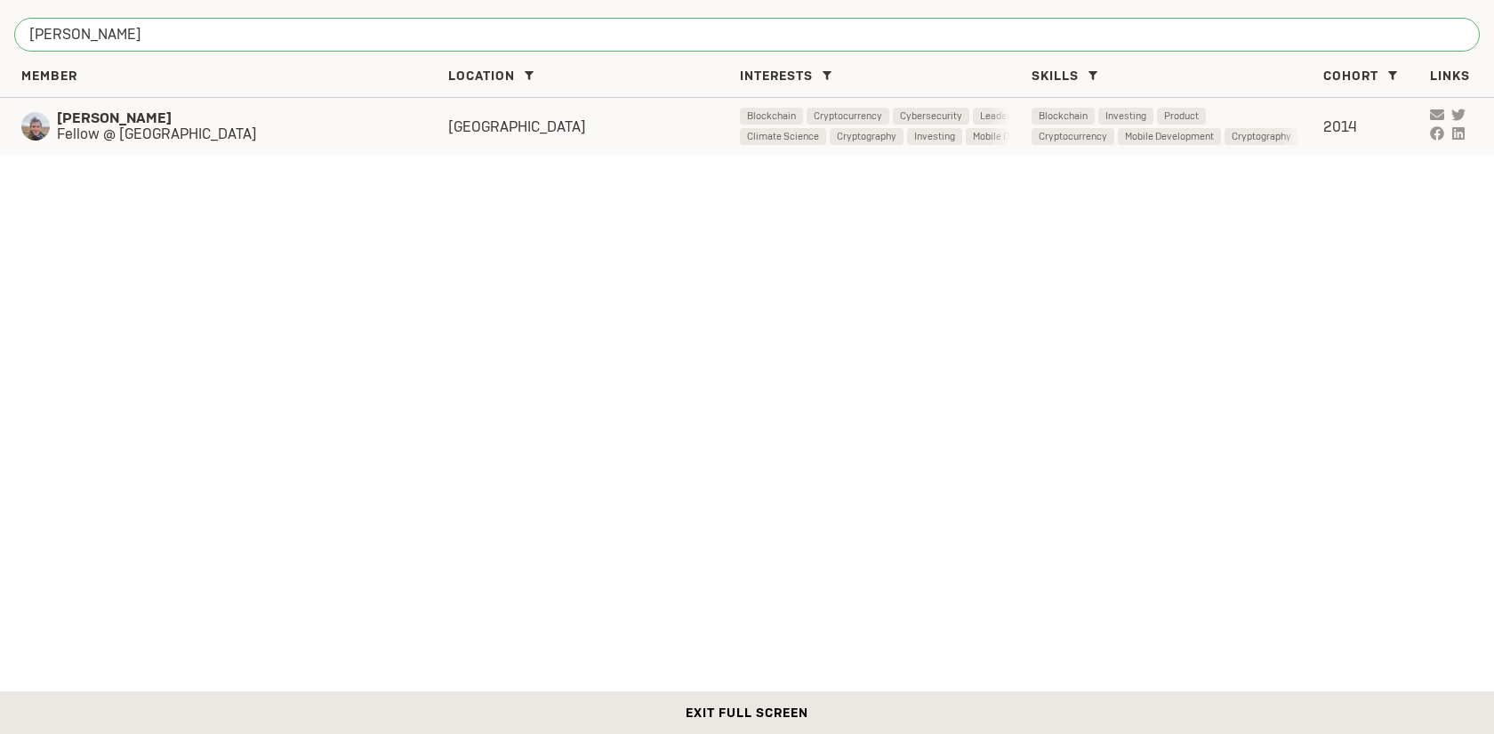
type input "[PERSON_NAME]"
click at [365, 122] on span "[PERSON_NAME]" at bounding box center [235, 118] width 356 height 16
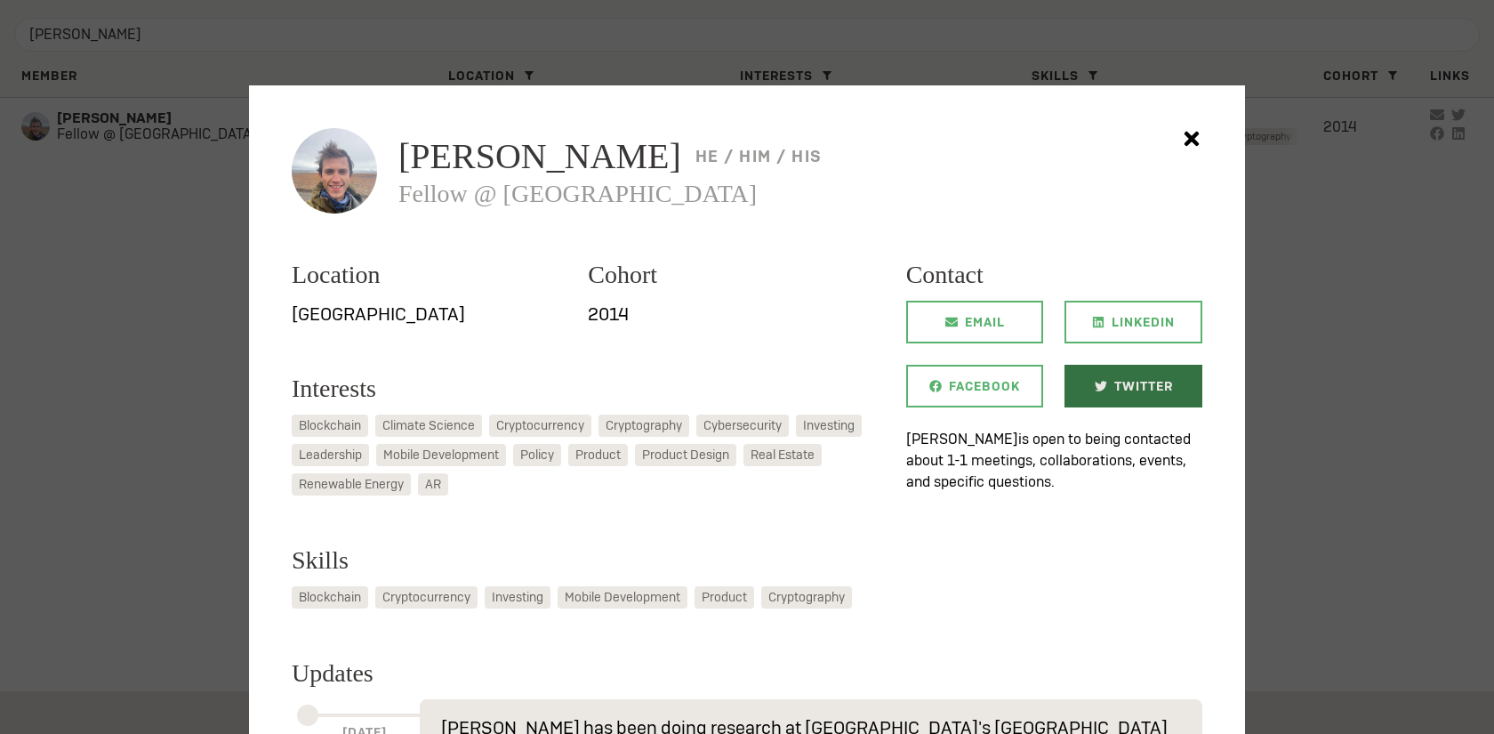
click at [1121, 386] on span "Twitter" at bounding box center [1143, 386] width 59 height 43
click at [189, 420] on div at bounding box center [747, 367] width 1494 height 734
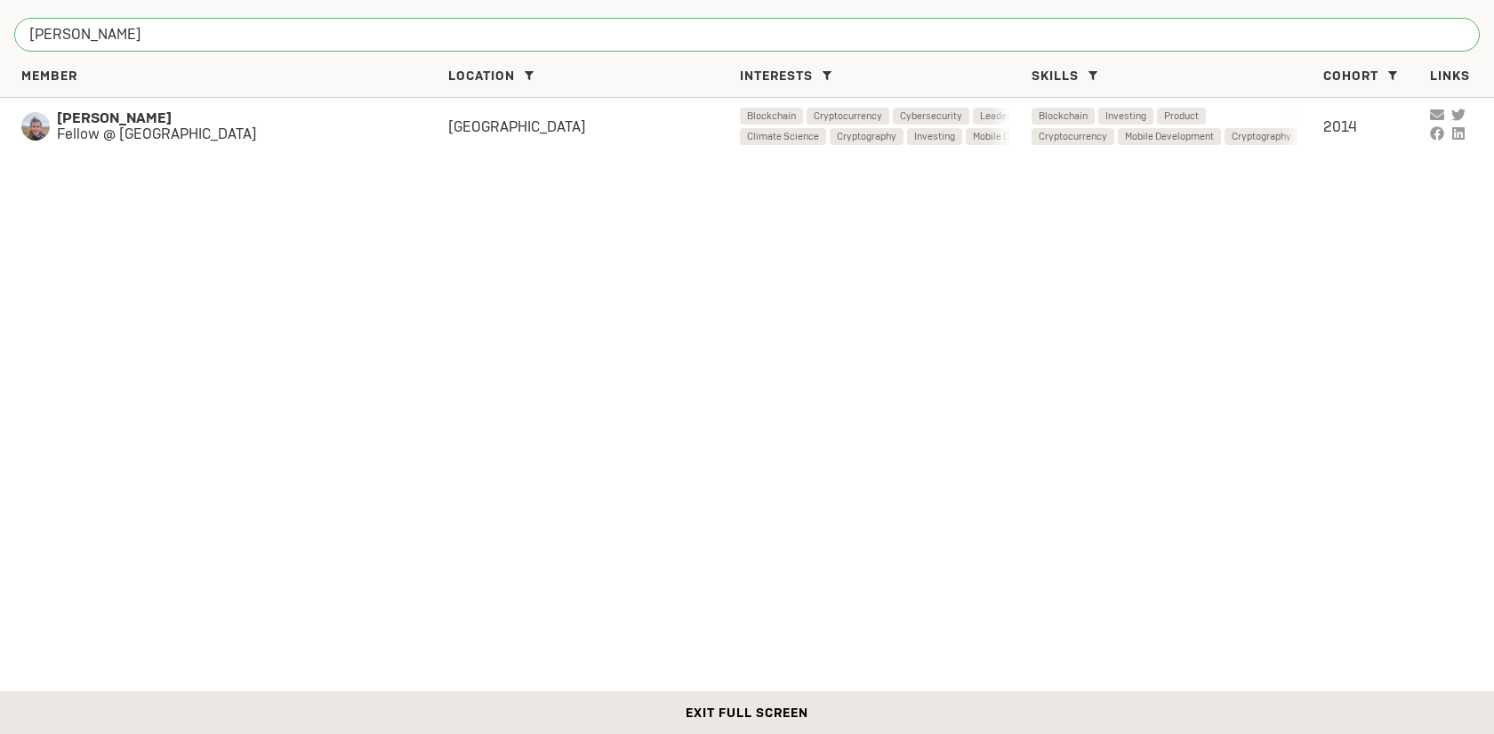
click at [193, 32] on input "[PERSON_NAME]" at bounding box center [746, 35] width 1465 height 34
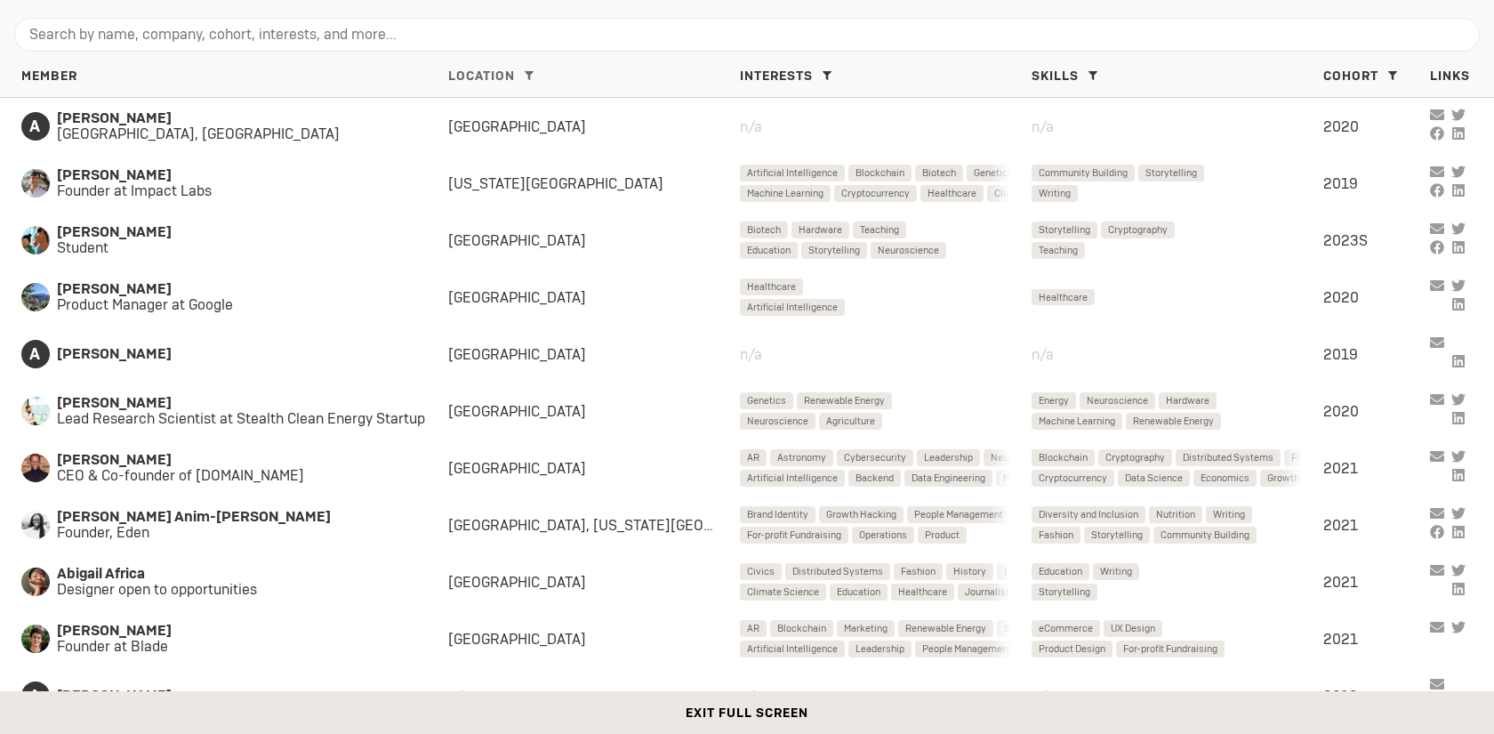
click at [532, 76] on icon at bounding box center [529, 75] width 9 height 9
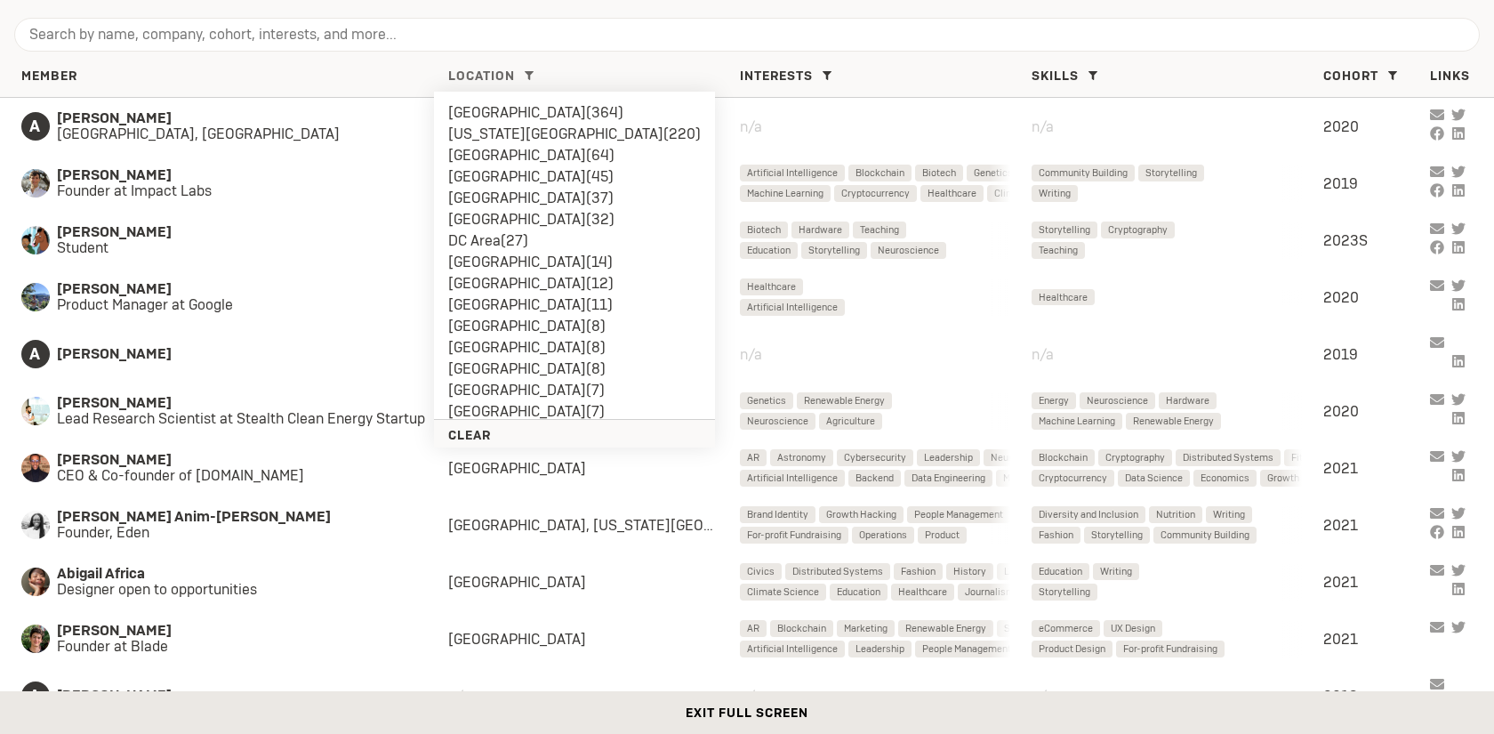
click at [517, 199] on li "[GEOGRAPHIC_DATA] ( 37 )" at bounding box center [574, 198] width 253 height 21
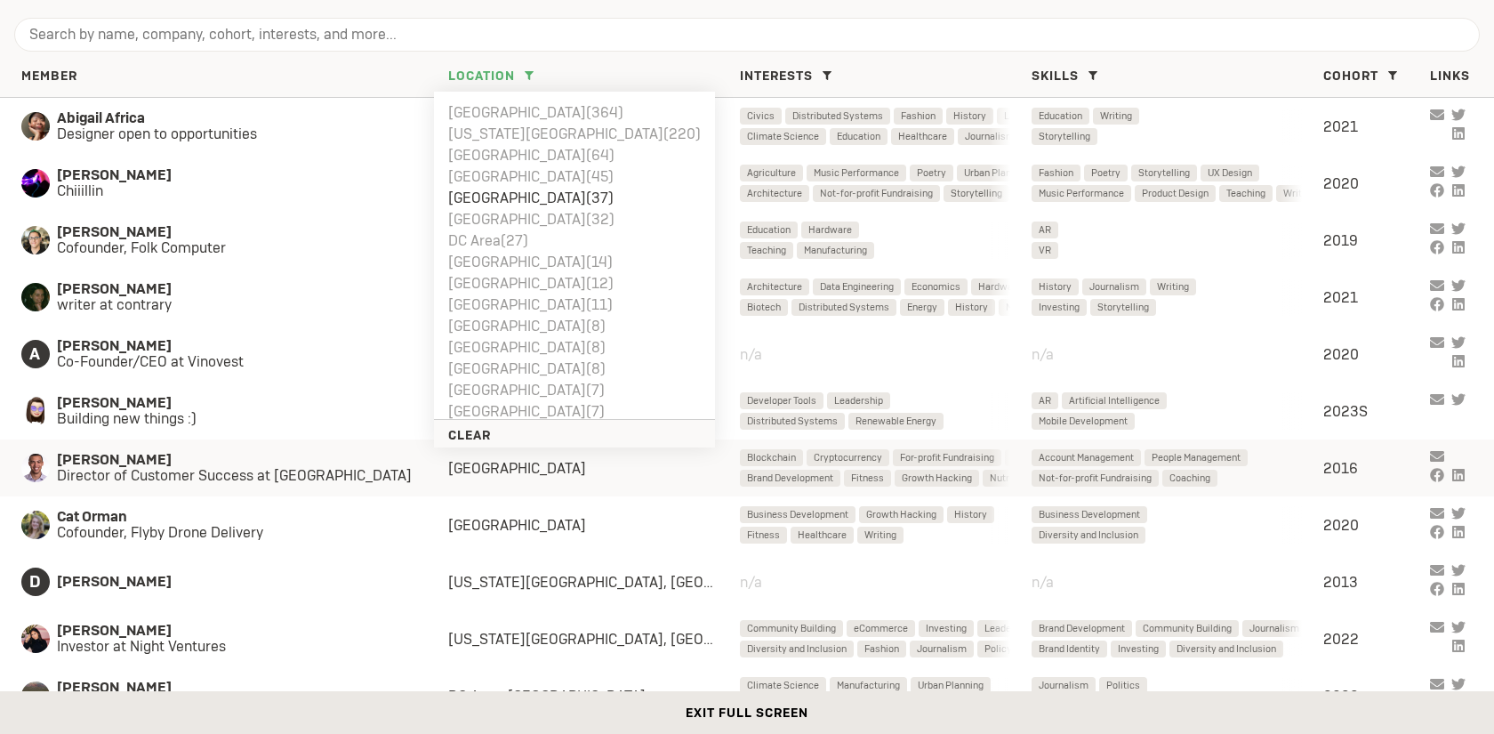
click at [245, 461] on span "[PERSON_NAME]" at bounding box center [245, 460] width 376 height 16
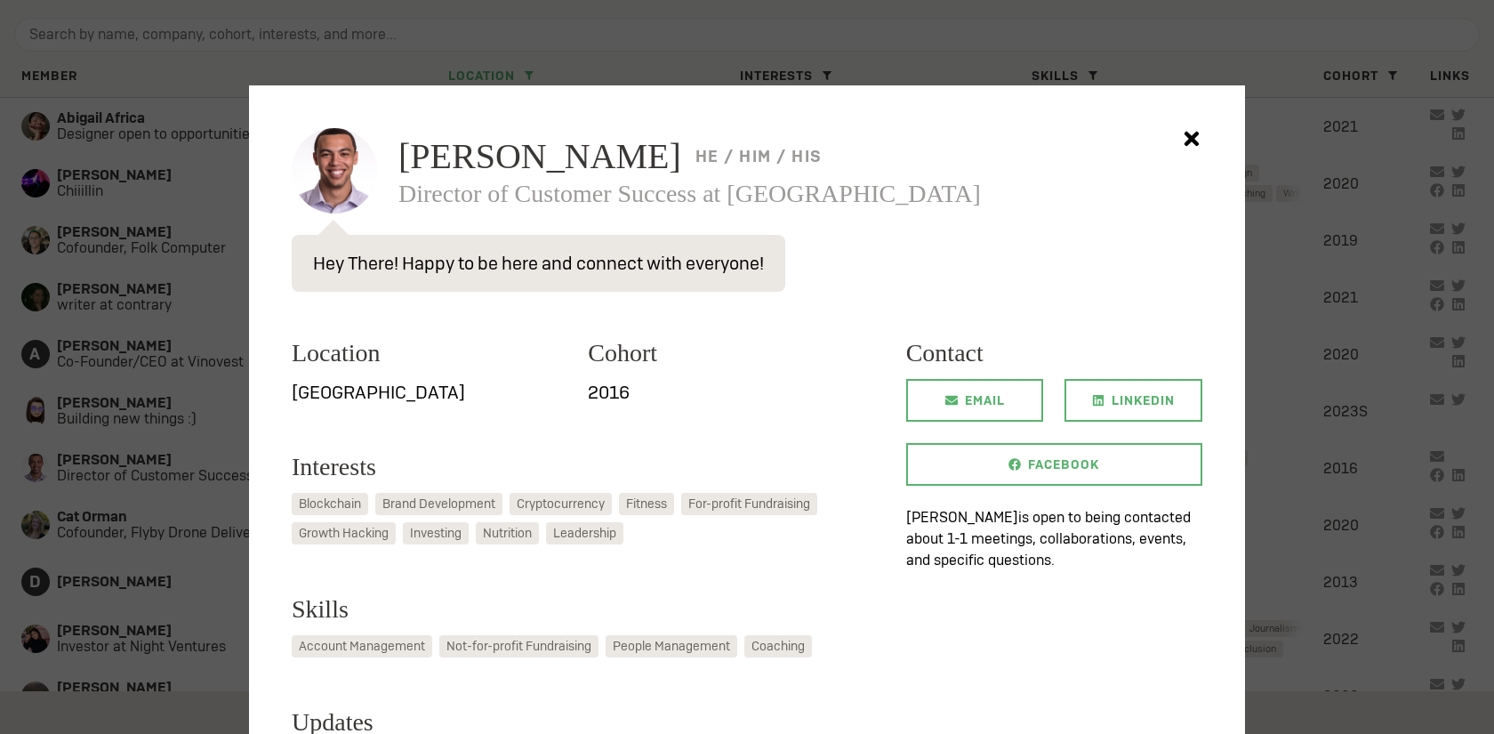
click at [139, 333] on div at bounding box center [747, 367] width 1494 height 734
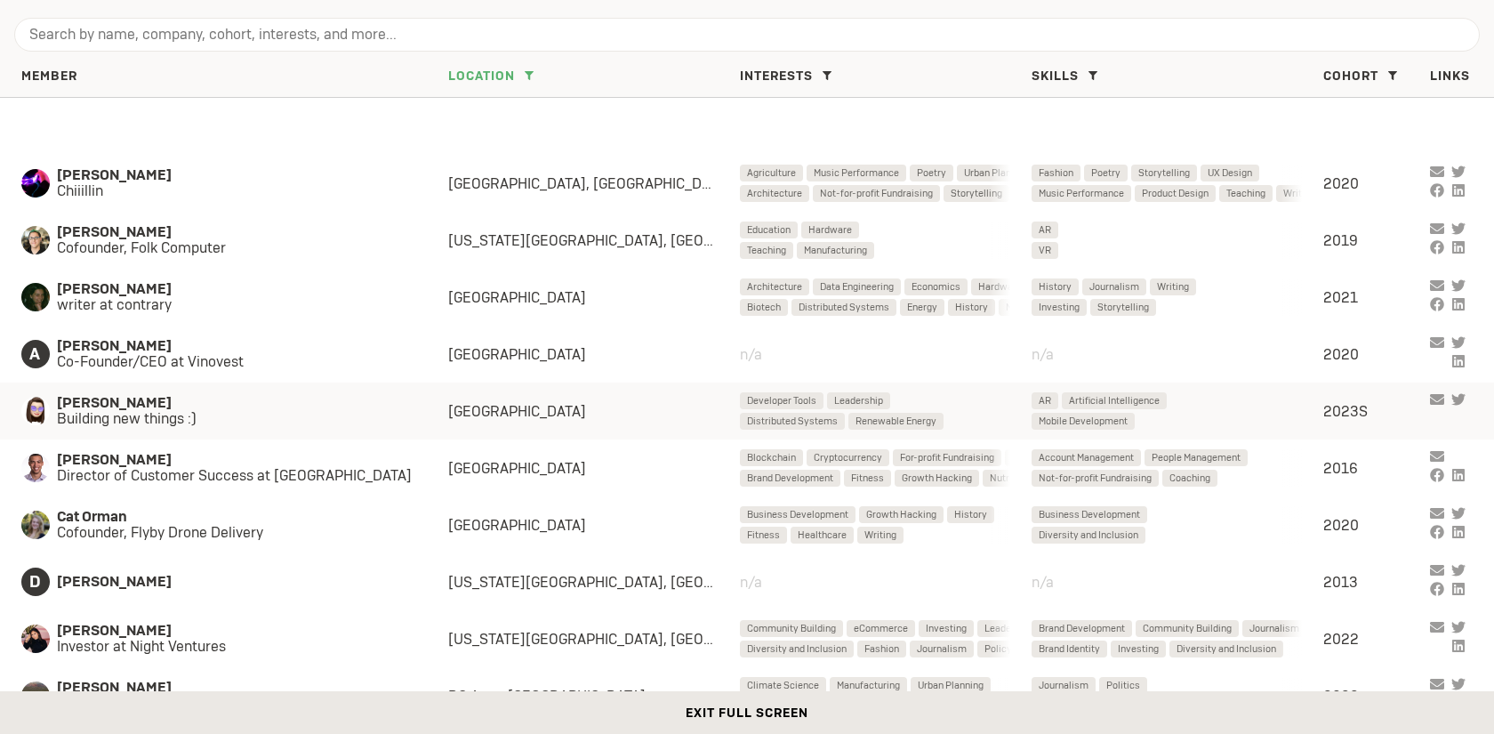
scroll to position [870, 0]
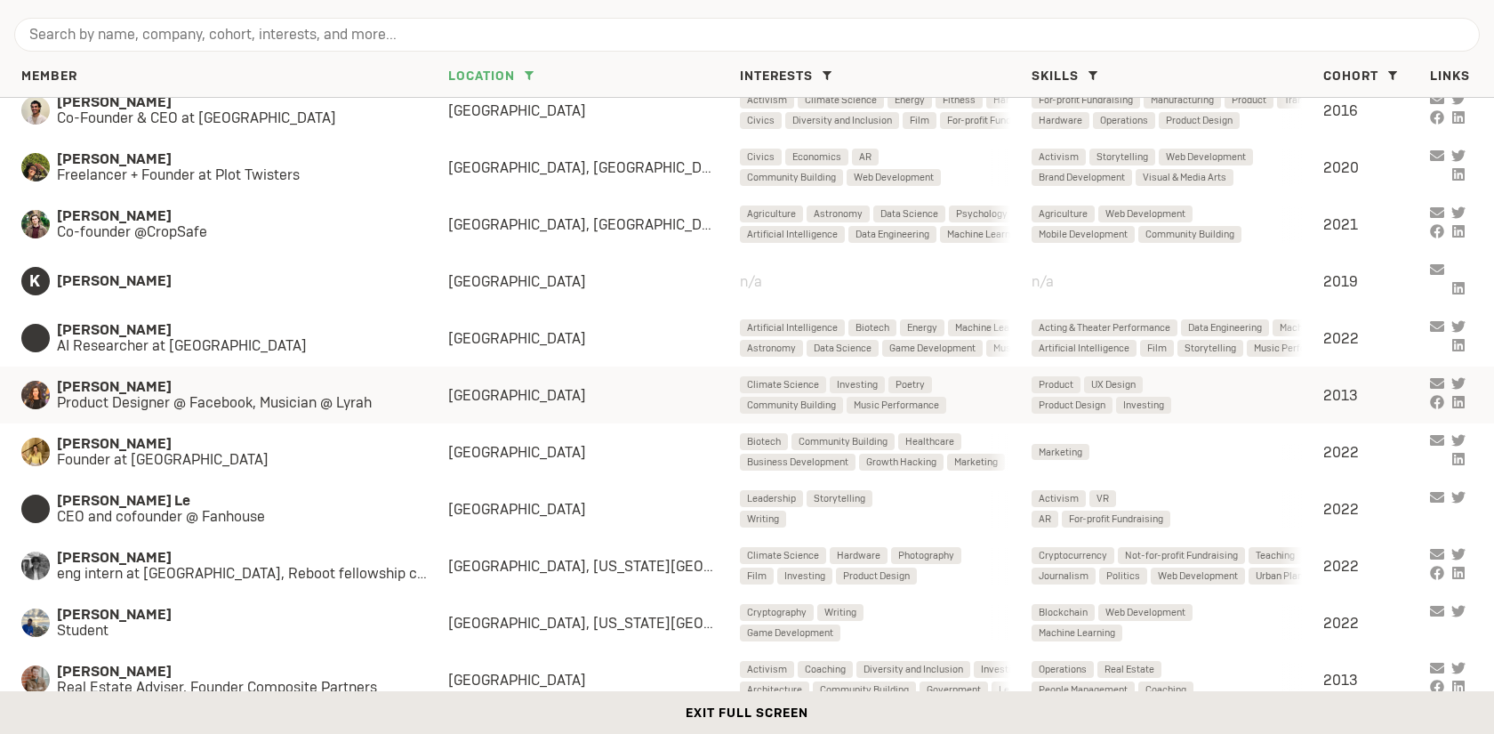
click at [279, 385] on span "[PERSON_NAME]" at bounding box center [235, 387] width 356 height 16
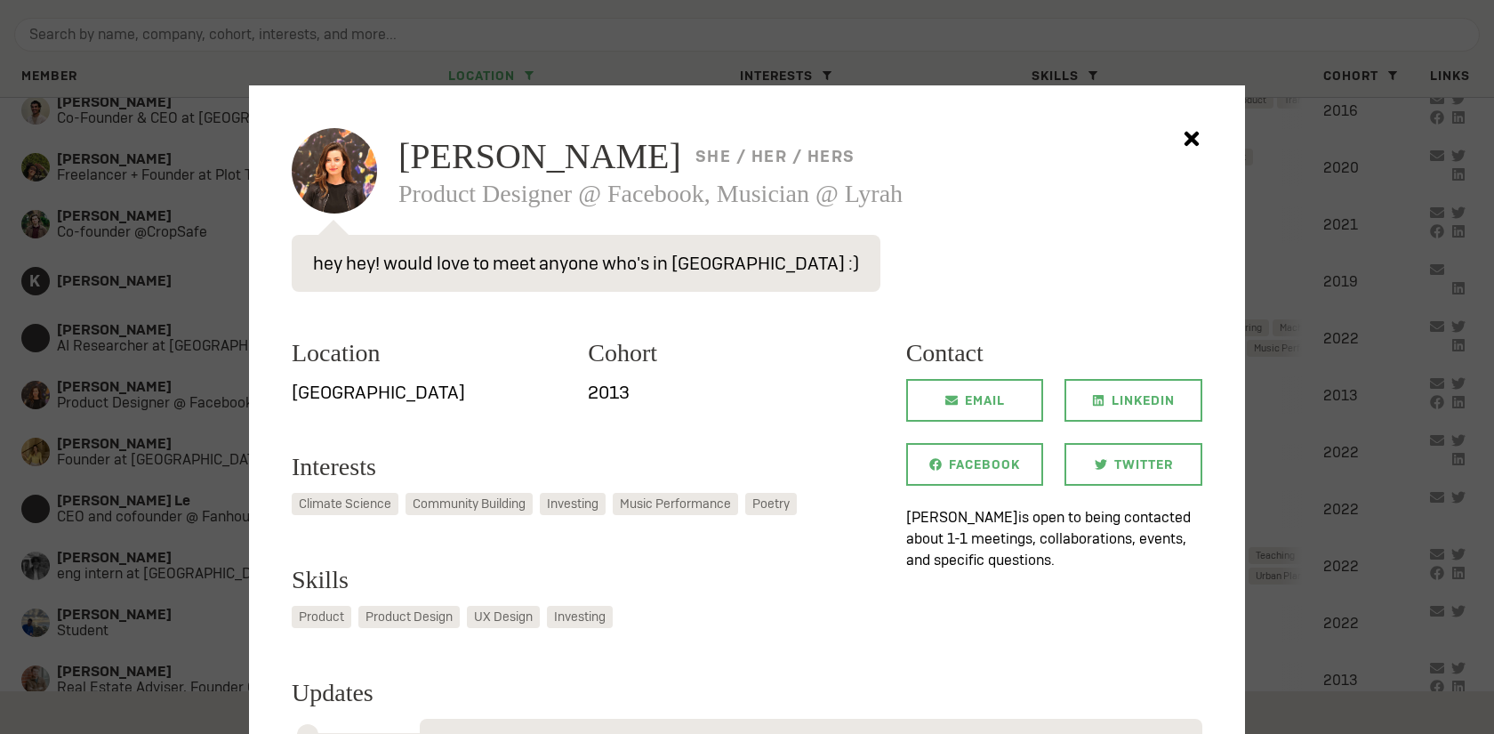
click at [165, 466] on div at bounding box center [747, 367] width 1494 height 734
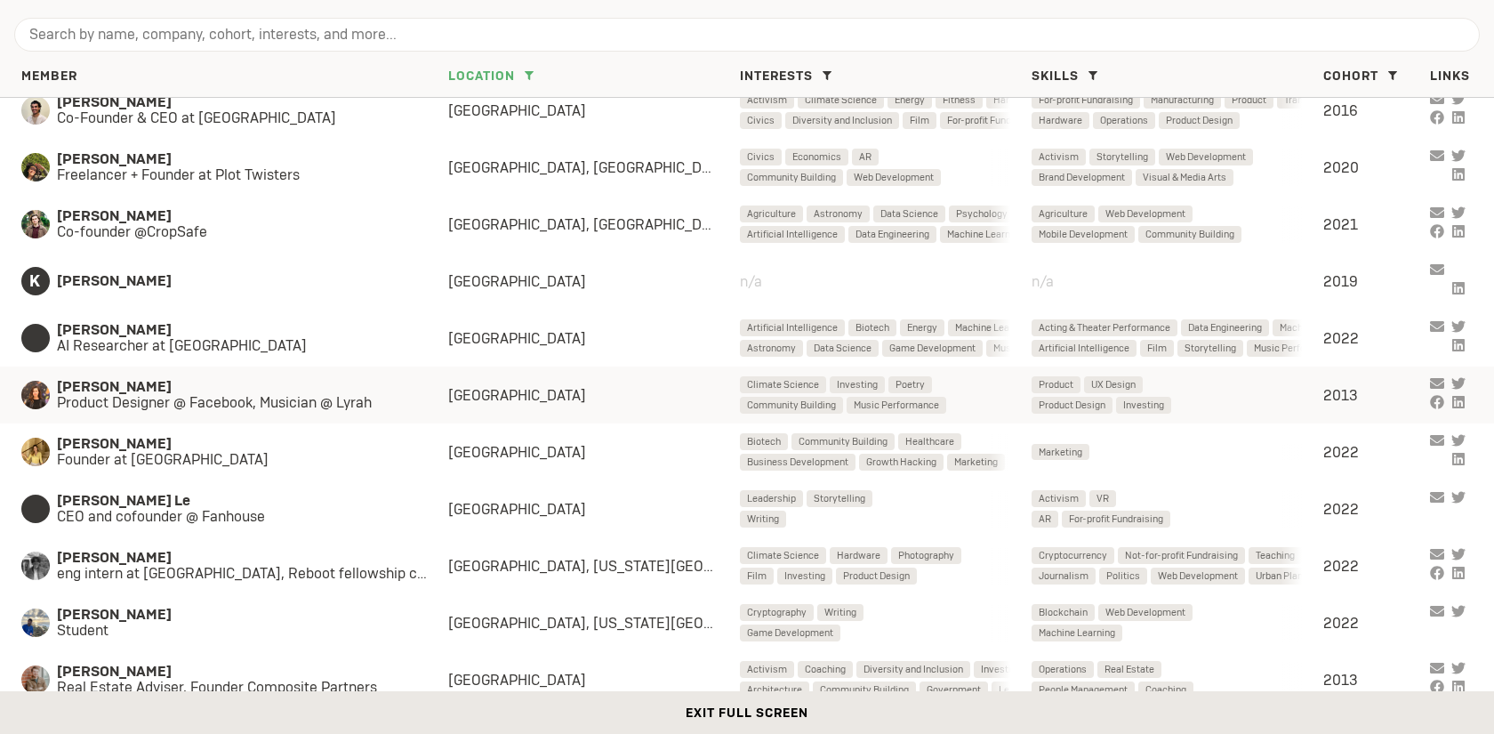
click at [236, 413] on div "[PERSON_NAME] Product Designer @ Facebook, Musician @ Lyrah [GEOGRAPHIC_DATA] C…" at bounding box center [747, 394] width 1494 height 57
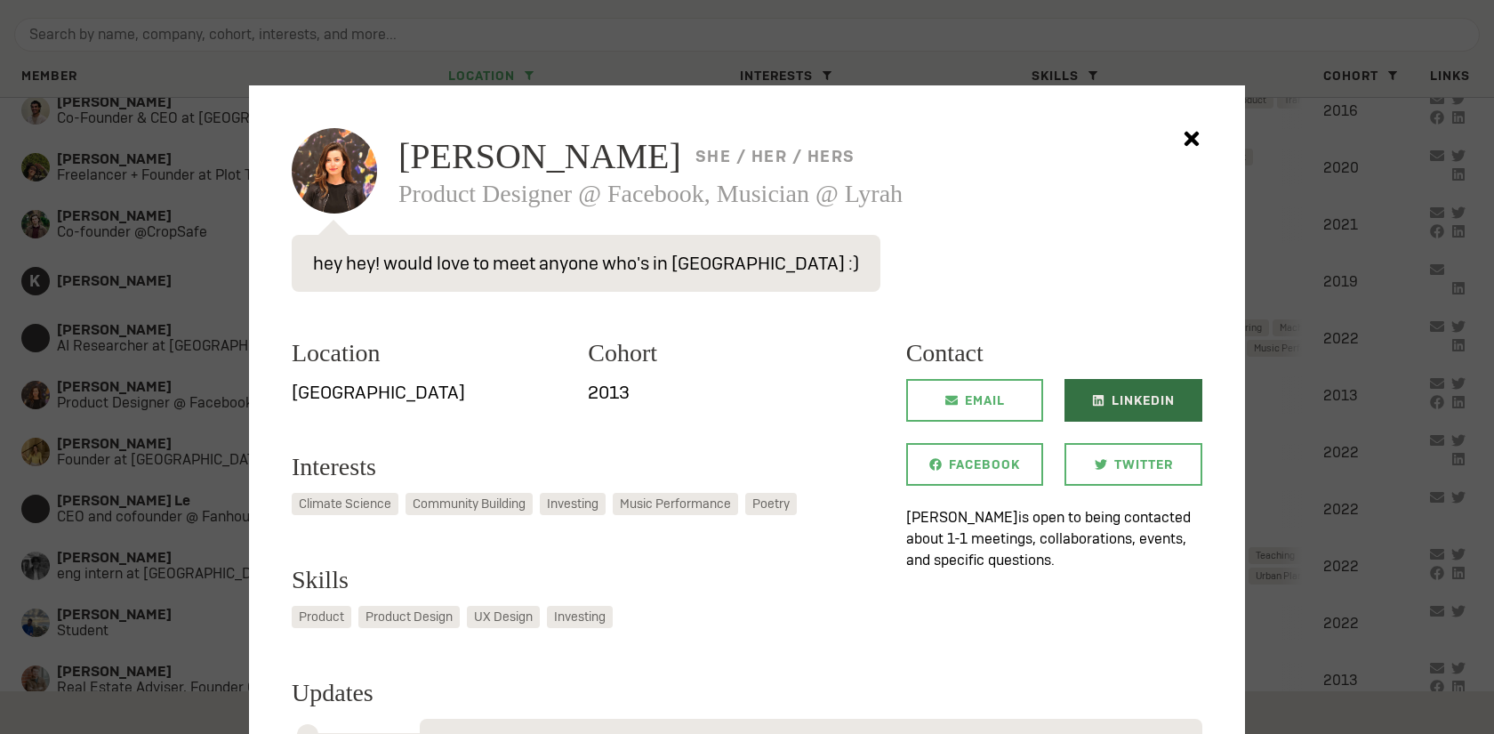
click at [1128, 415] on span "LinkedIn" at bounding box center [1142, 400] width 63 height 43
click at [1415, 266] on div at bounding box center [747, 367] width 1494 height 734
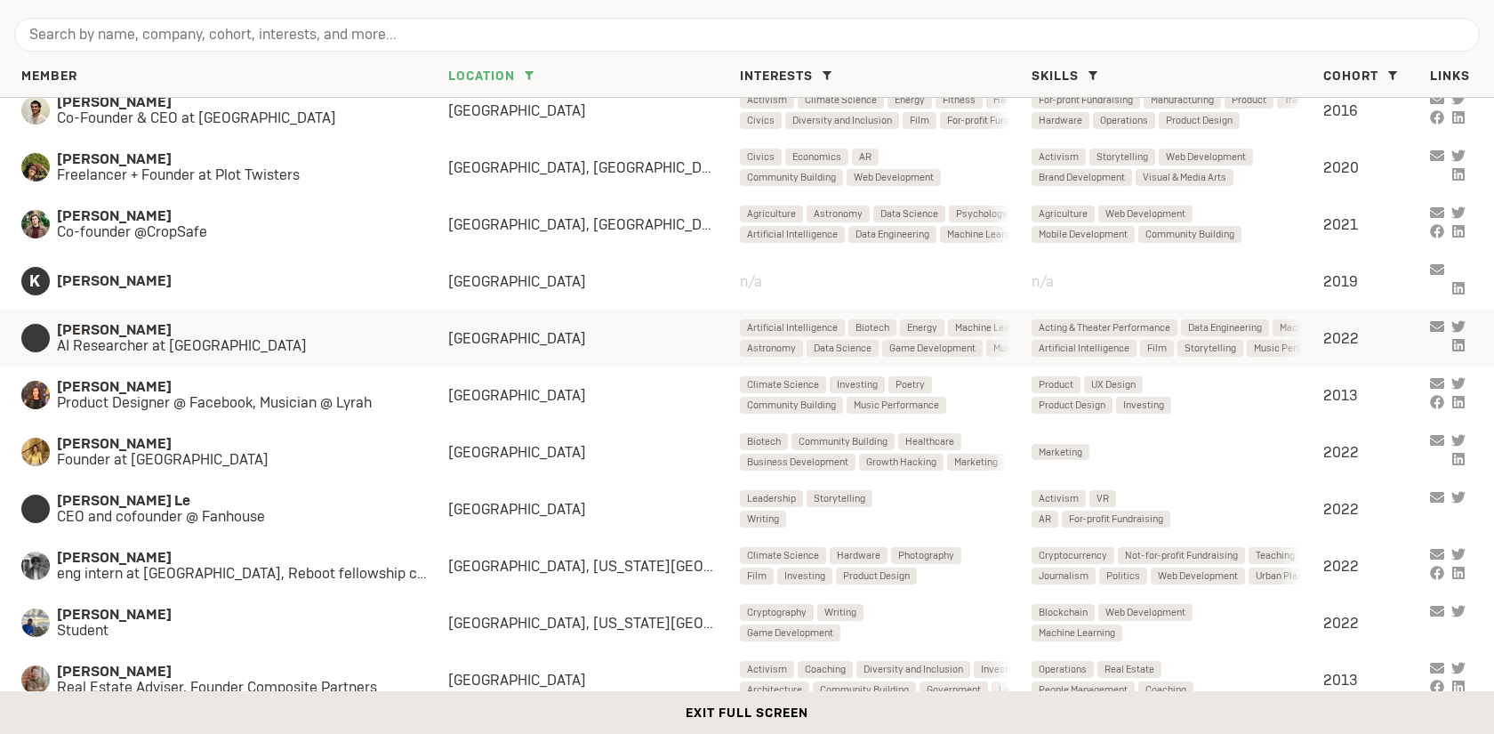
click at [368, 344] on span "AI Researcher at [GEOGRAPHIC_DATA]" at bounding box center [235, 346] width 356 height 16
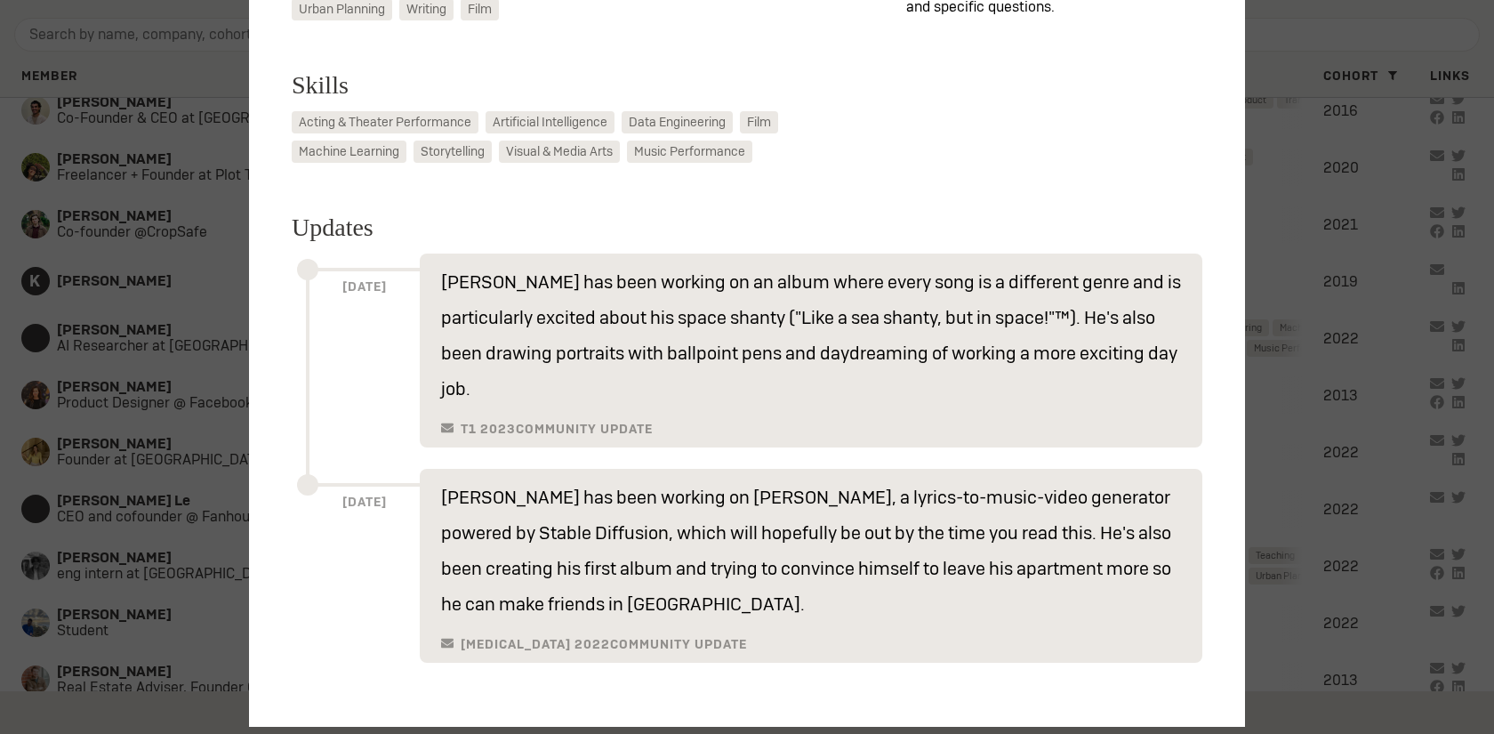
scroll to position [587, 0]
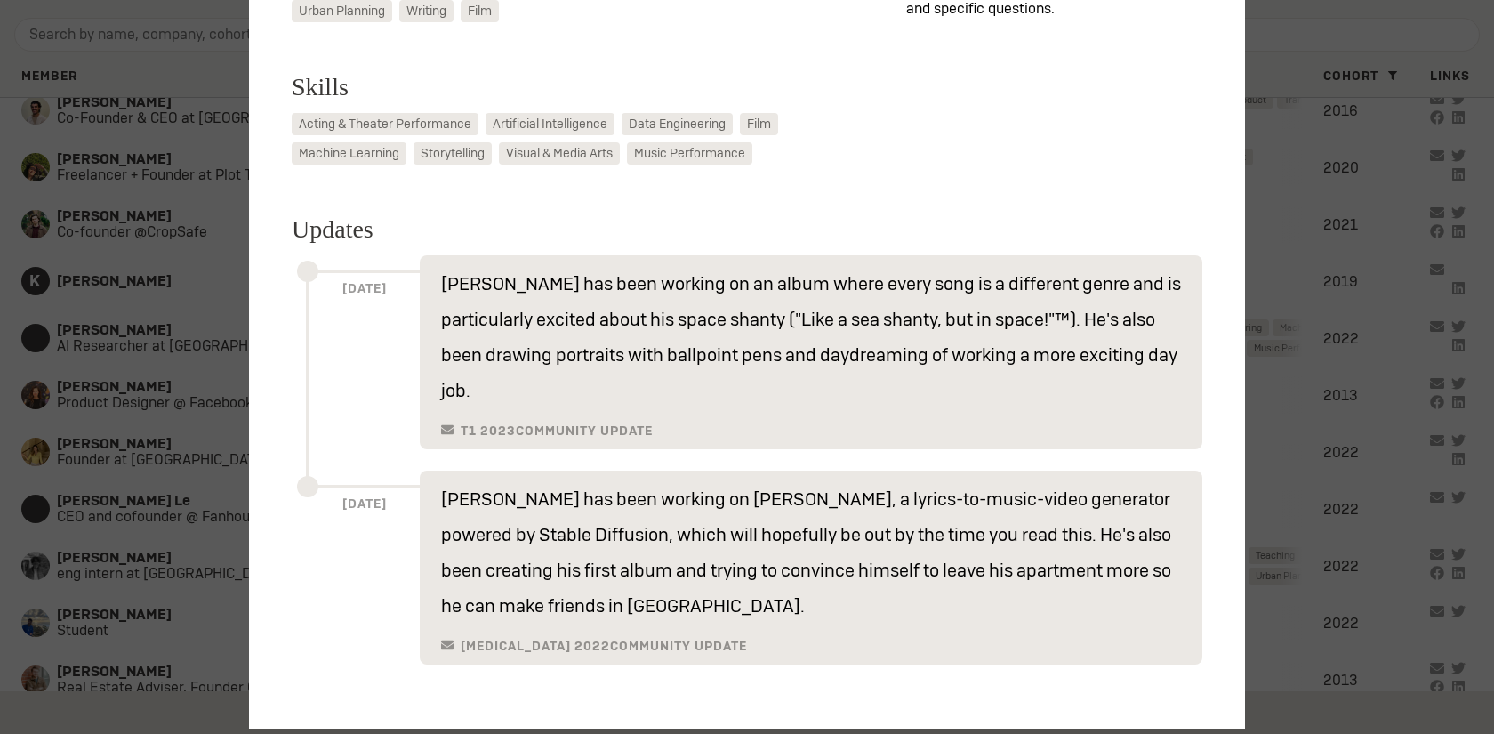
click at [104, 374] on div at bounding box center [747, 367] width 1494 height 734
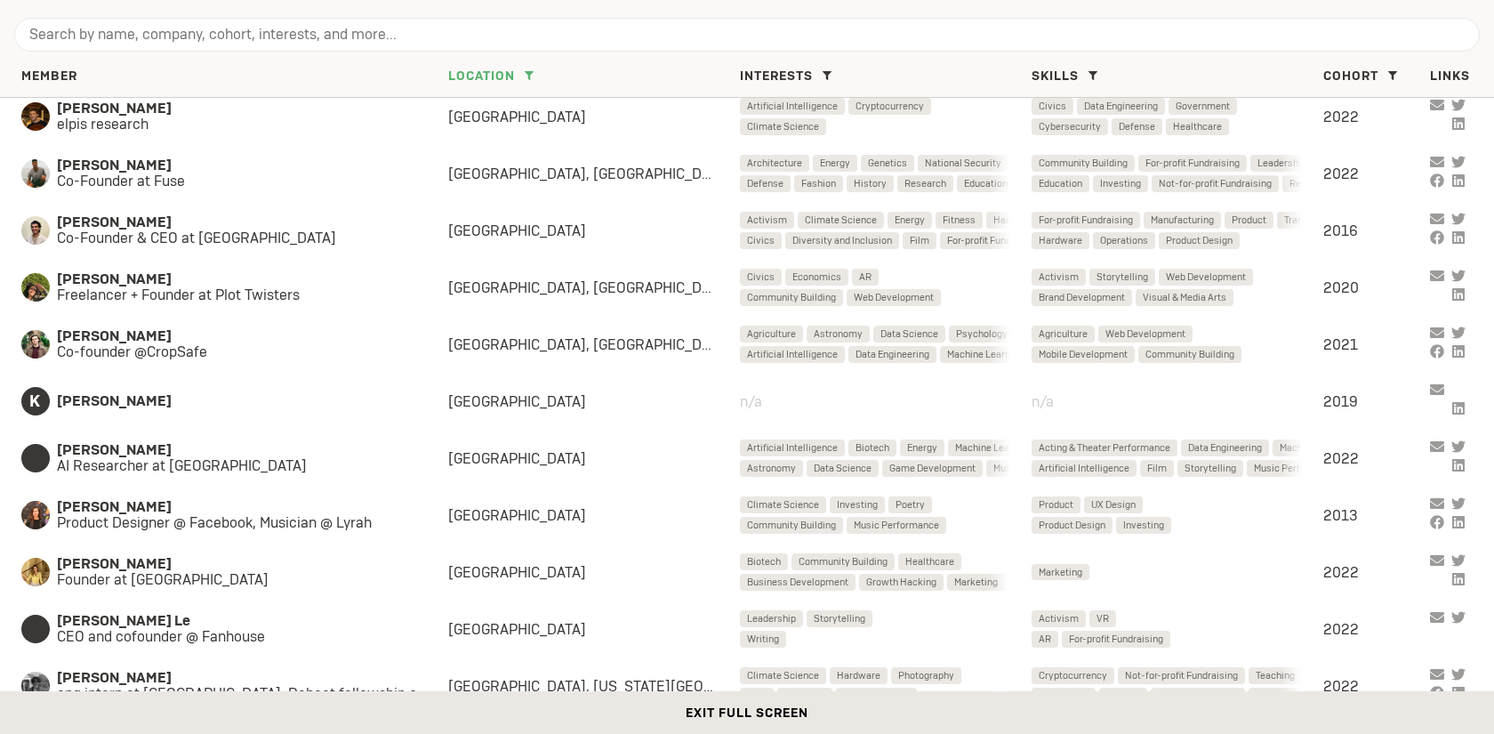
scroll to position [742, 0]
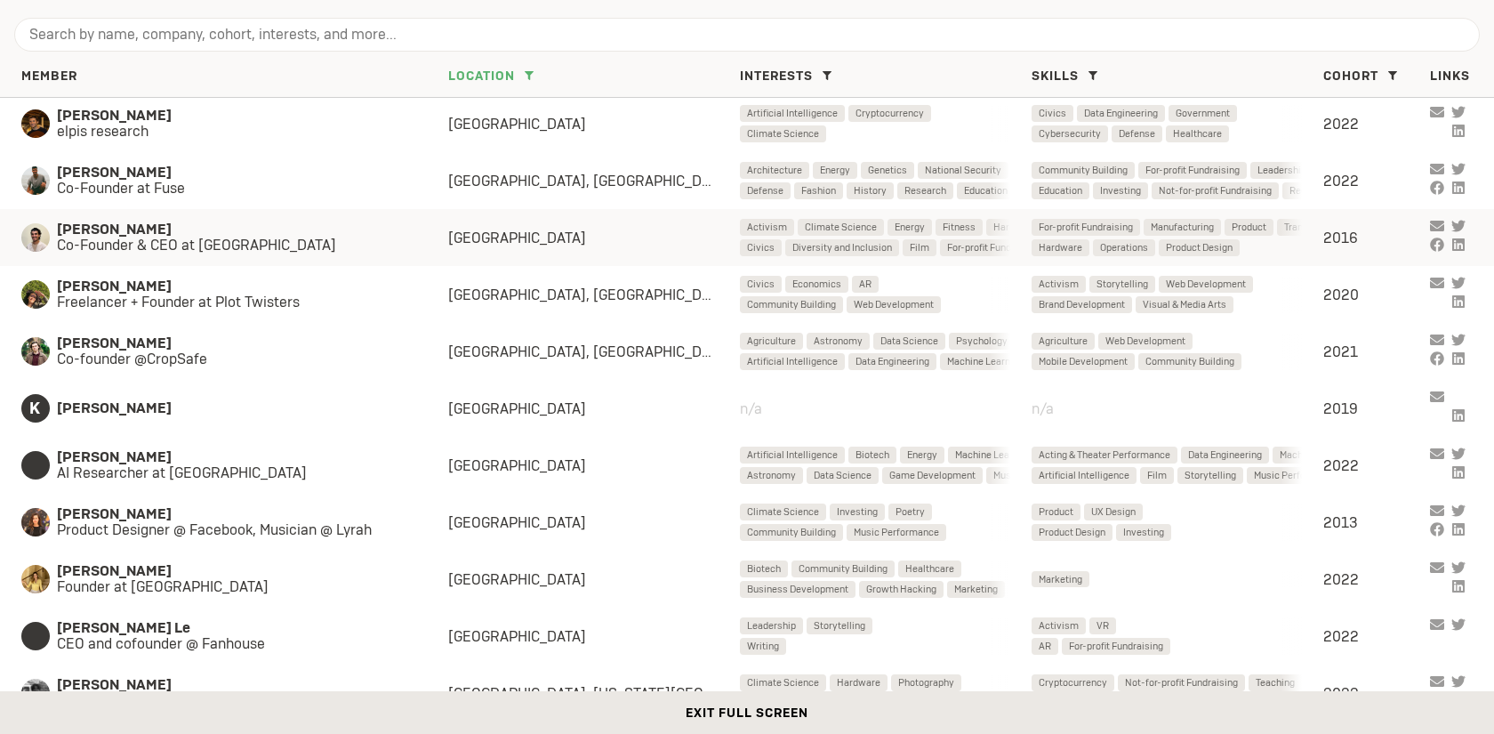
click at [389, 260] on div "[PERSON_NAME] Co-Founder & CEO at Riide Los Angeles Activism Climate Science En…" at bounding box center [747, 237] width 1494 height 57
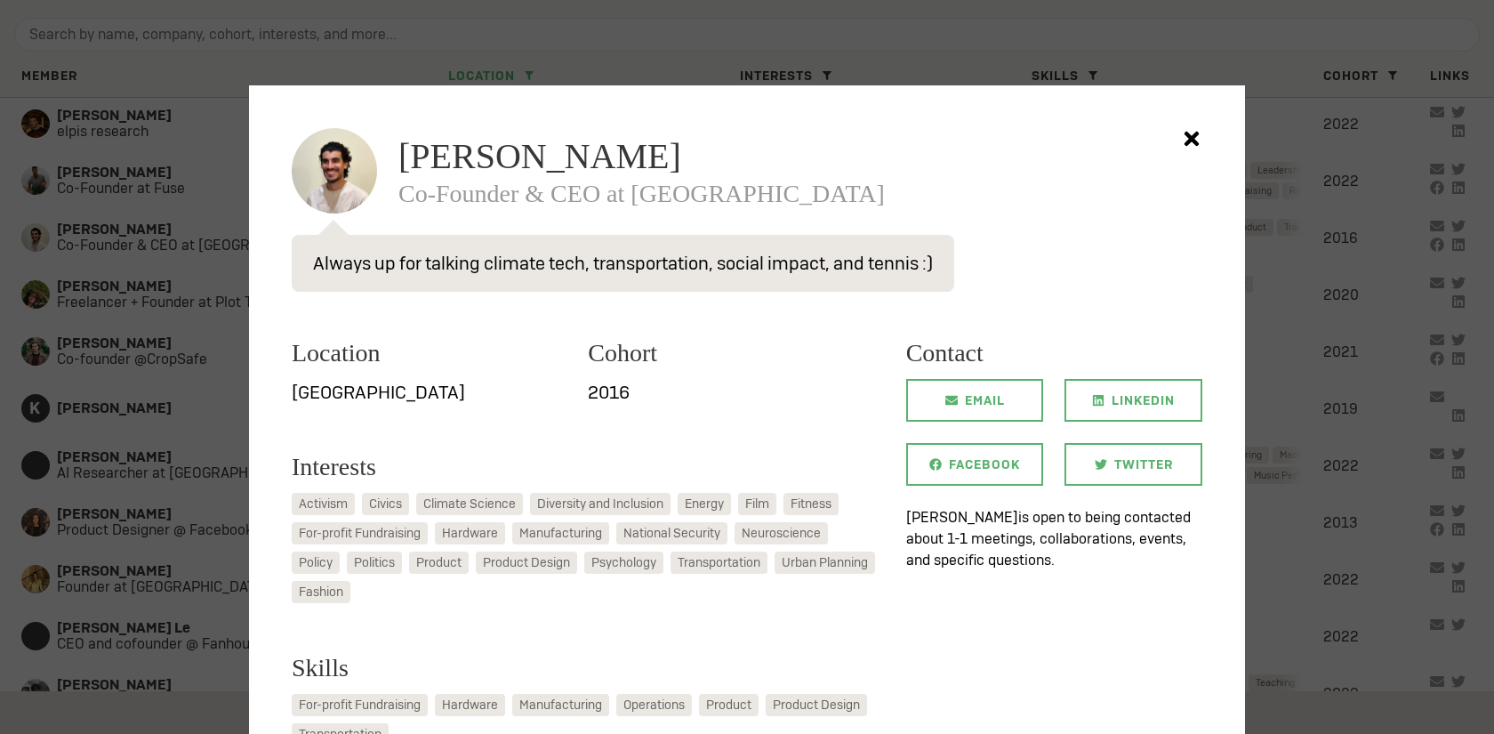
scroll to position [142, 0]
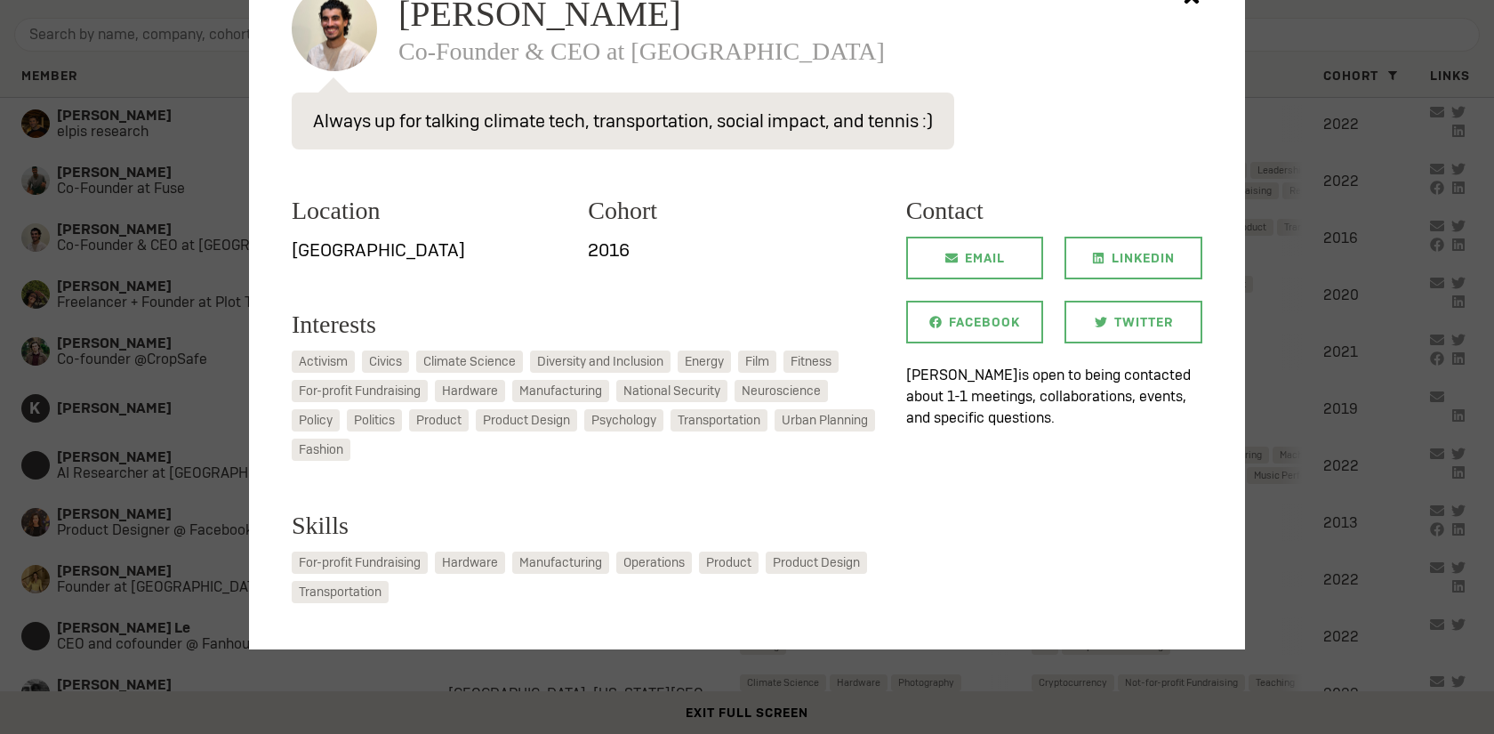
click at [126, 362] on div at bounding box center [747, 367] width 1494 height 734
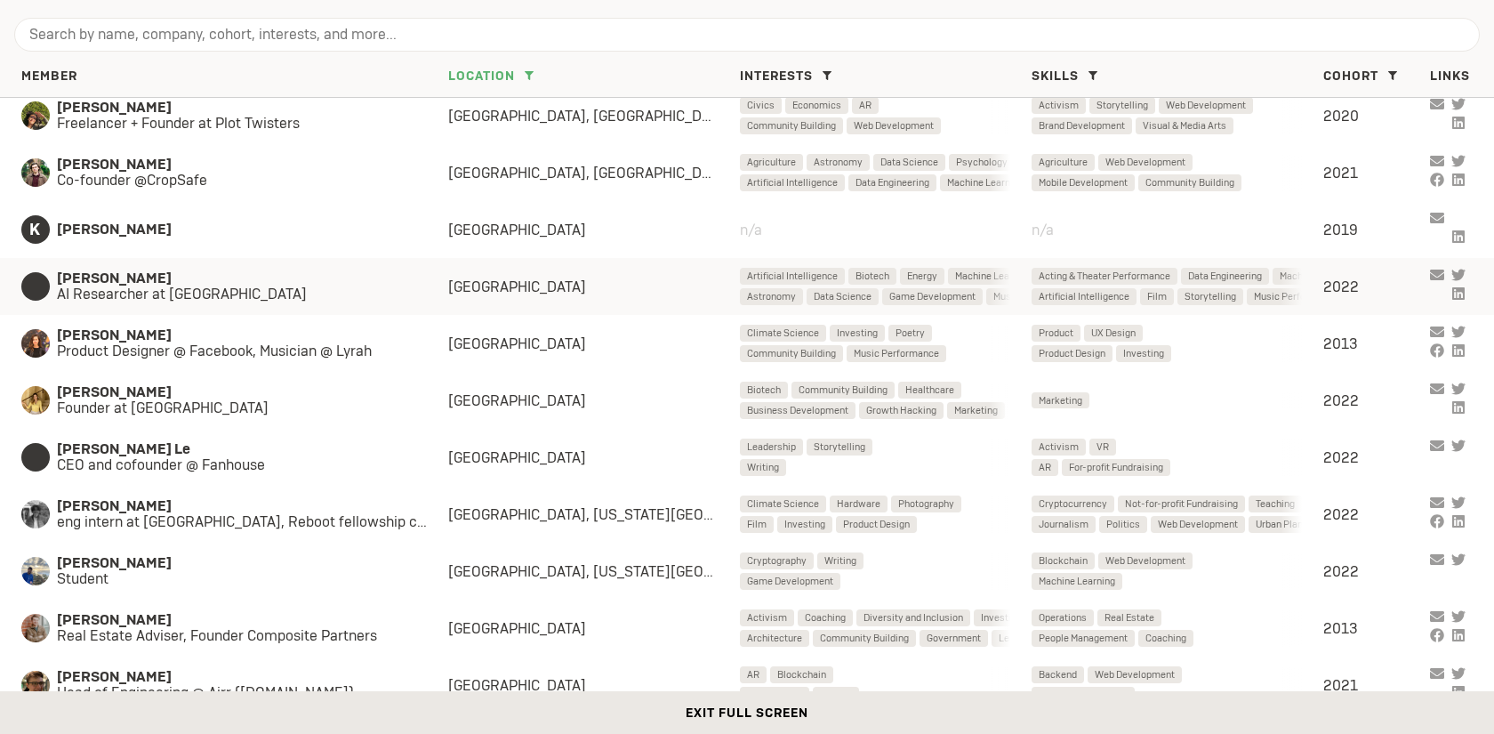
scroll to position [919, 0]
click at [636, 469] on div "[PERSON_NAME] CEO and cofounder @ Fanhouse Los Angeles Leadership Storytelling …" at bounding box center [747, 458] width 1494 height 57
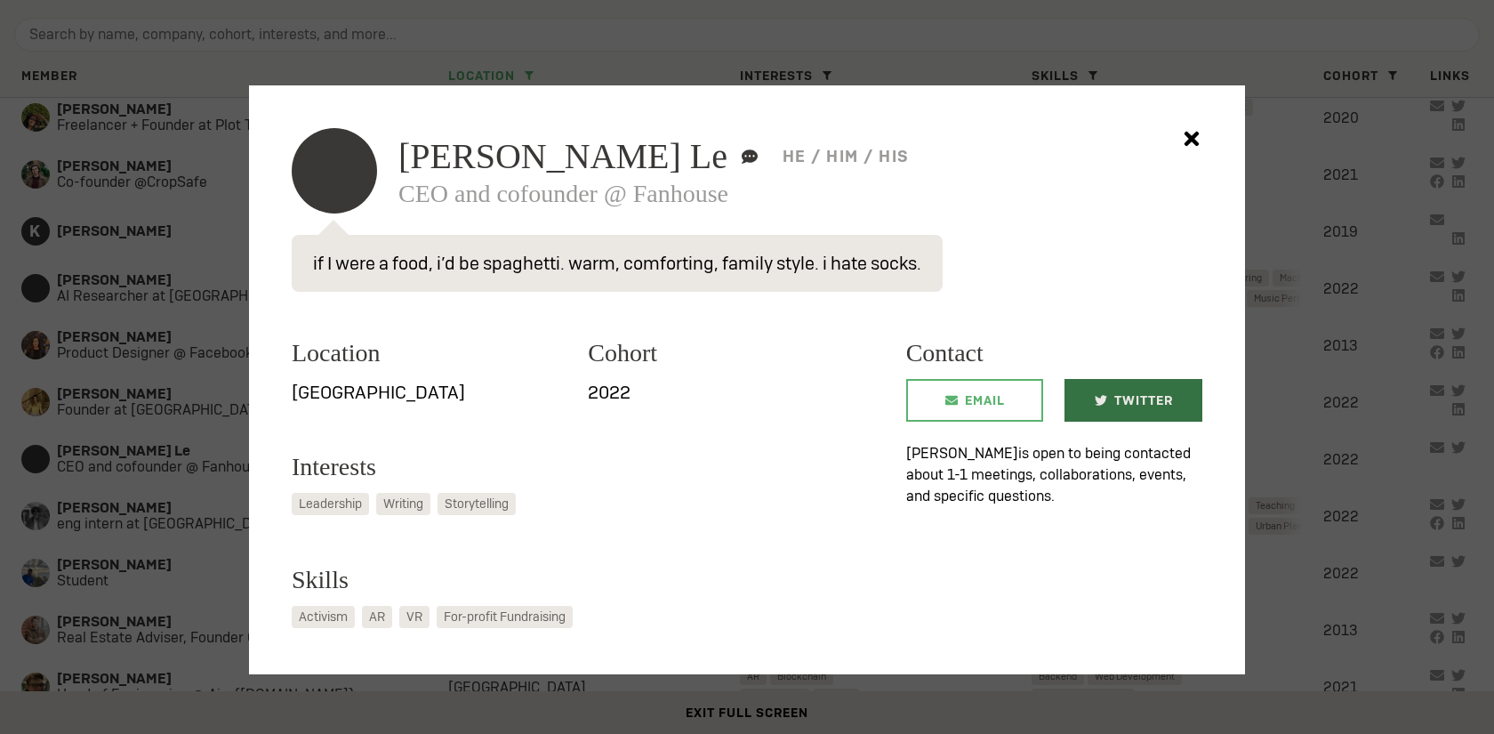
click at [1092, 397] on link "Twitter" at bounding box center [1133, 400] width 138 height 43
click at [837, 44] on div at bounding box center [747, 367] width 1494 height 734
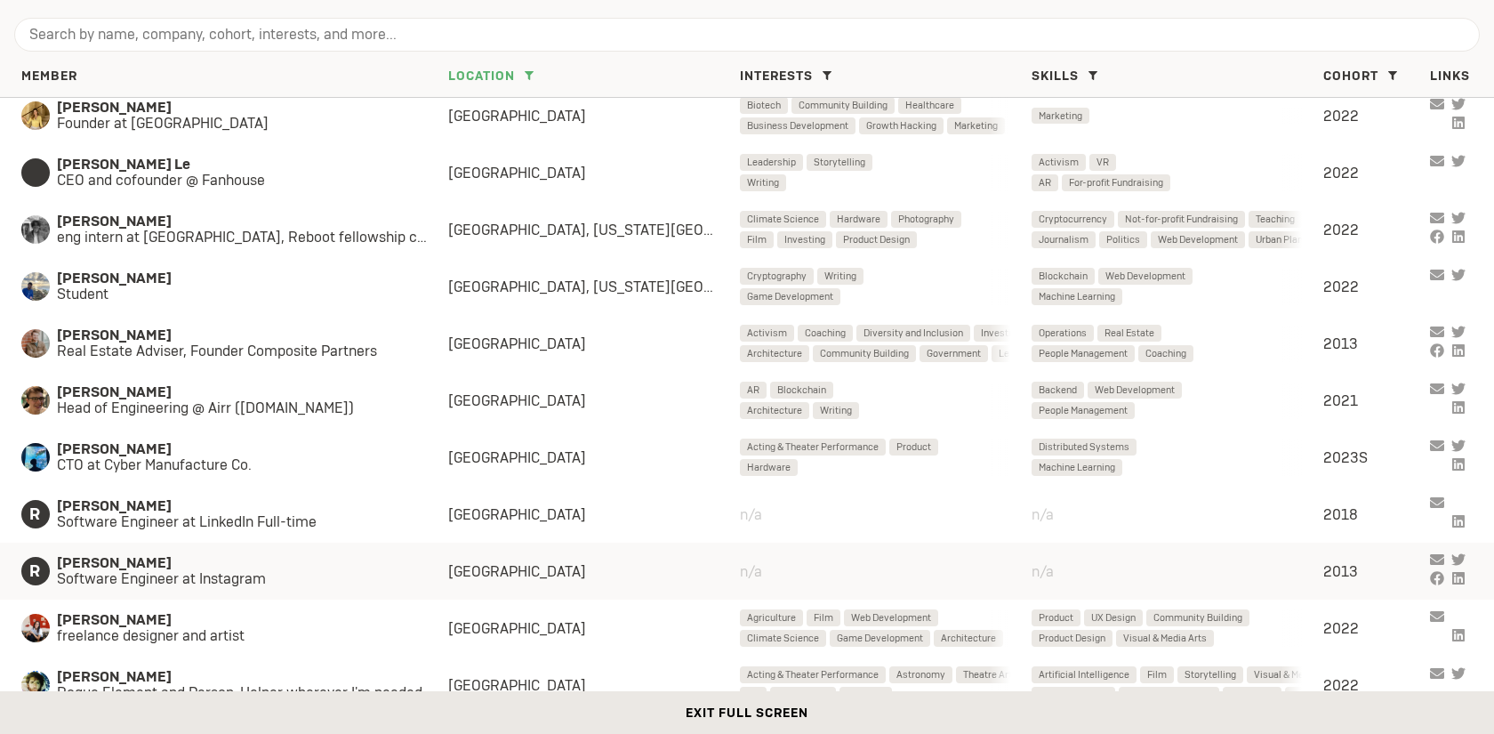
scroll to position [1227, 0]
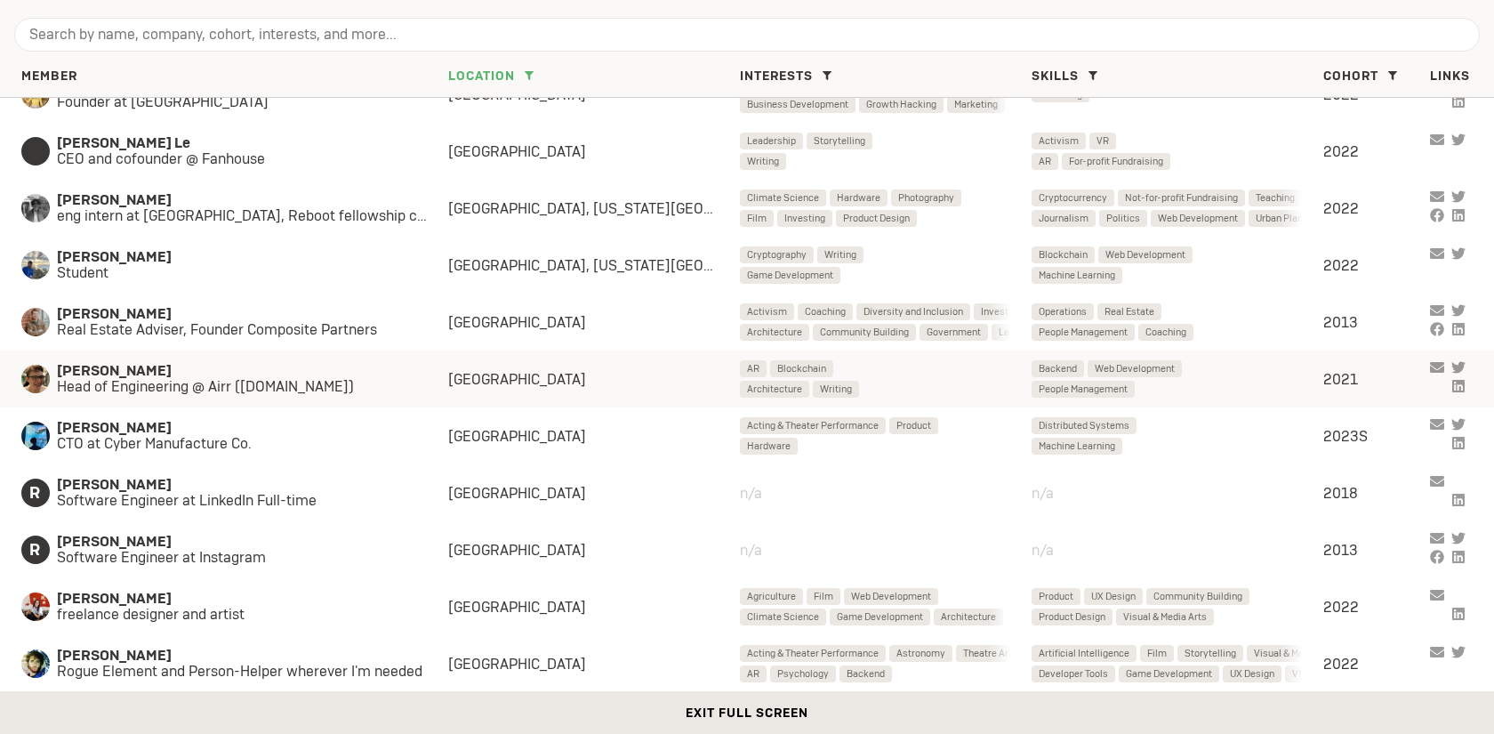
click at [628, 377] on div "[GEOGRAPHIC_DATA]" at bounding box center [594, 379] width 292 height 19
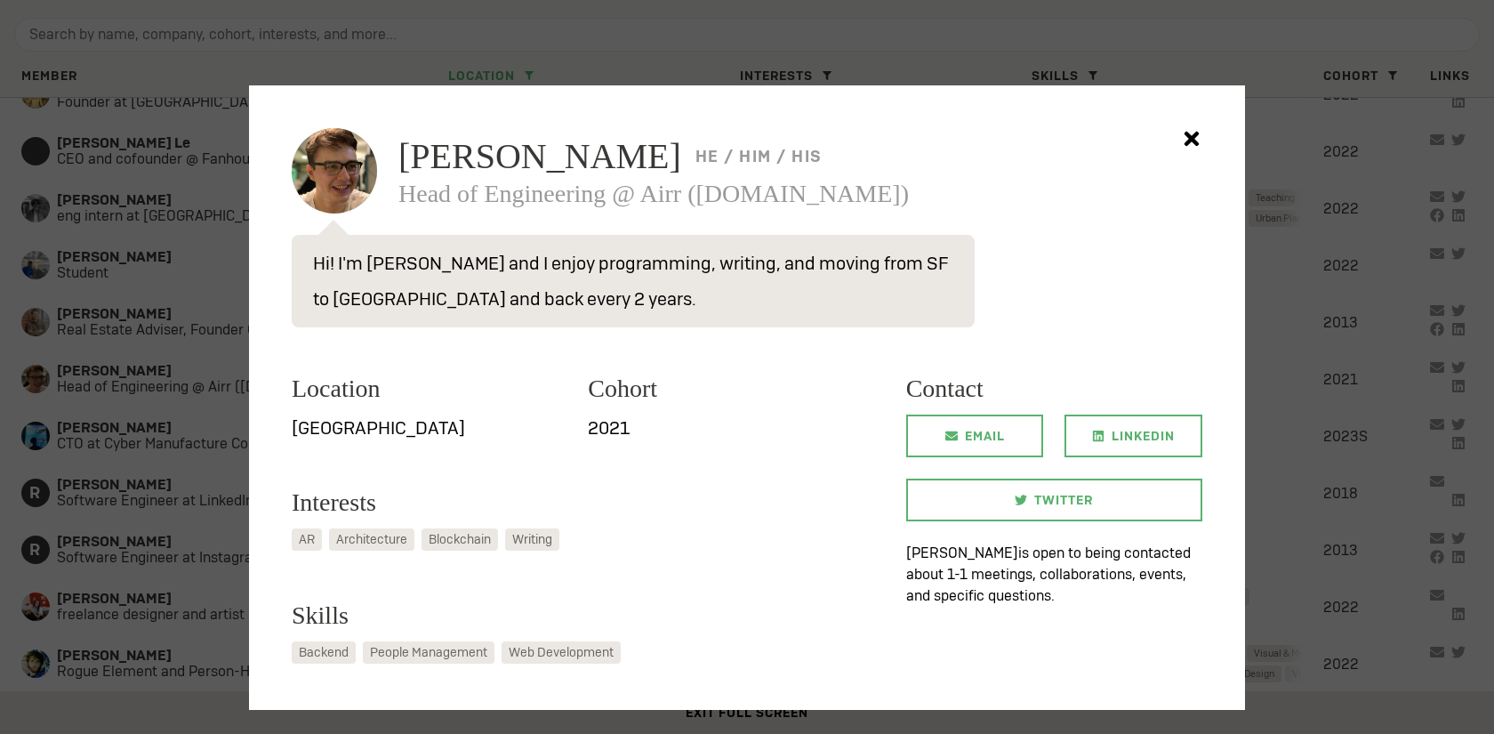
click at [218, 420] on div at bounding box center [747, 367] width 1494 height 734
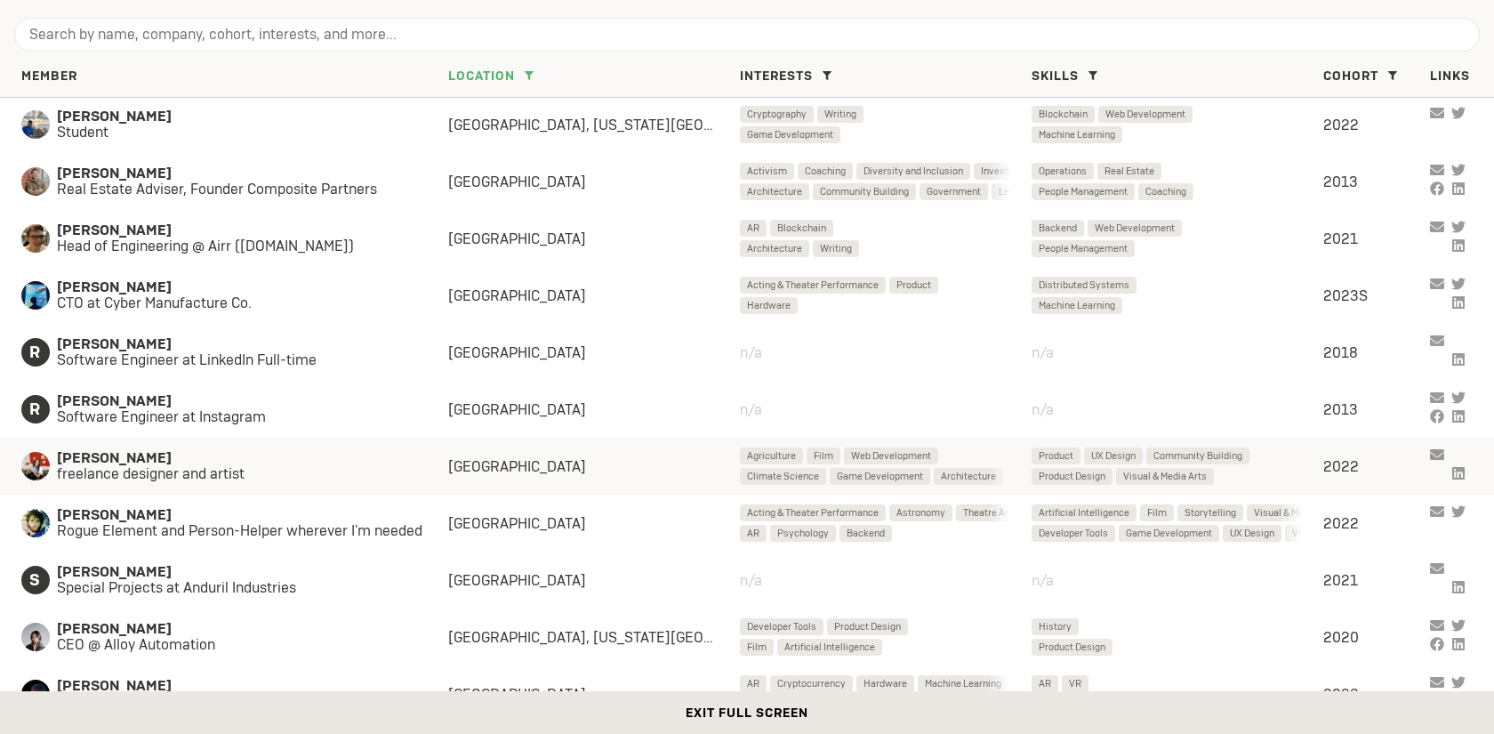
scroll to position [1510, 0]
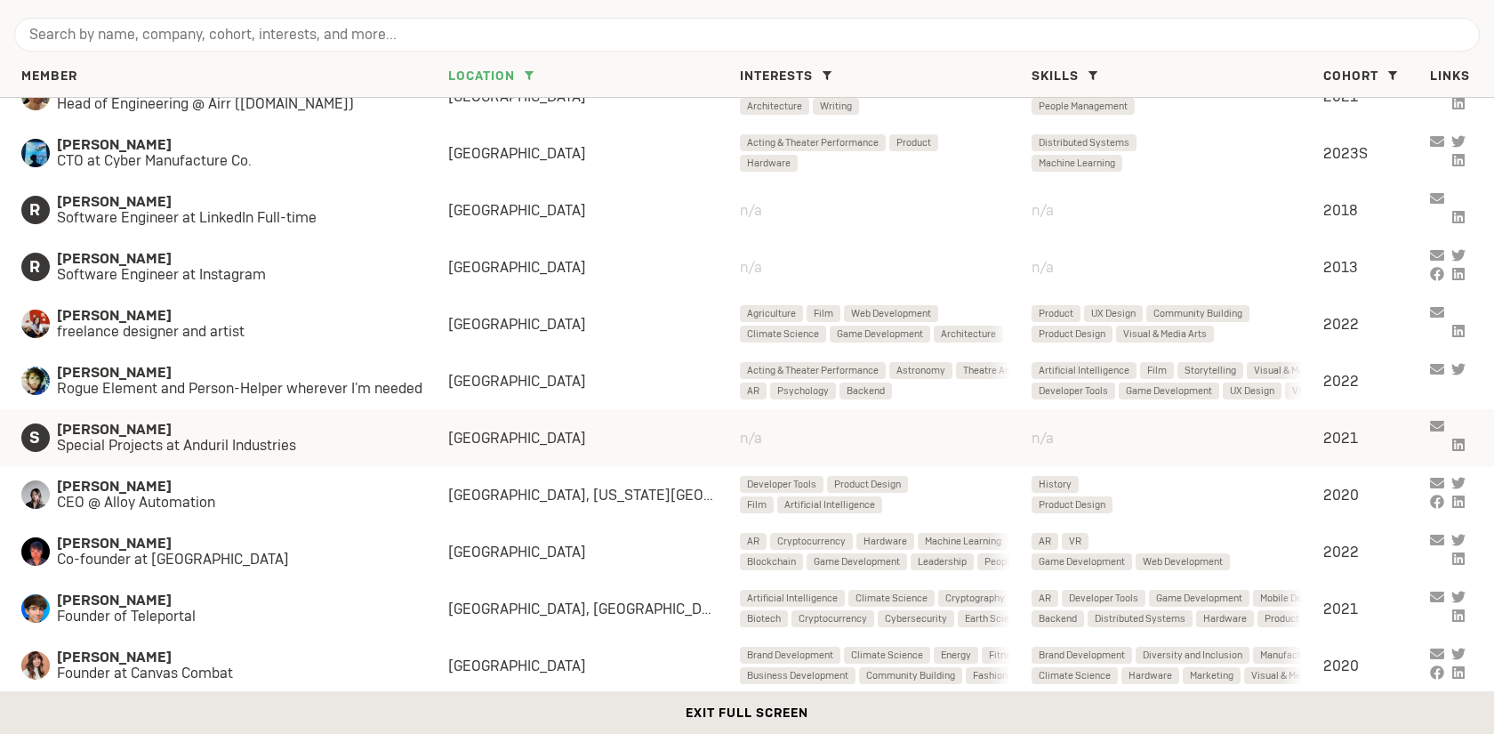
click at [357, 430] on span "[PERSON_NAME]" at bounding box center [235, 429] width 356 height 16
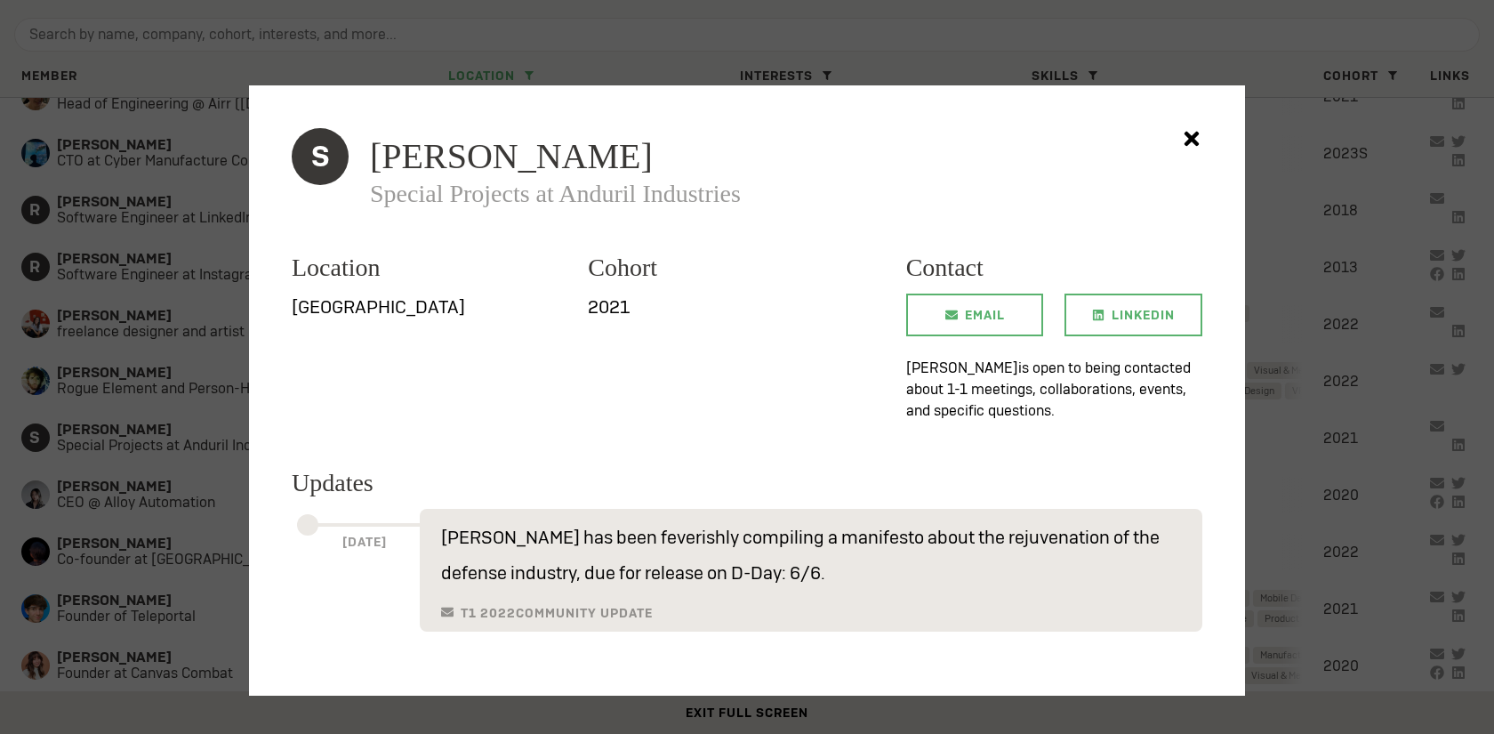
click at [1317, 340] on div at bounding box center [747, 367] width 1494 height 734
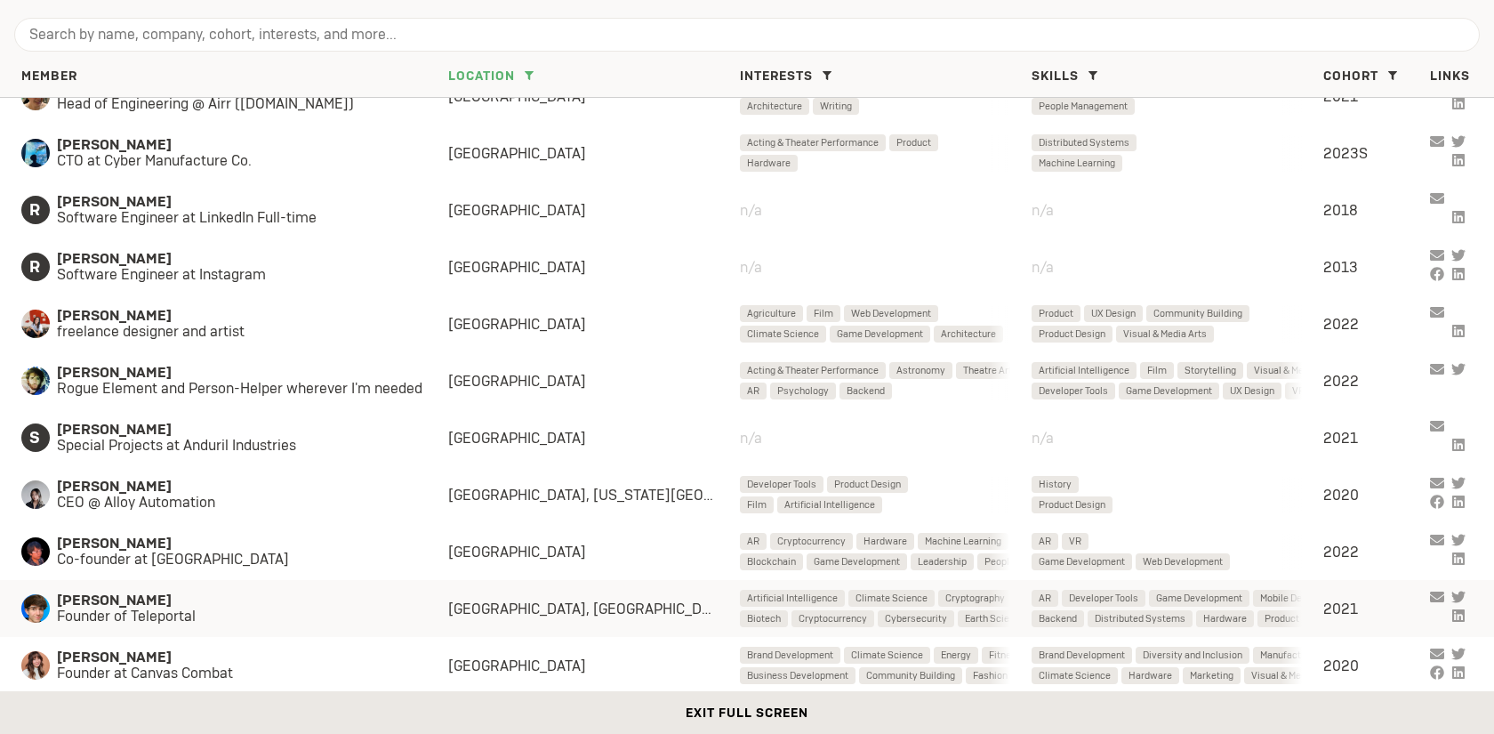
click at [416, 597] on span "[PERSON_NAME] Founder of Teleportal" at bounding box center [242, 608] width 370 height 32
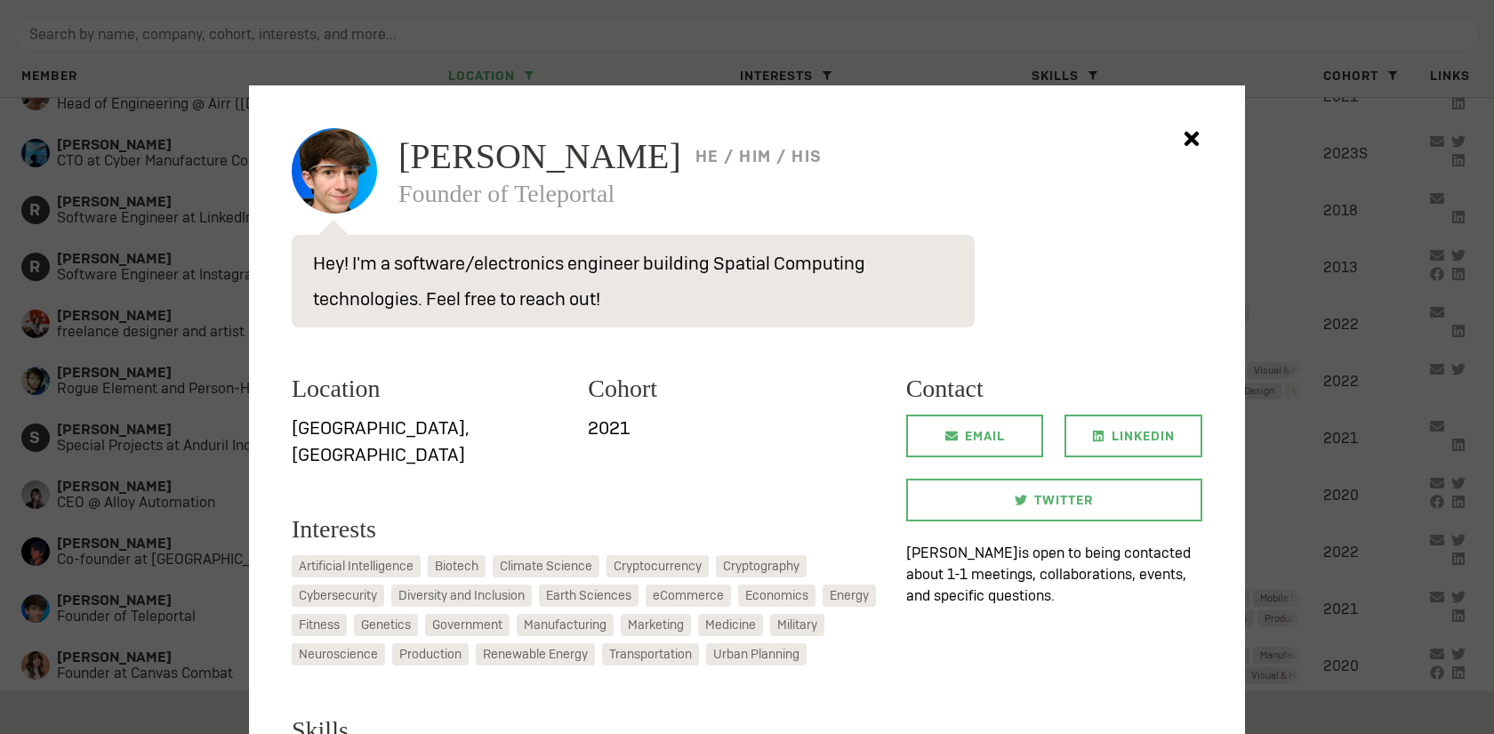
click at [142, 364] on div at bounding box center [747, 367] width 1494 height 734
